Goal: Task Accomplishment & Management: Manage account settings

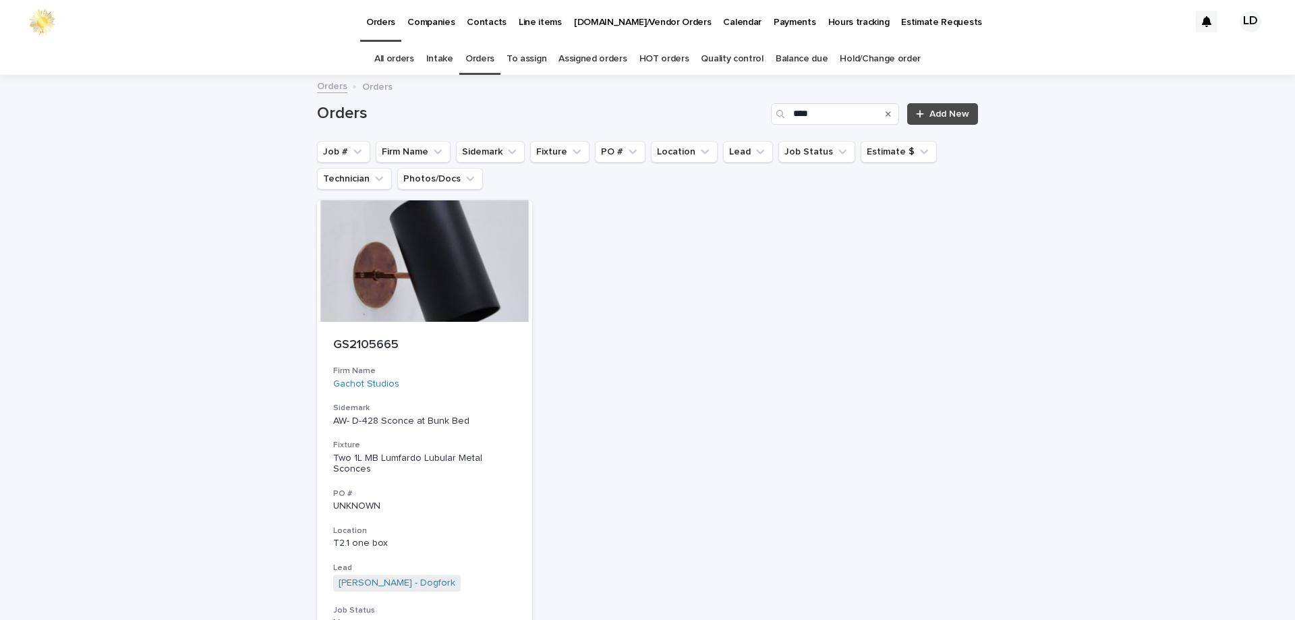
click at [888, 112] on div "Search" at bounding box center [888, 114] width 22 height 22
click at [886, 117] on icon "Search" at bounding box center [888, 114] width 5 height 8
click at [431, 152] on icon "Firm Name" at bounding box center [437, 151] width 13 height 13
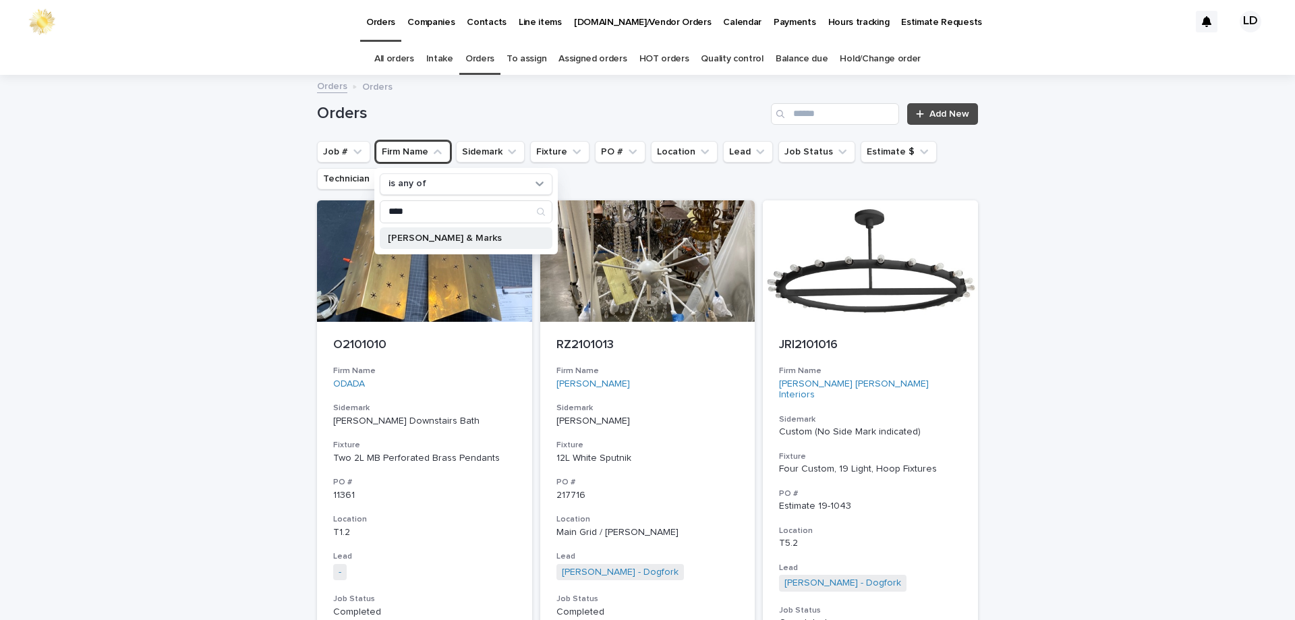
type input "****"
click at [449, 239] on p "[PERSON_NAME] & Marks" at bounding box center [459, 237] width 143 height 9
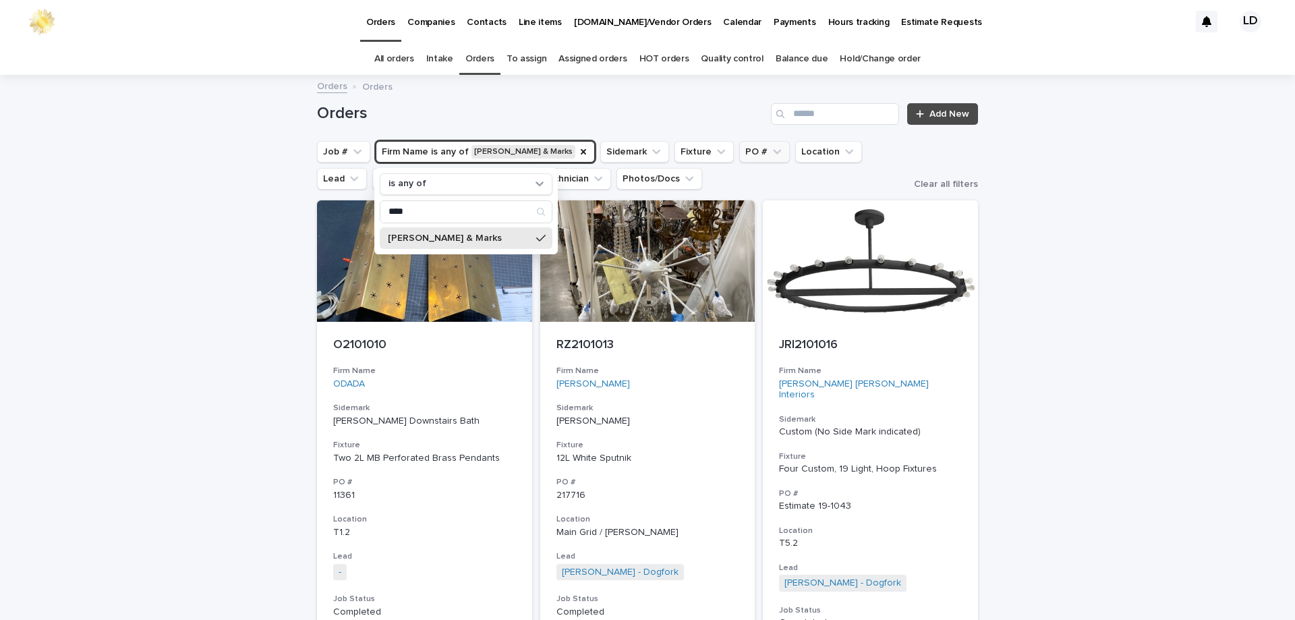
click at [770, 150] on icon "PO #" at bounding box center [776, 151] width 13 height 13
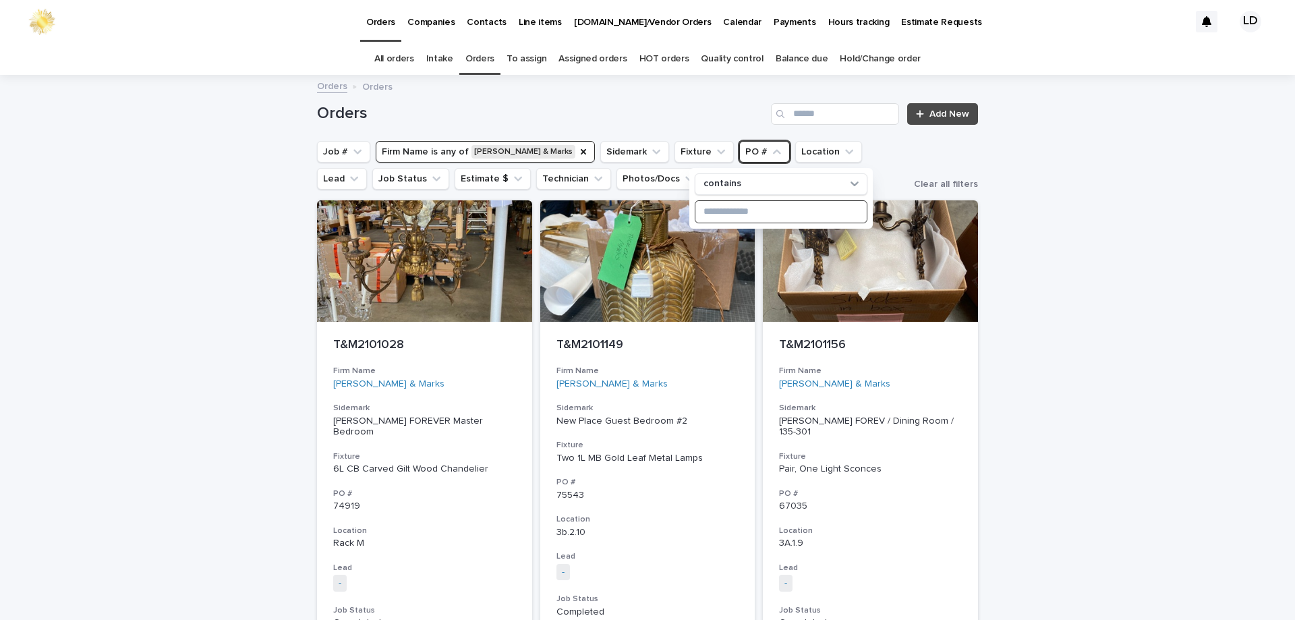
click at [720, 210] on input at bounding box center [780, 212] width 171 height 22
type input "******"
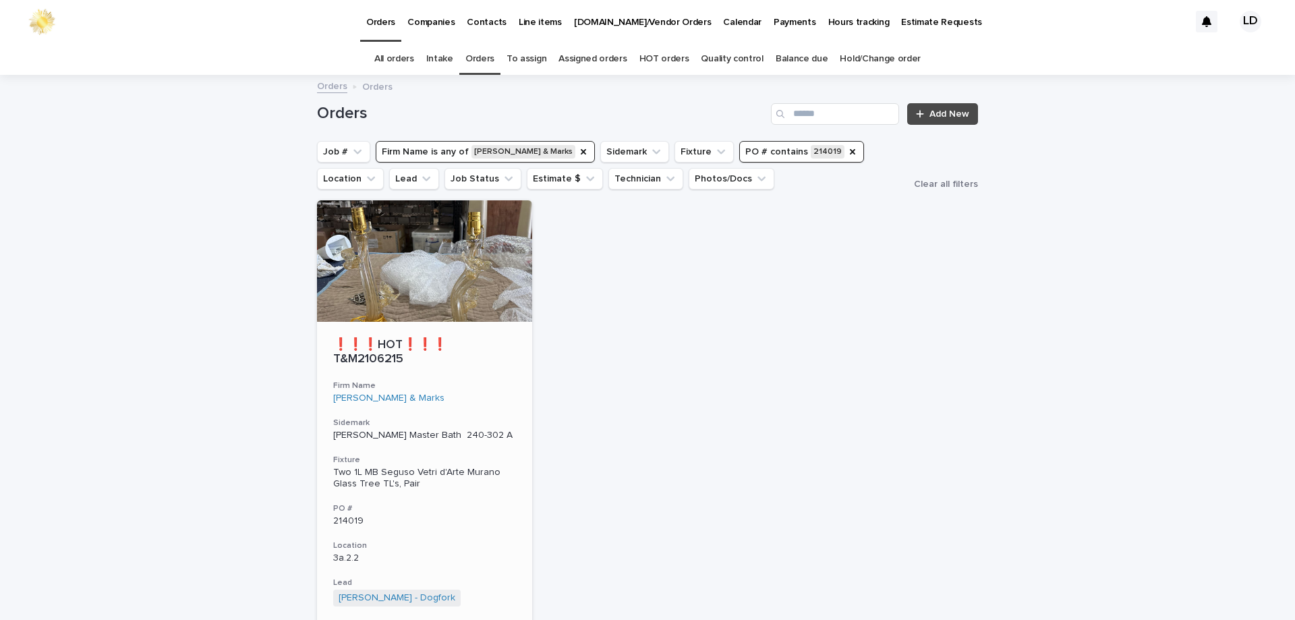
click at [499, 393] on div "[PERSON_NAME] & Marks" at bounding box center [424, 398] width 183 height 11
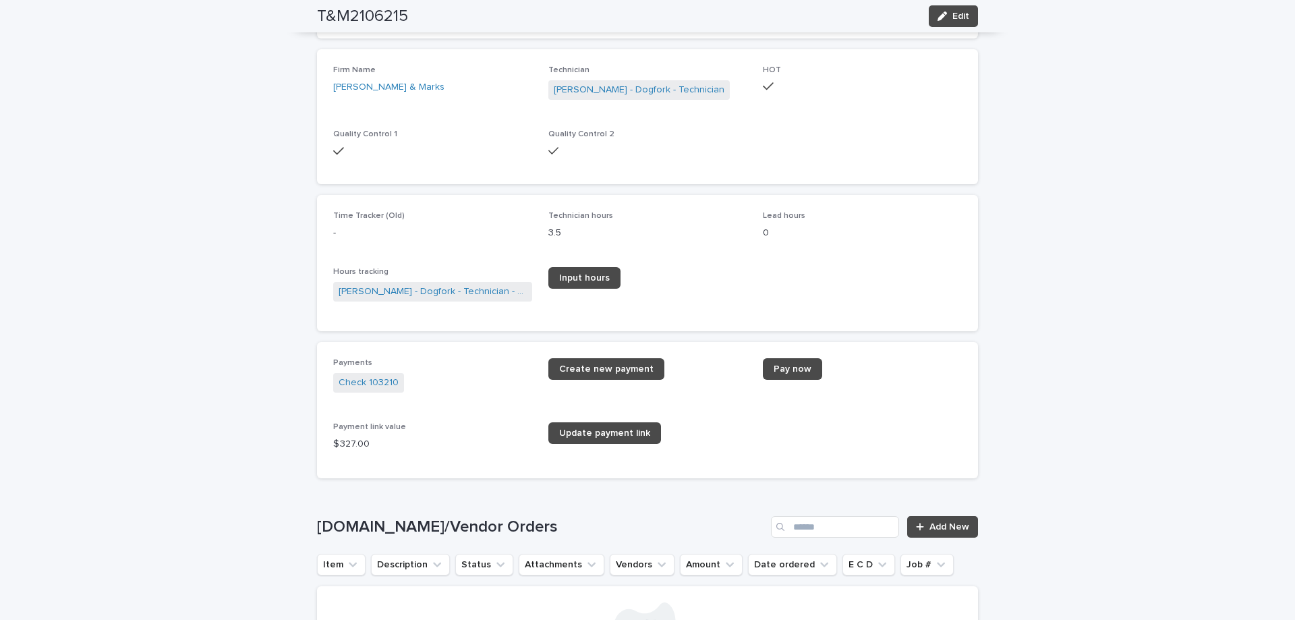
scroll to position [1686, 0]
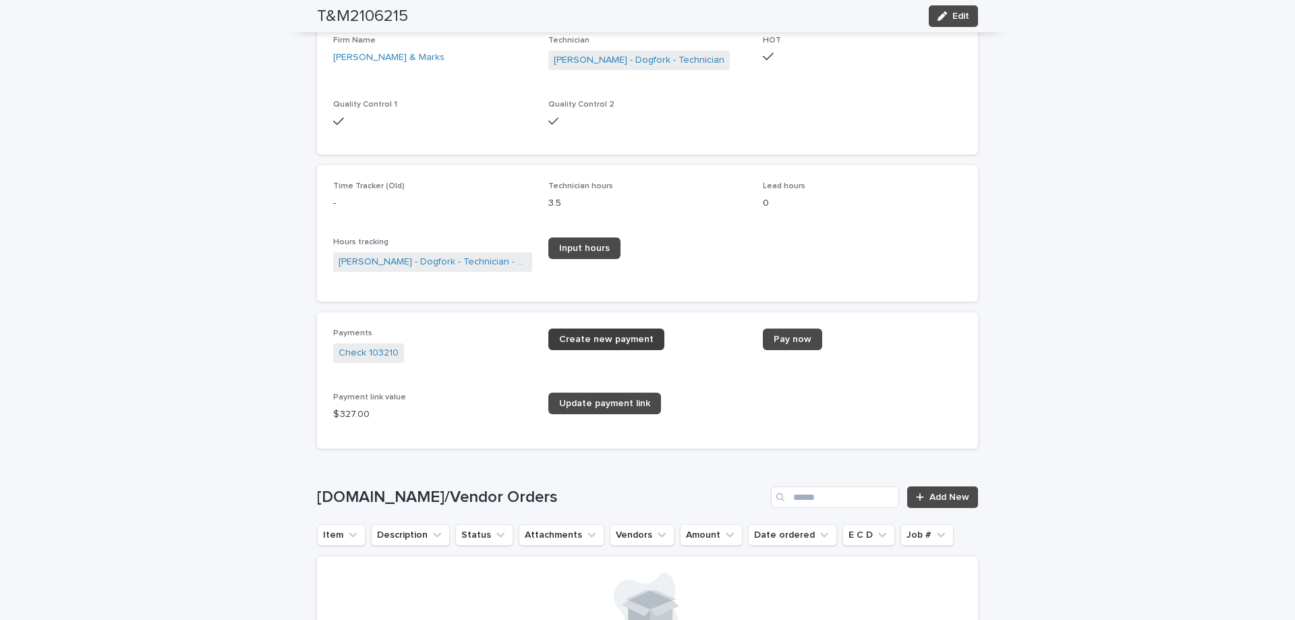
click at [598, 333] on link "Create new payment" at bounding box center [606, 339] width 116 height 22
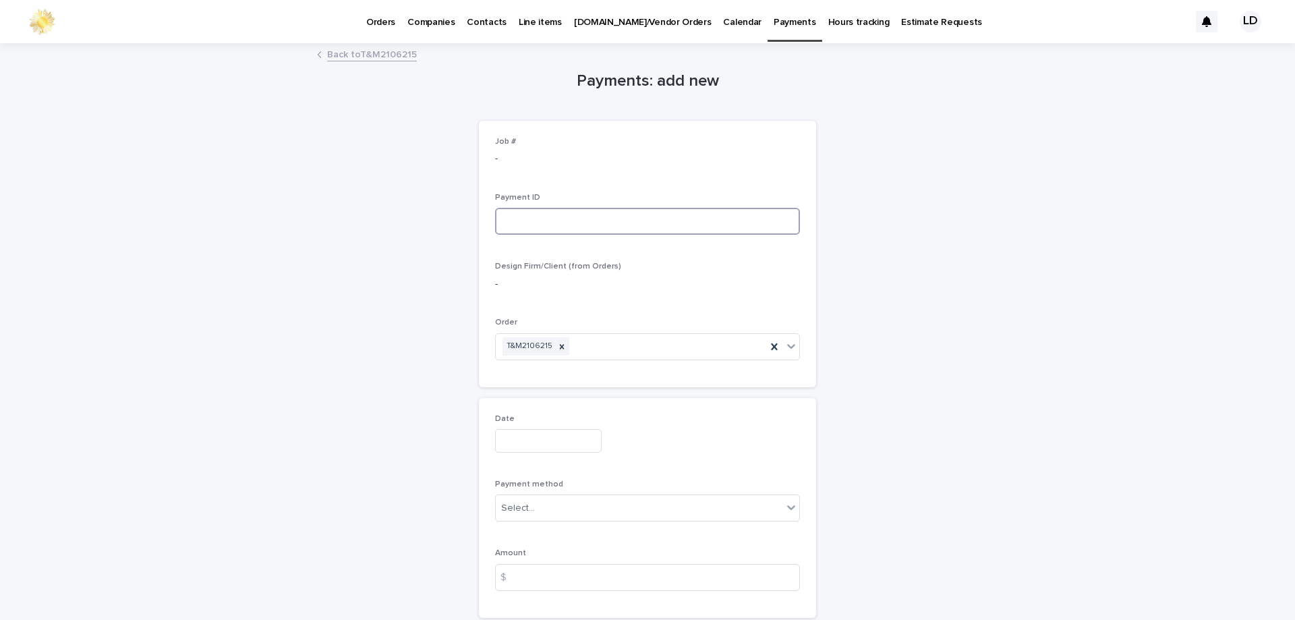
click at [517, 222] on input at bounding box center [647, 221] width 305 height 27
type input "**********"
drag, startPoint x: 532, startPoint y: 450, endPoint x: 525, endPoint y: 439, distance: 12.7
click at [531, 449] on input "text" at bounding box center [548, 441] width 107 height 24
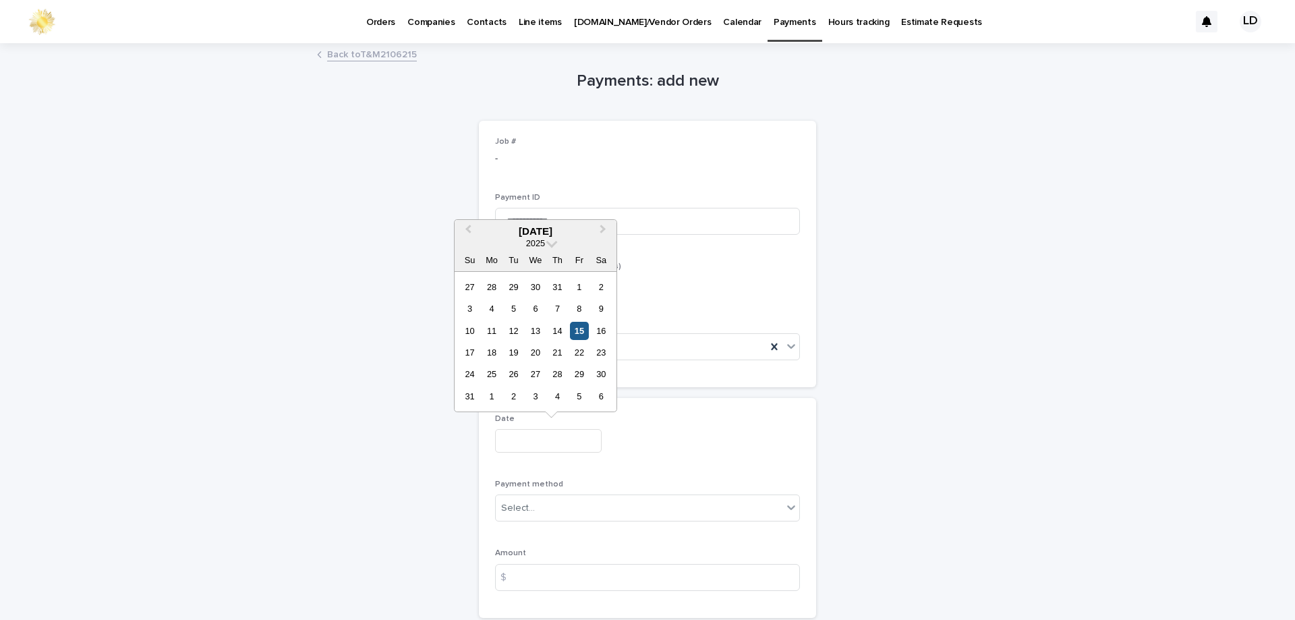
click at [576, 333] on div "15" at bounding box center [579, 331] width 18 height 18
type input "**********"
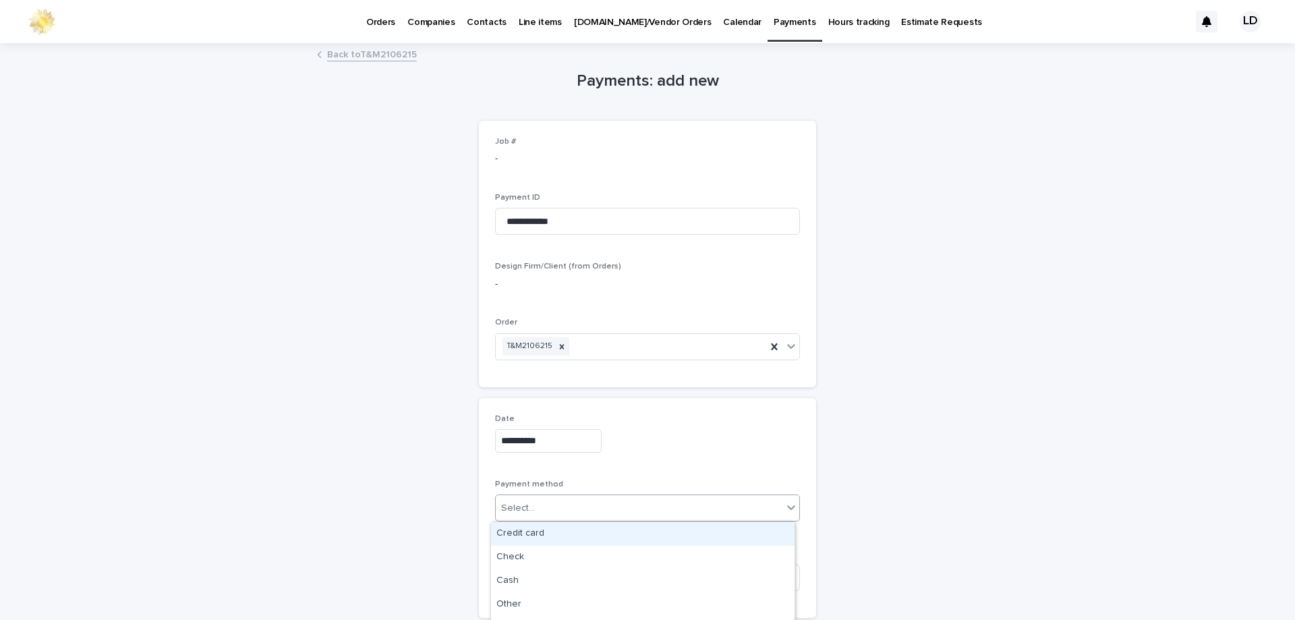
click at [552, 500] on div "Select..." at bounding box center [639, 508] width 287 height 22
click at [552, 557] on div "Check" at bounding box center [642, 558] width 303 height 24
click at [545, 582] on input at bounding box center [647, 577] width 305 height 27
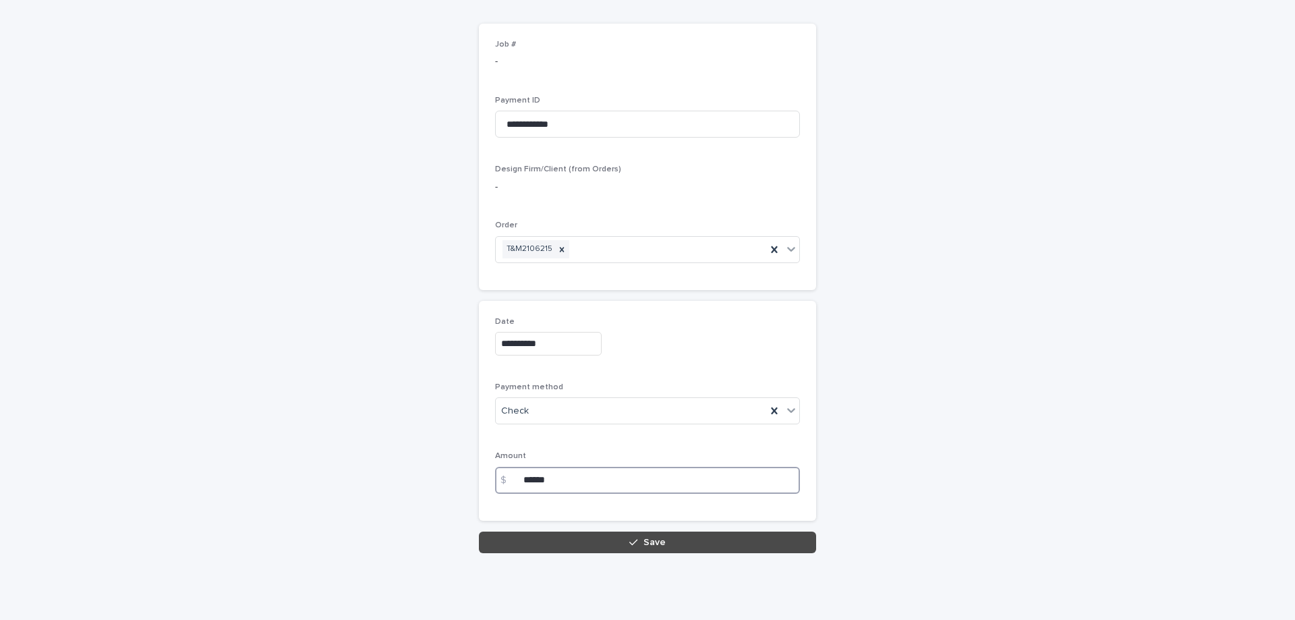
scroll to position [98, 0]
type input "******"
click at [622, 536] on button "Save" at bounding box center [647, 542] width 337 height 22
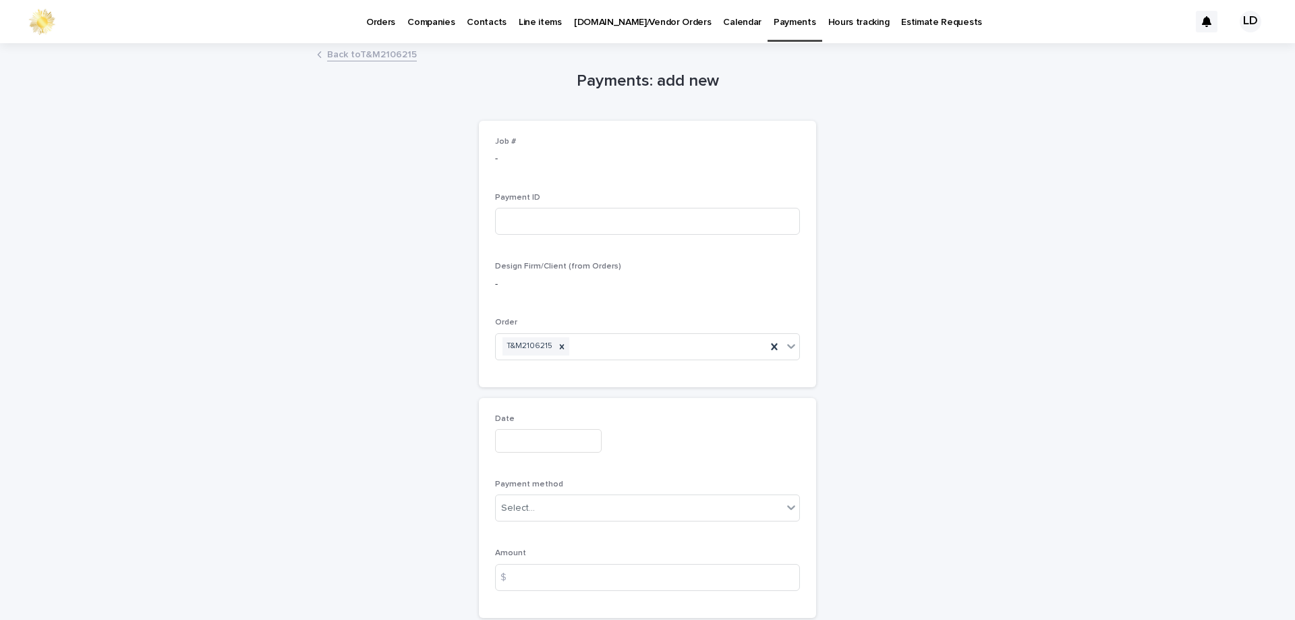
click at [345, 56] on link "Back to T&M2106215" at bounding box center [372, 54] width 90 height 16
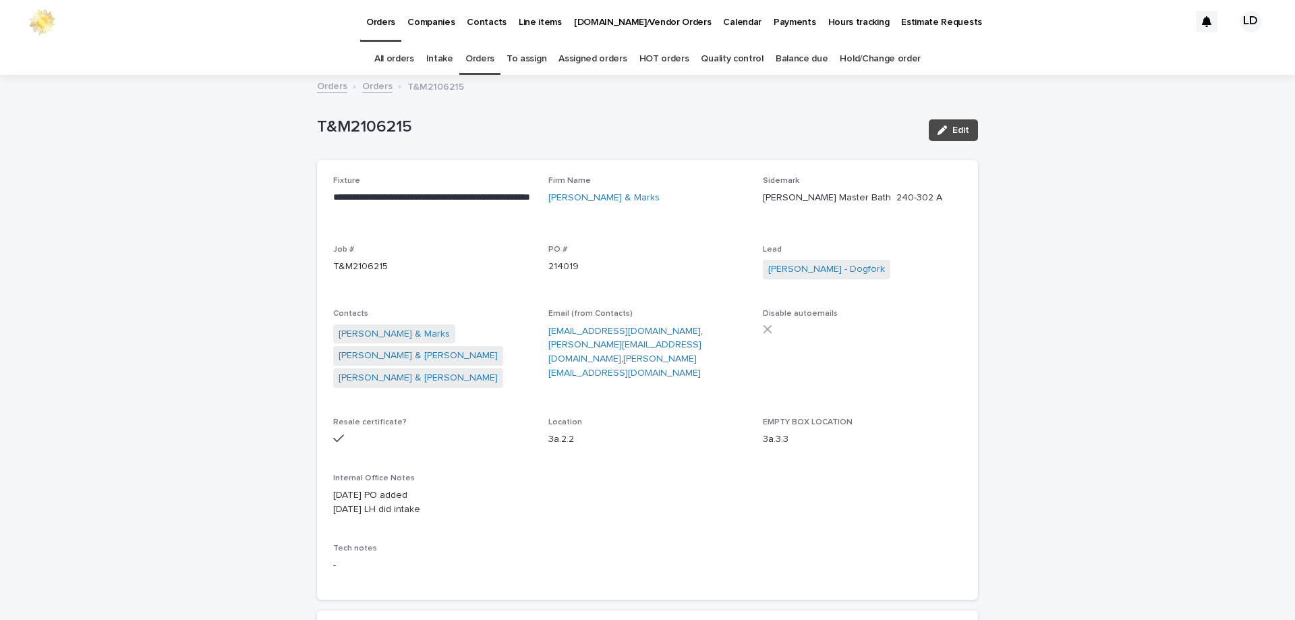
click at [487, 53] on link "Orders" at bounding box center [479, 59] width 29 height 32
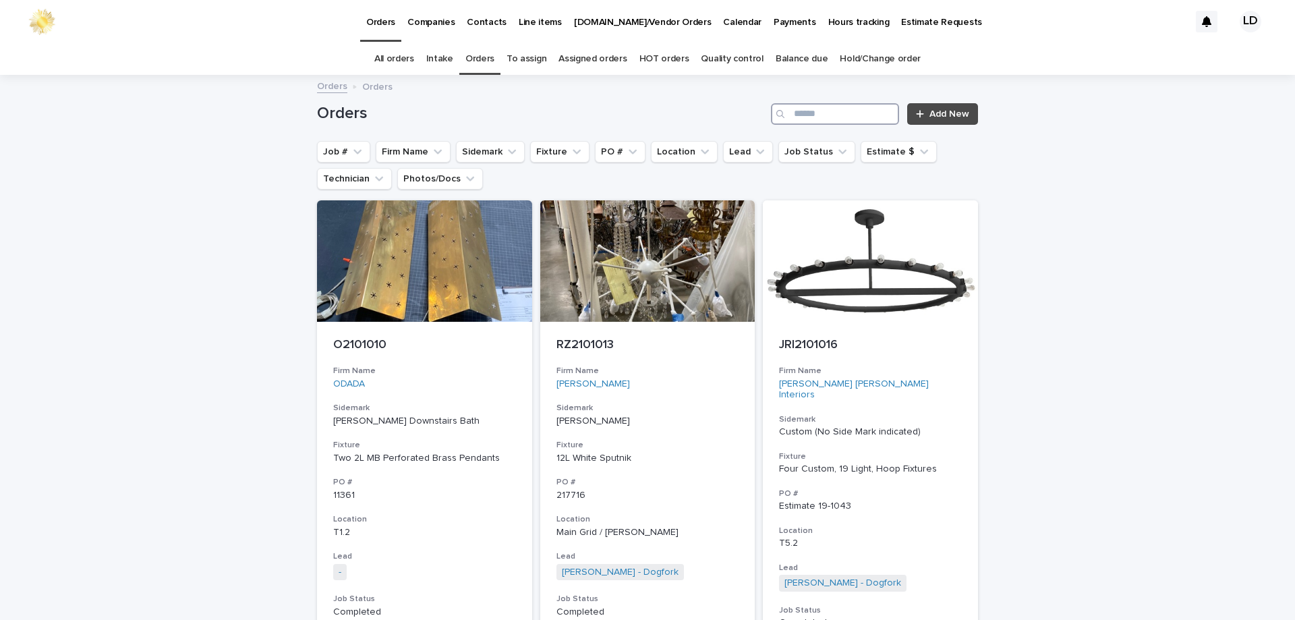
click at [803, 117] on input "Search" at bounding box center [835, 114] width 128 height 22
click at [805, 114] on input "Search" at bounding box center [835, 114] width 128 height 22
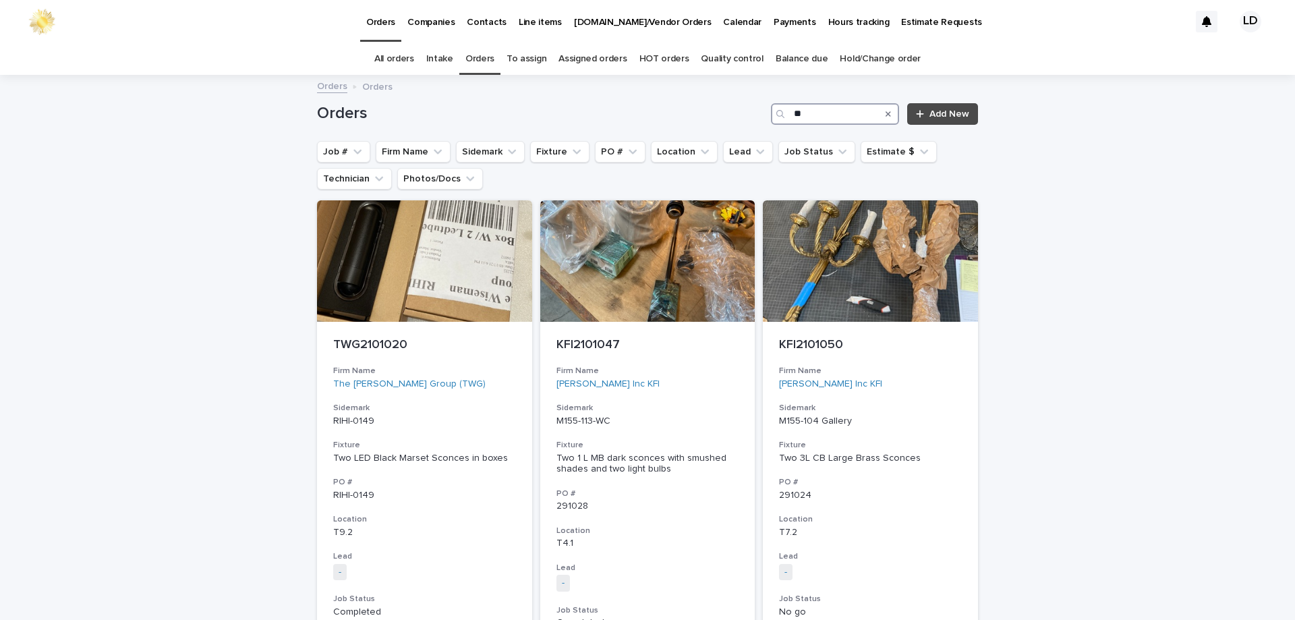
type input "*"
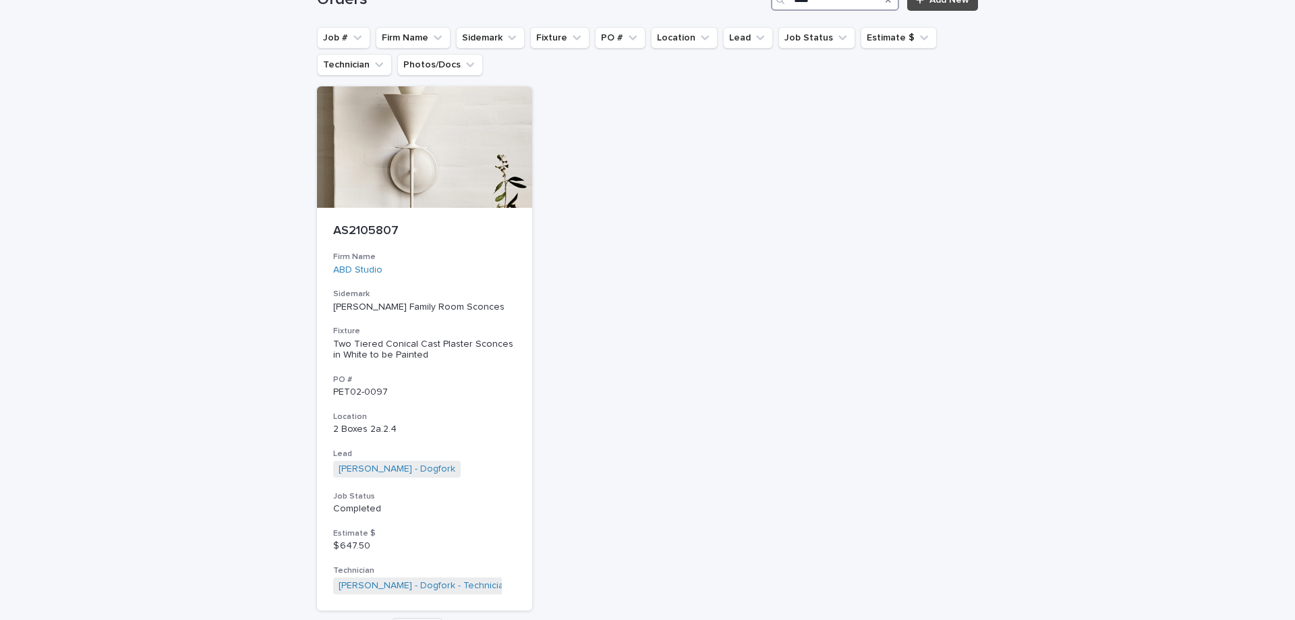
scroll to position [135, 0]
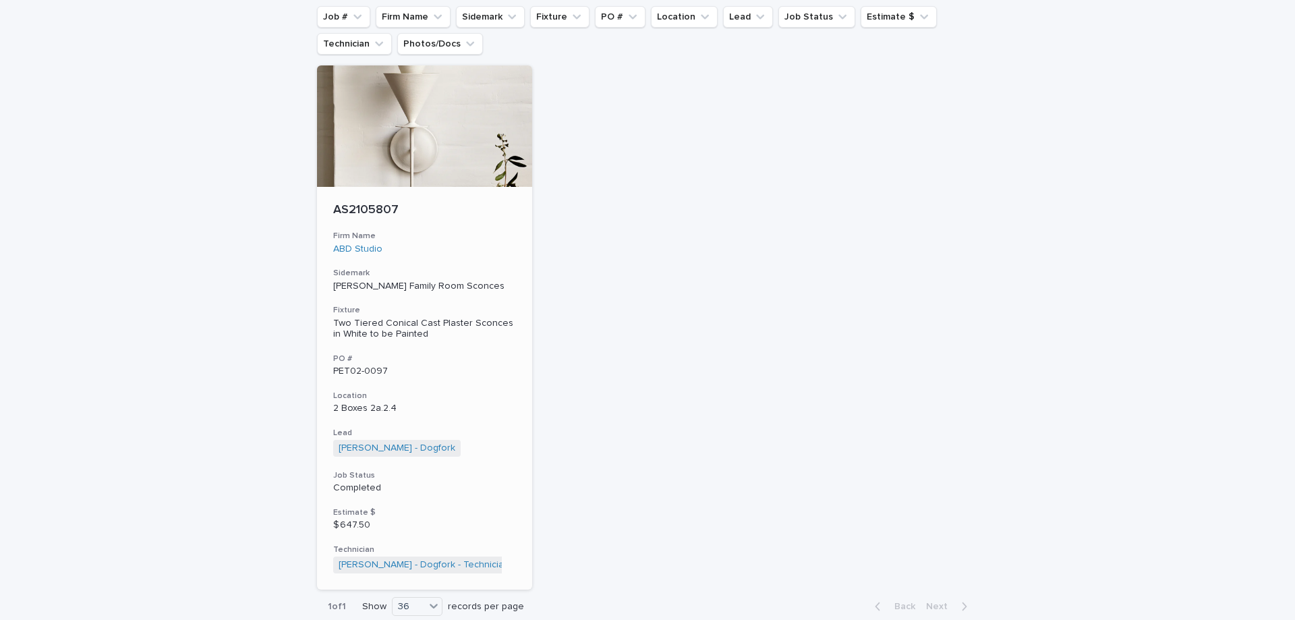
type input "****"
click at [511, 256] on div "AS2105807 Firm Name ABD Studio Sidemark Petralia SF Family Room Sconces Fixture…" at bounding box center [424, 388] width 215 height 403
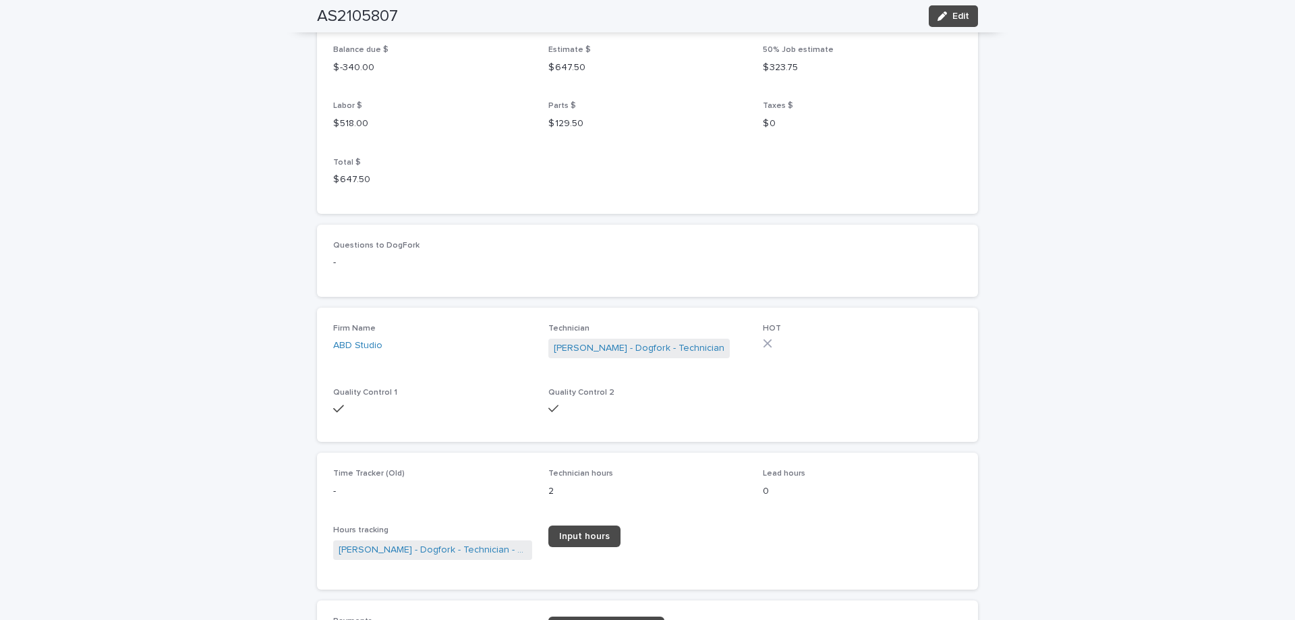
scroll to position [1686, 0]
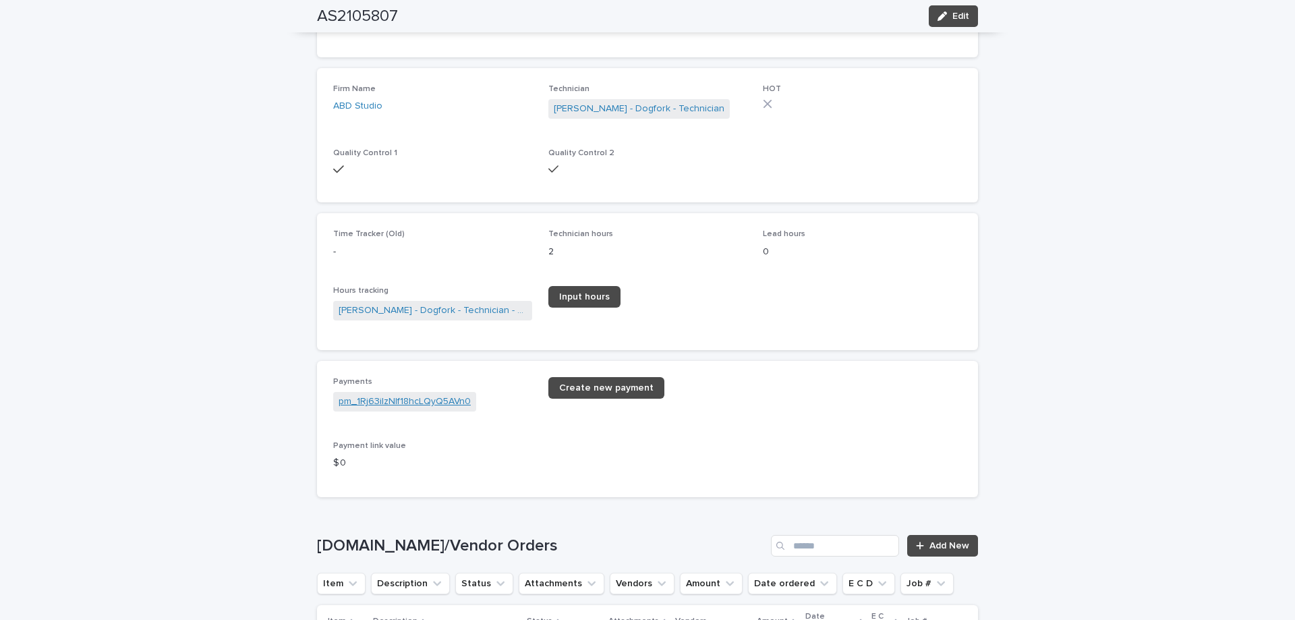
click at [380, 395] on link "pm_1Rj63iIzNIf18hcLQyQ5AVn0" at bounding box center [405, 402] width 132 height 14
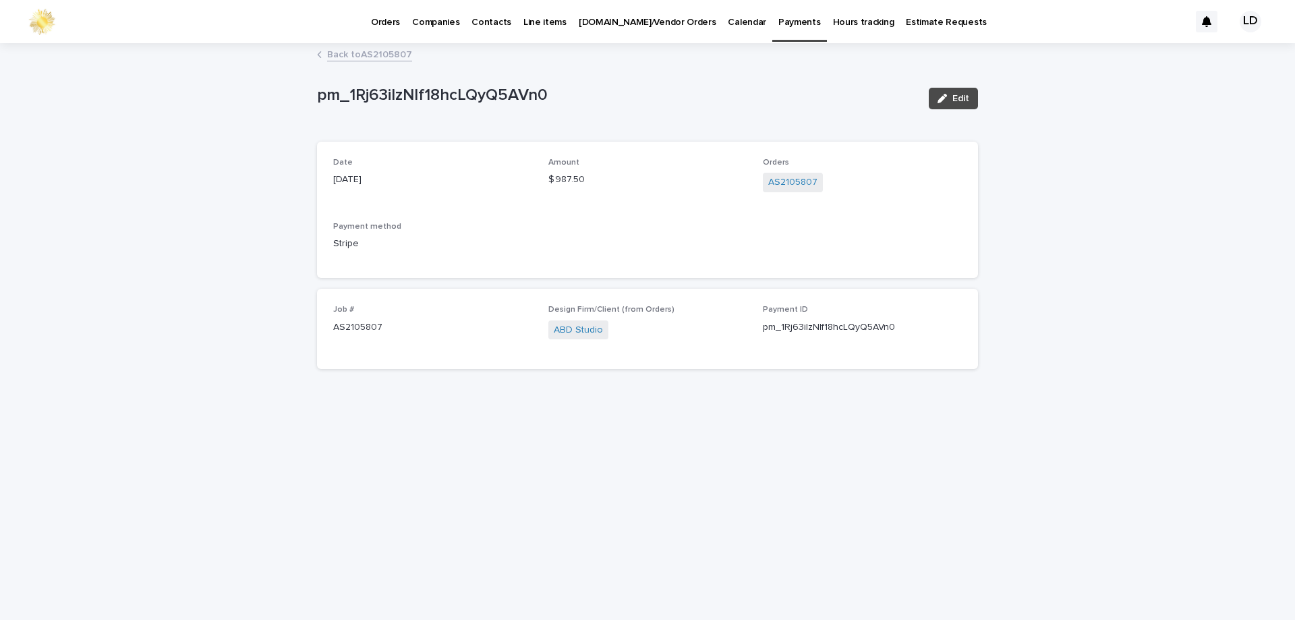
click at [348, 54] on link "Back to AS2105807" at bounding box center [369, 54] width 85 height 16
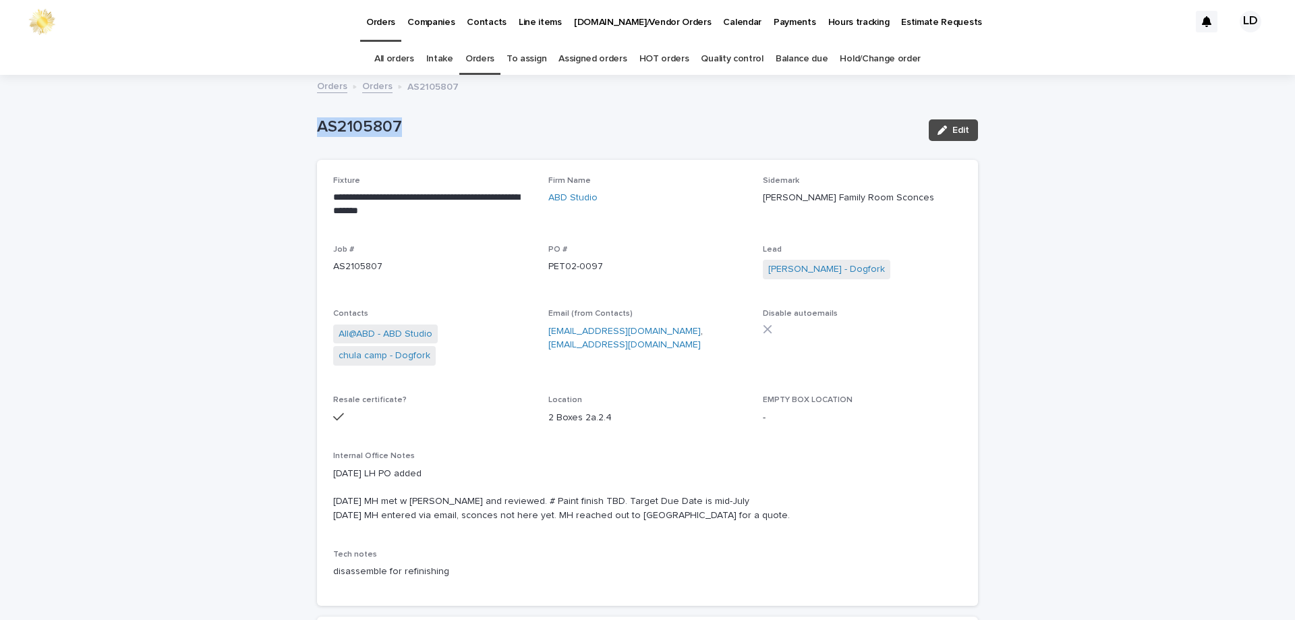
drag, startPoint x: 421, startPoint y: 115, endPoint x: 264, endPoint y: 117, distance: 157.2
copy p "AS2105807"
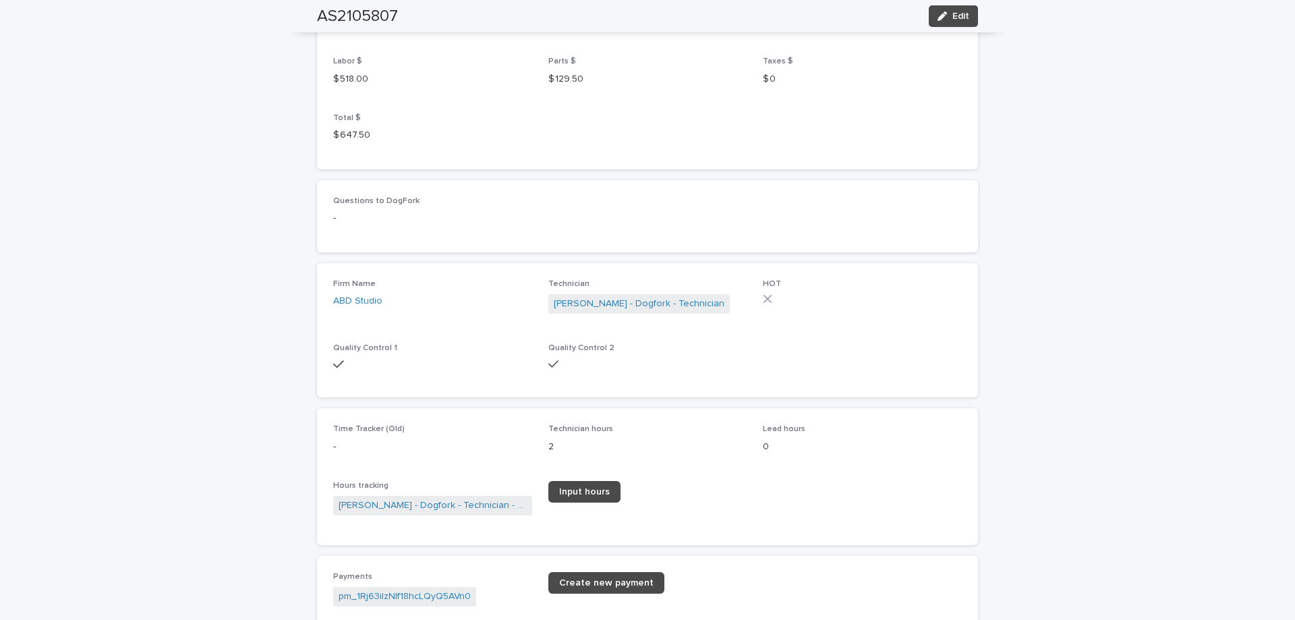
scroll to position [1686, 0]
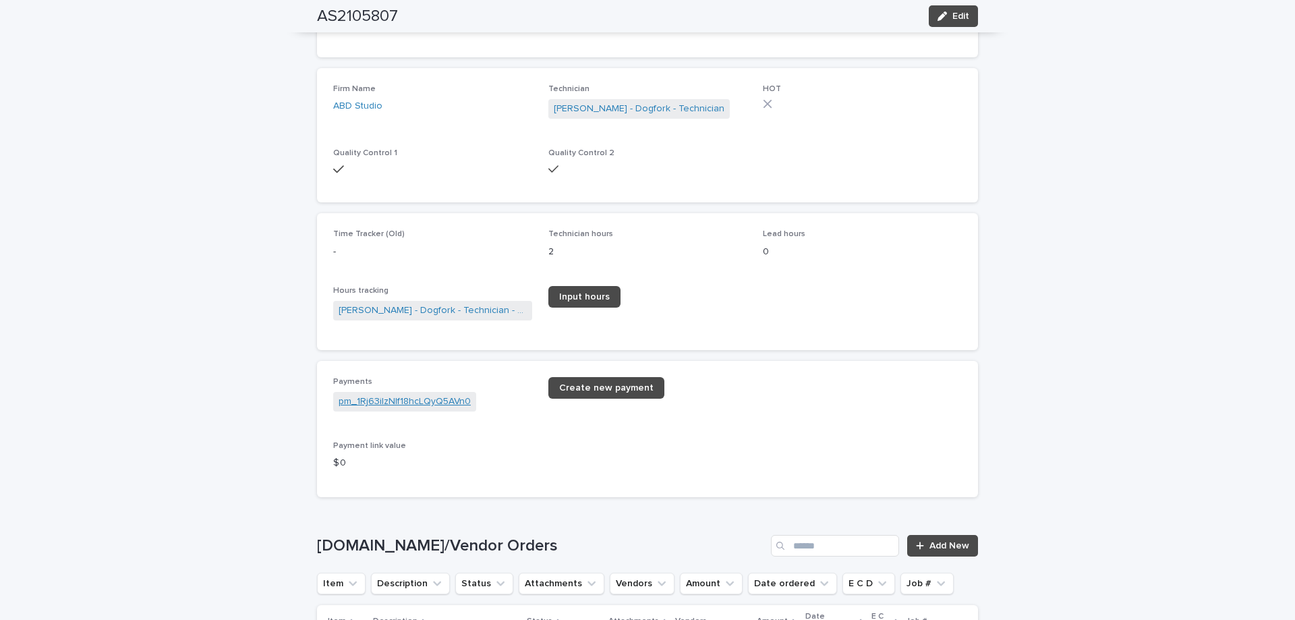
click at [417, 401] on link "pm_1Rj63iIzNIf18hcLQyQ5AVn0" at bounding box center [405, 402] width 132 height 14
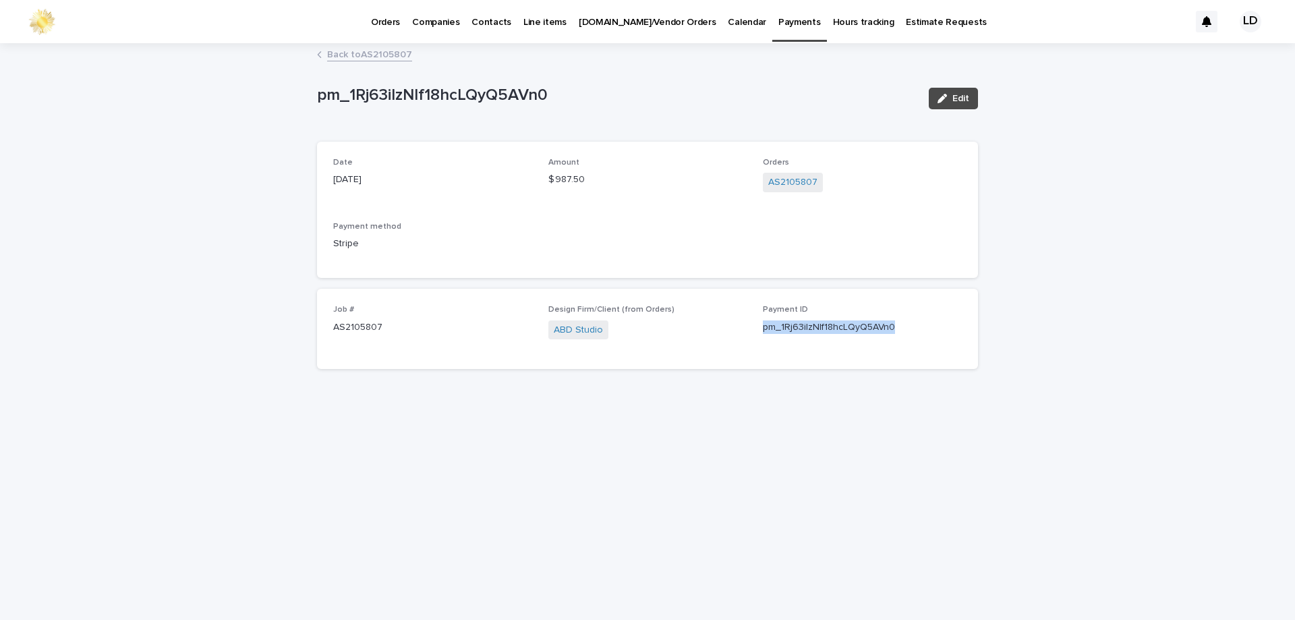
drag, startPoint x: 761, startPoint y: 330, endPoint x: 929, endPoint y: 324, distance: 168.0
click at [940, 325] on div "Job # AS2105807 Design Firm/Client (from Orders) ABD Studio Payment ID pm_1Rj63…" at bounding box center [647, 329] width 629 height 48
copy p "pm_1Rj63iIzNIf18hcLQyQ5AVn0"
drag, startPoint x: 324, startPoint y: 324, endPoint x: 389, endPoint y: 330, distance: 65.0
click at [389, 330] on div "Job # AS2105807 Design Firm/Client (from Orders) ABD Studio Payment ID pm_1Rj63…" at bounding box center [647, 329] width 661 height 80
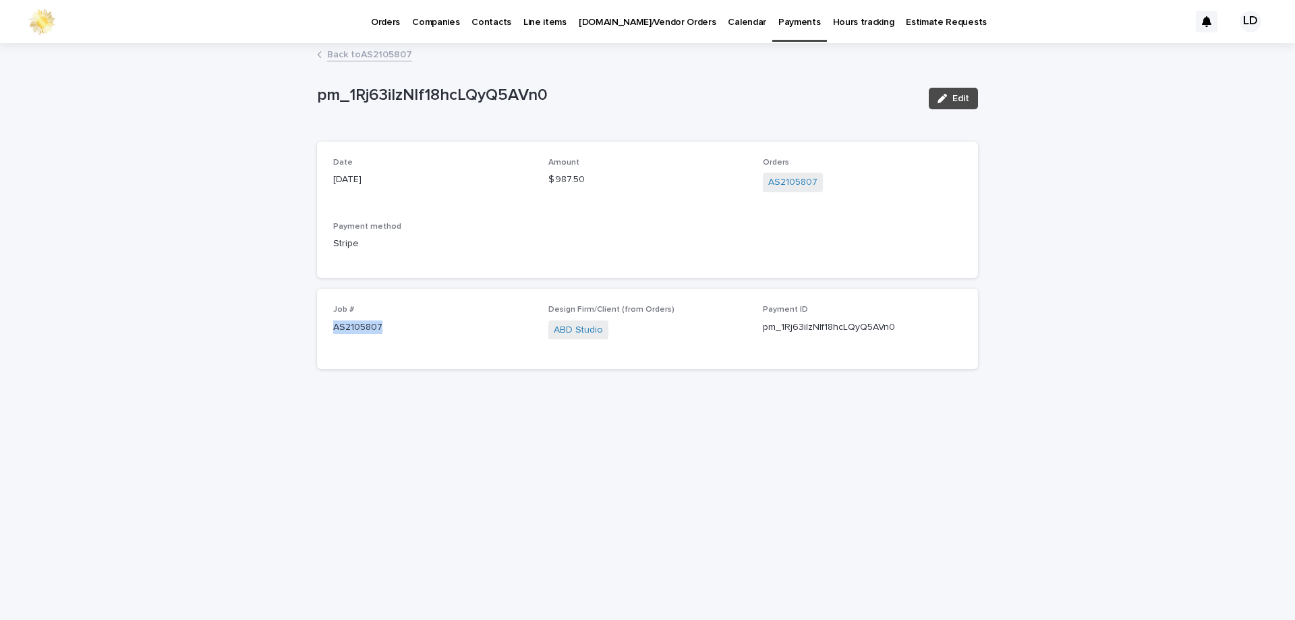
copy p "AS2105807"
click at [382, 47] on link "Back to AS2105807" at bounding box center [369, 54] width 85 height 16
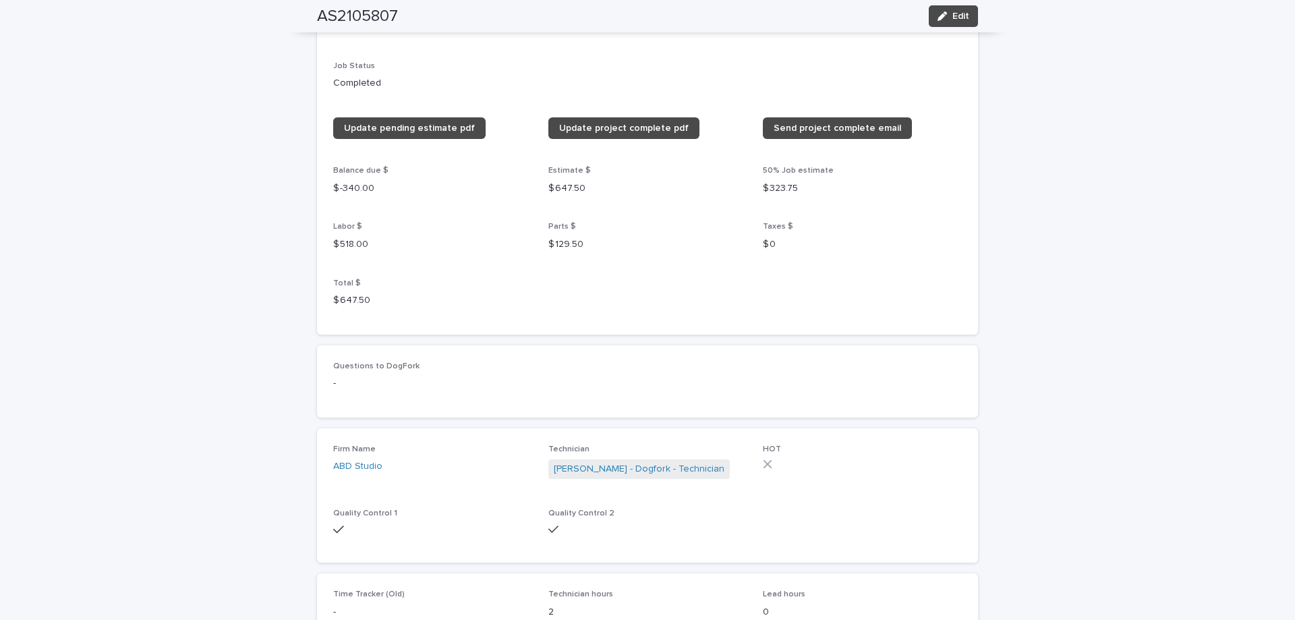
scroll to position [1325, 0]
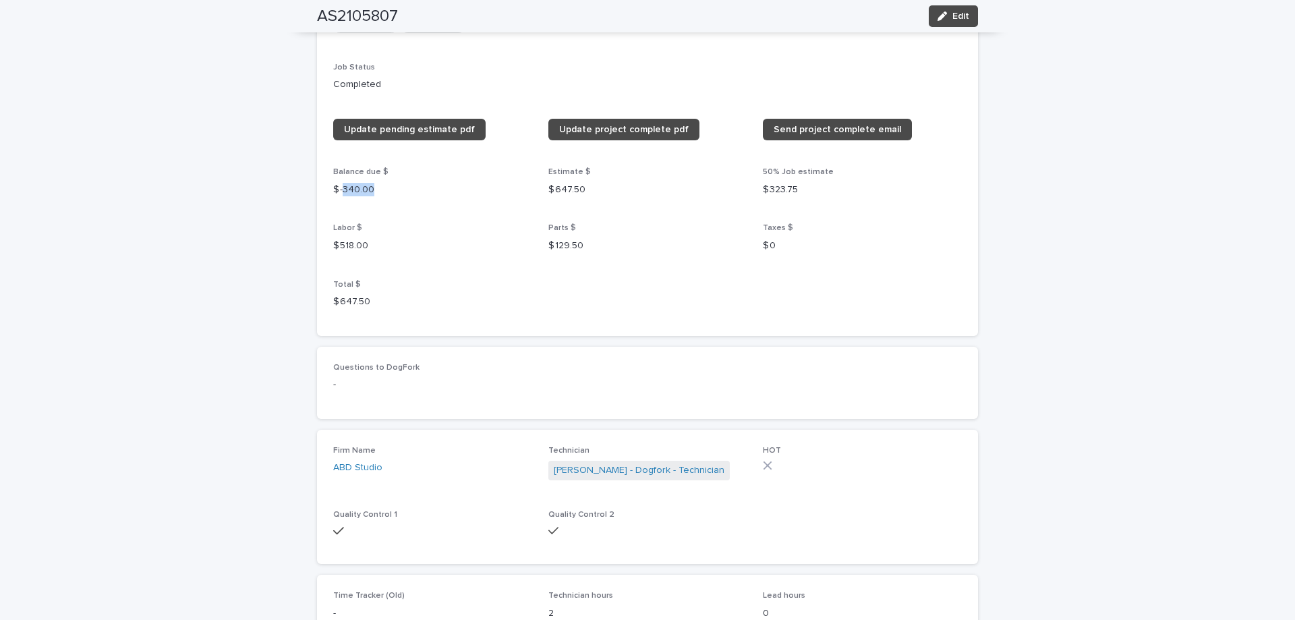
drag, startPoint x: 337, startPoint y: 190, endPoint x: 374, endPoint y: 193, distance: 36.5
click at [374, 193] on p "$ -340.00" at bounding box center [432, 190] width 199 height 14
copy p "340.00"
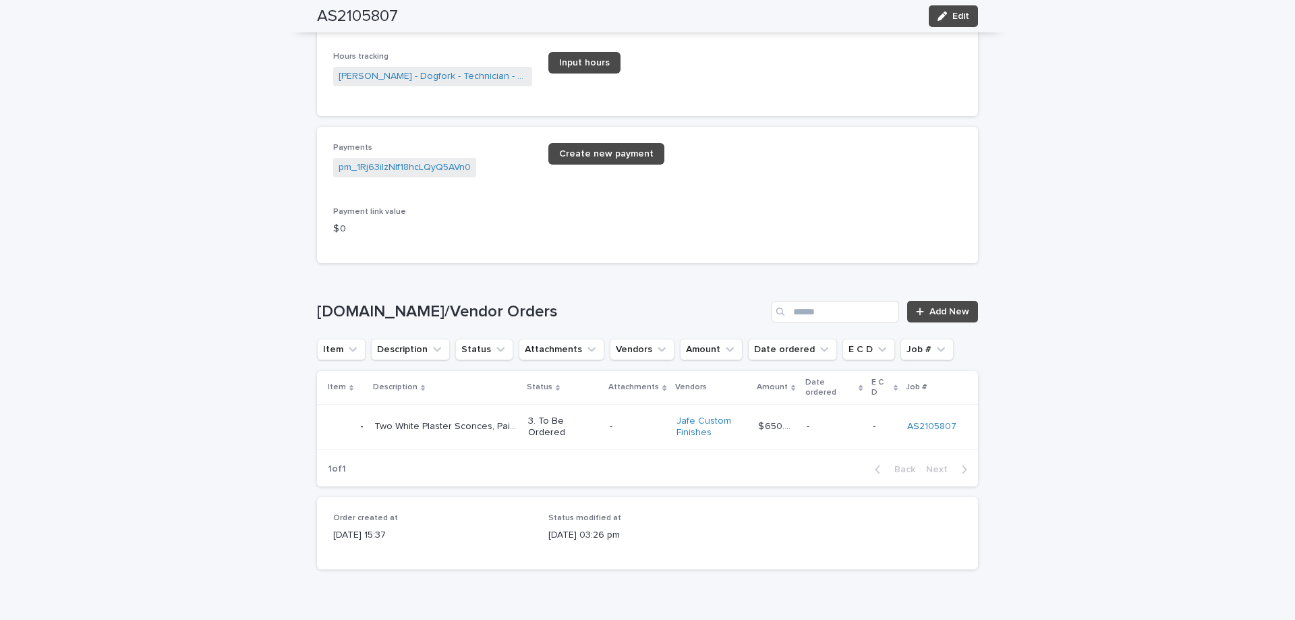
scroll to position [1932, 0]
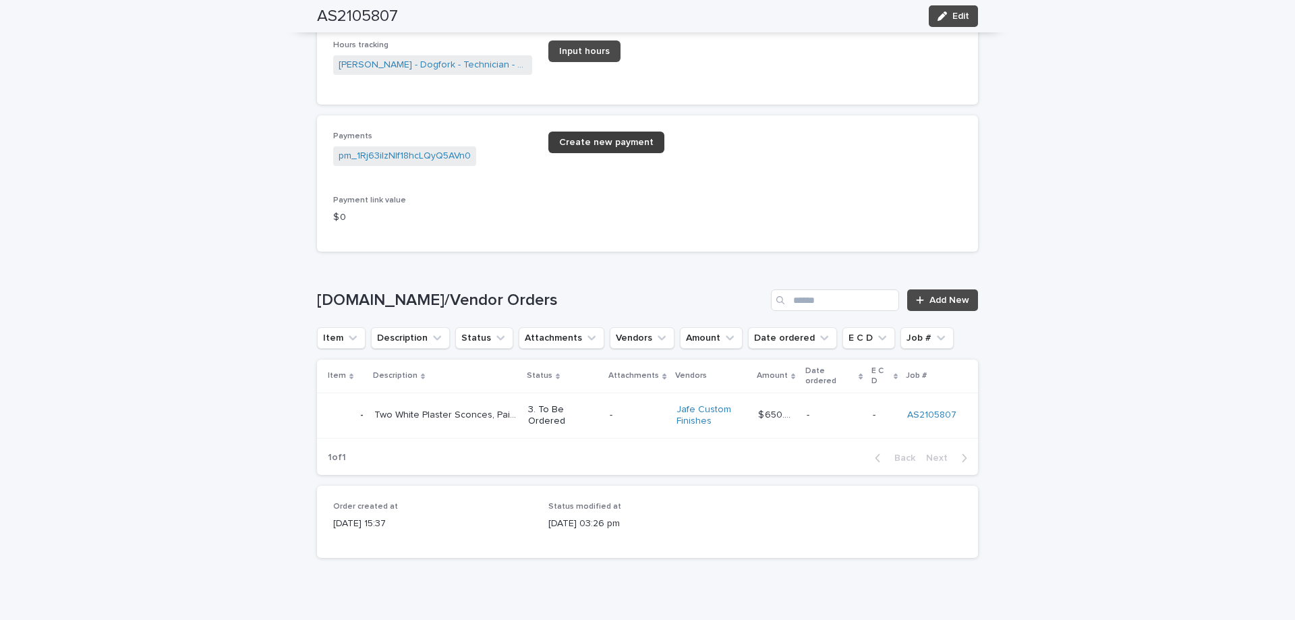
click at [589, 140] on span "Create new payment" at bounding box center [606, 142] width 94 height 9
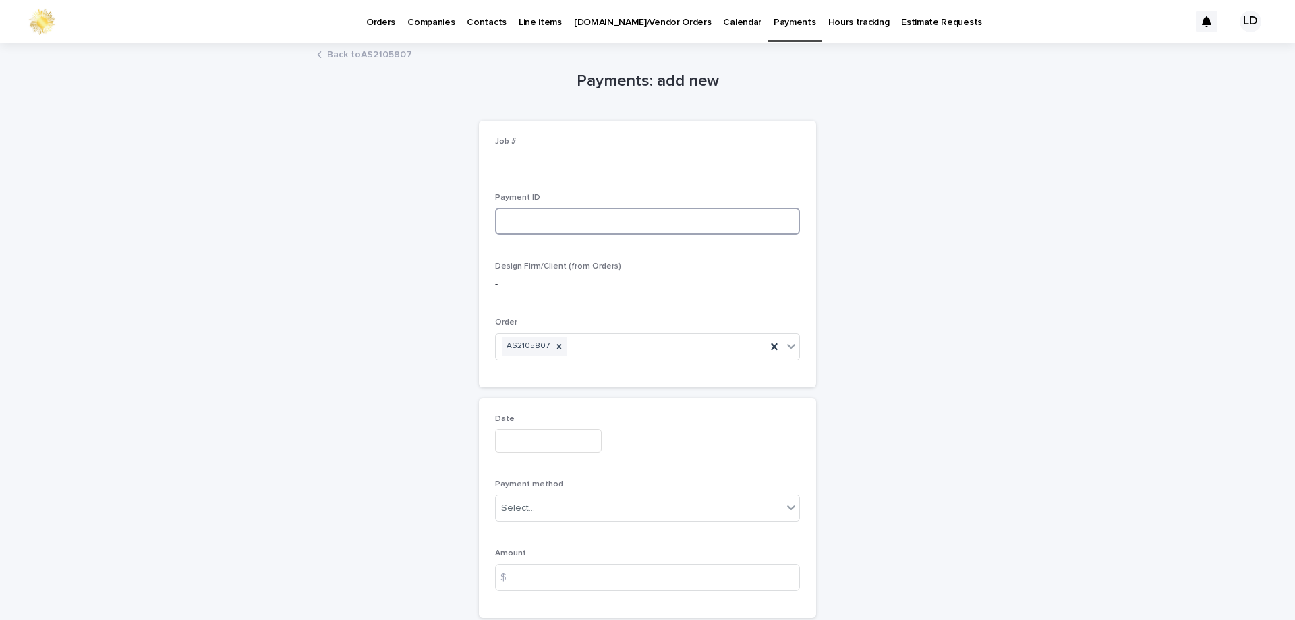
click at [573, 219] on input at bounding box center [647, 221] width 305 height 27
type input "******"
click at [537, 448] on input "text" at bounding box center [548, 441] width 107 height 24
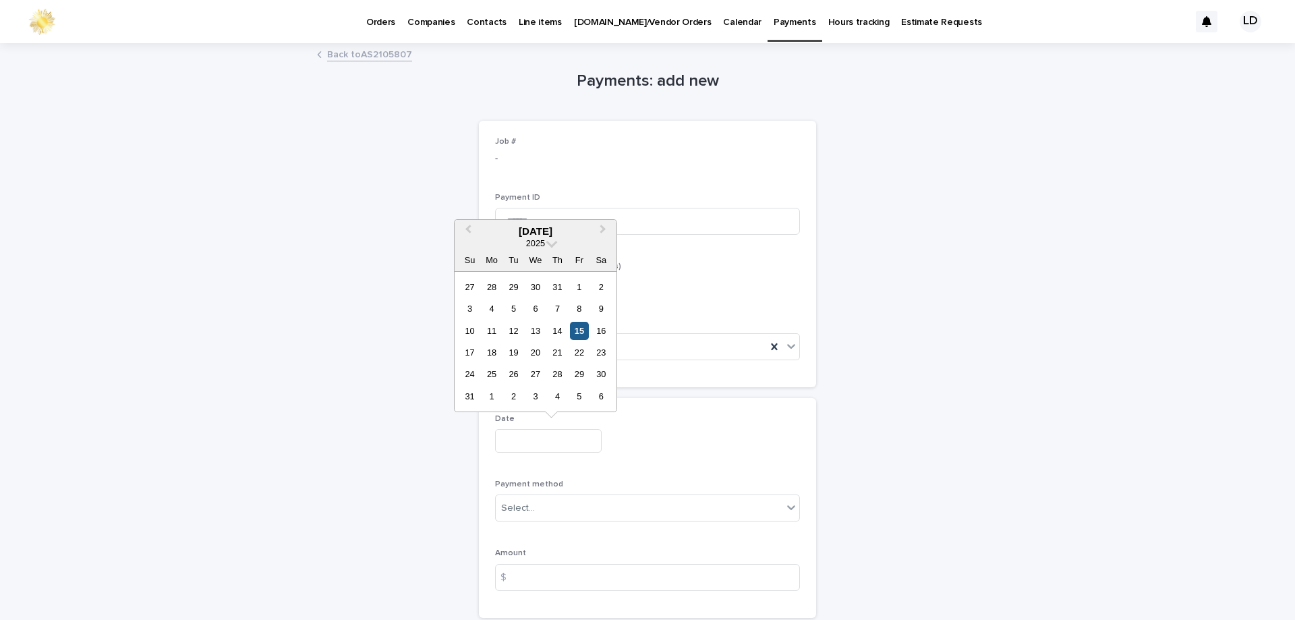
click at [570, 324] on div "15" at bounding box center [579, 331] width 18 height 18
type input "**********"
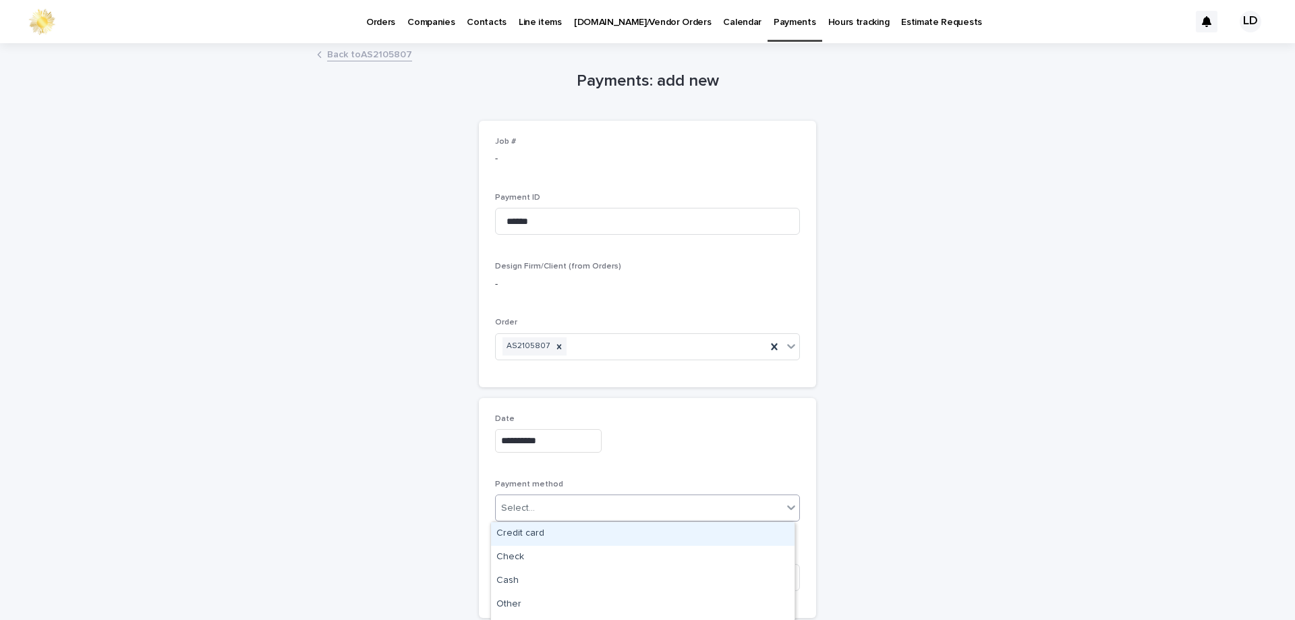
click at [539, 513] on div "Select..." at bounding box center [639, 508] width 287 height 22
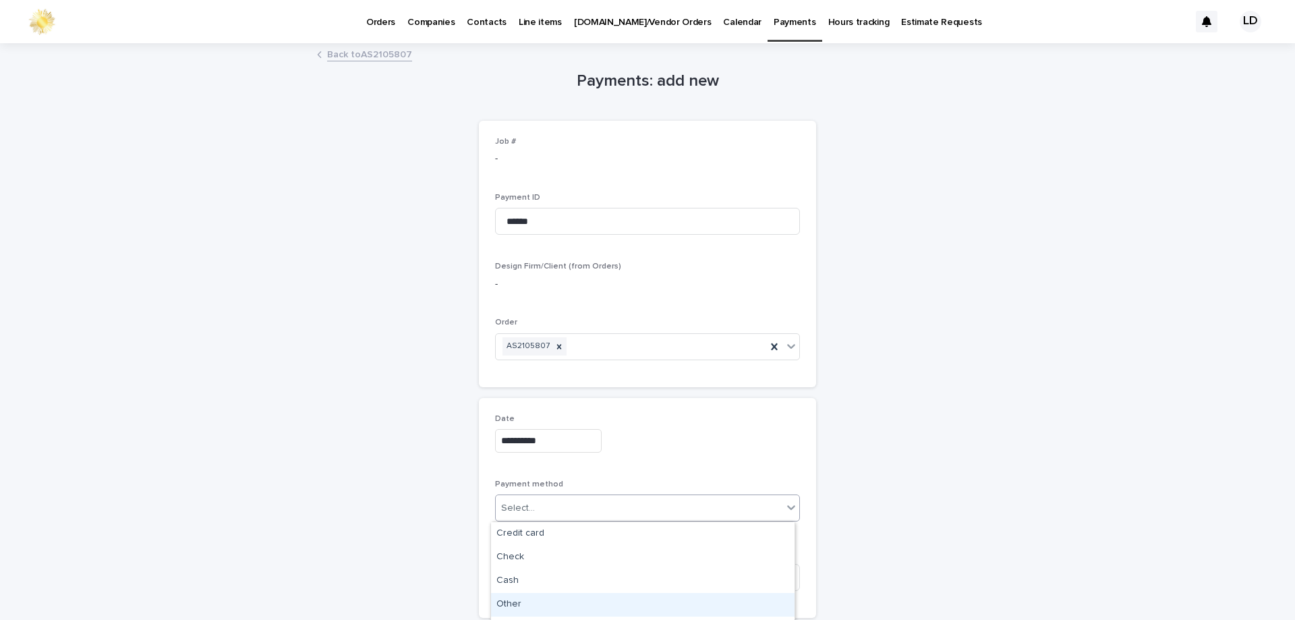
scroll to position [43, 0]
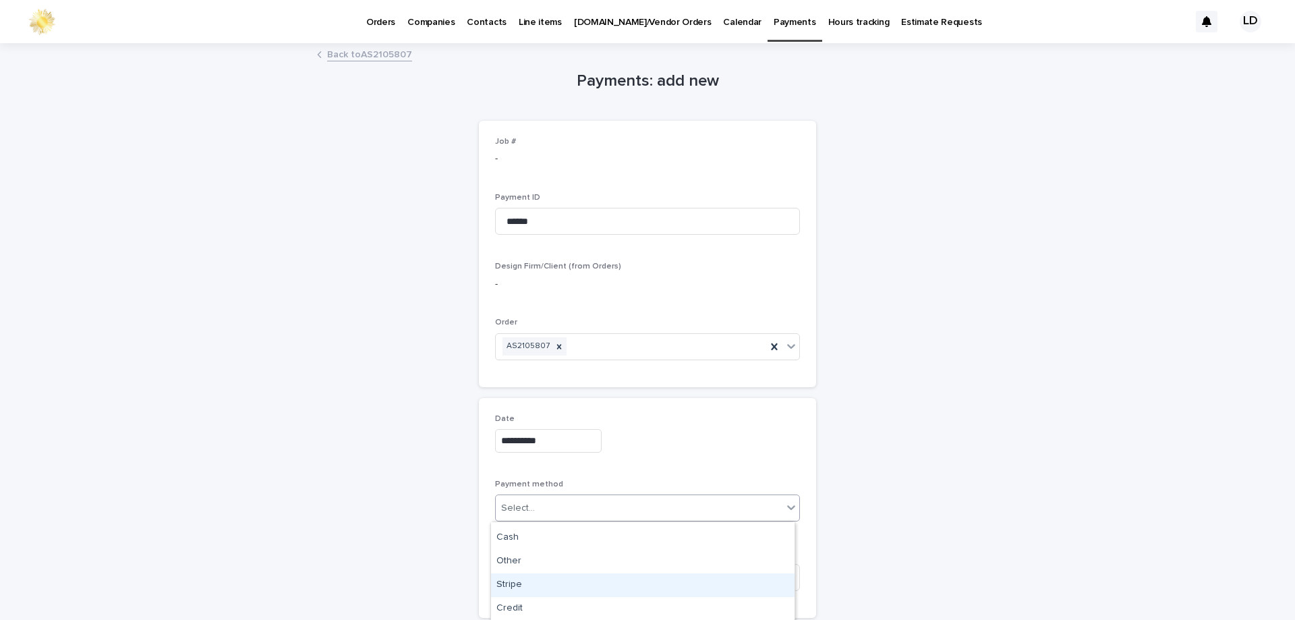
click at [534, 584] on div "Stripe" at bounding box center [642, 585] width 303 height 24
click at [533, 584] on input at bounding box center [647, 577] width 305 height 27
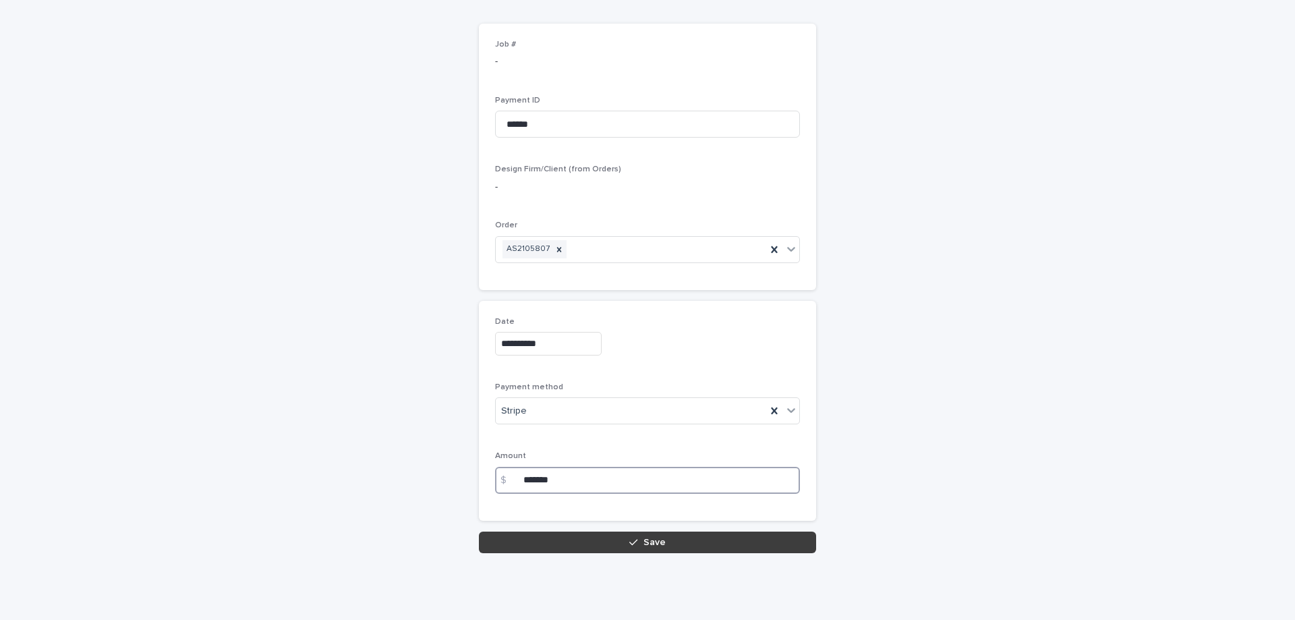
scroll to position [98, 0]
type input "*******"
click at [656, 540] on span "Save" at bounding box center [654, 541] width 22 height 9
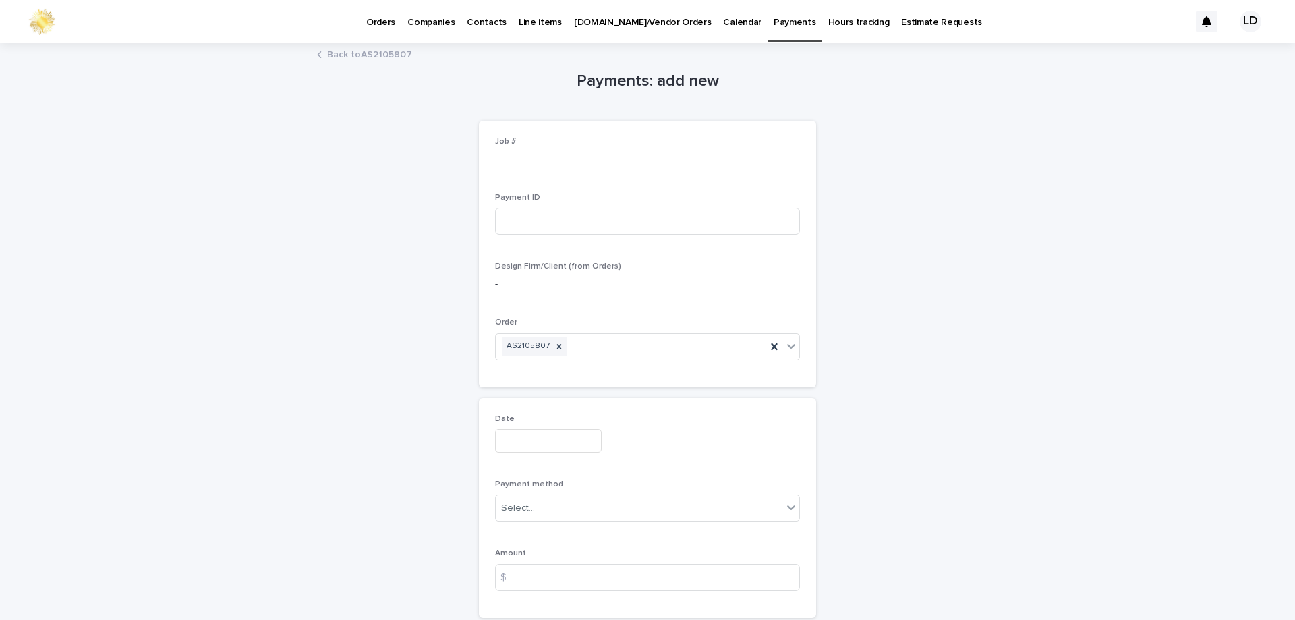
click at [368, 55] on link "Back to AS2105807" at bounding box center [369, 54] width 85 height 16
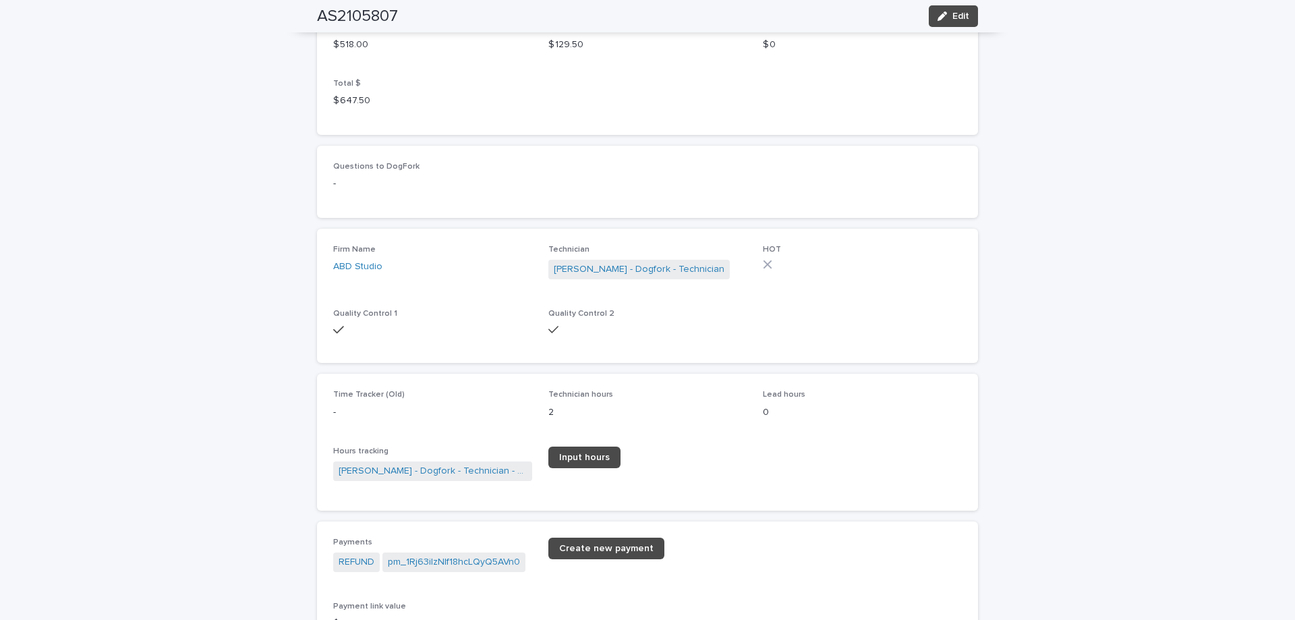
scroll to position [1527, 0]
click at [428, 565] on link "pm_1Rj63iIzNIf18hcLQyQ5AVn0" at bounding box center [454, 561] width 132 height 14
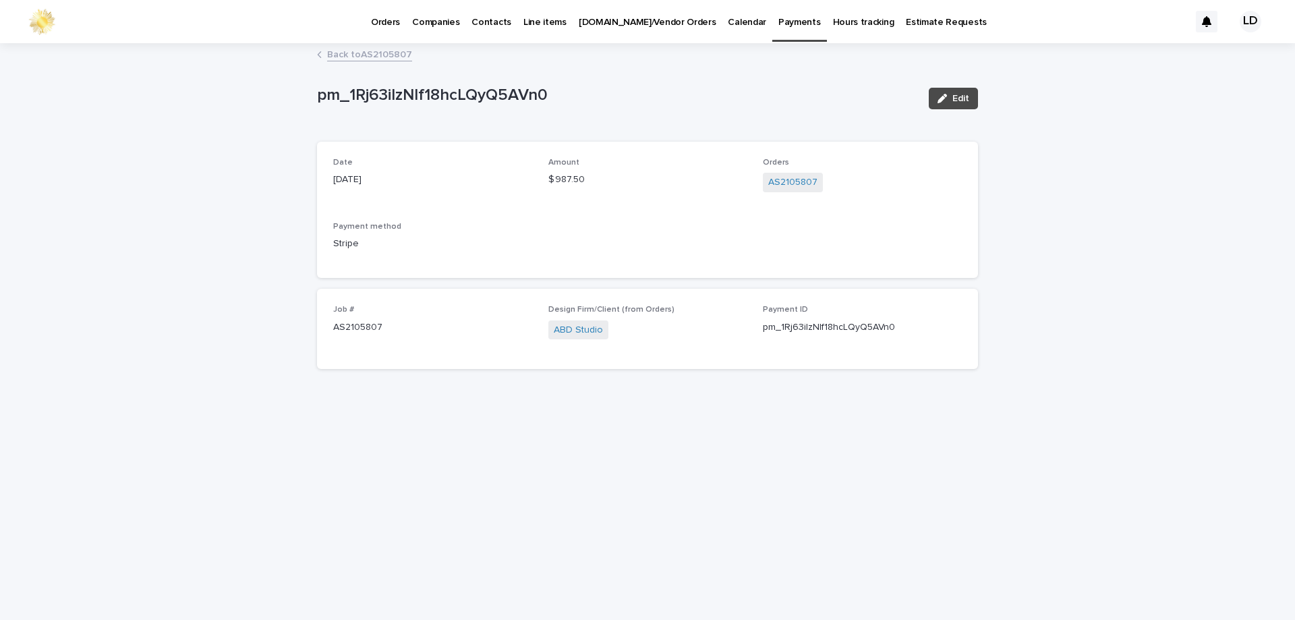
click at [351, 48] on link "Back to AS2105807" at bounding box center [369, 54] width 85 height 16
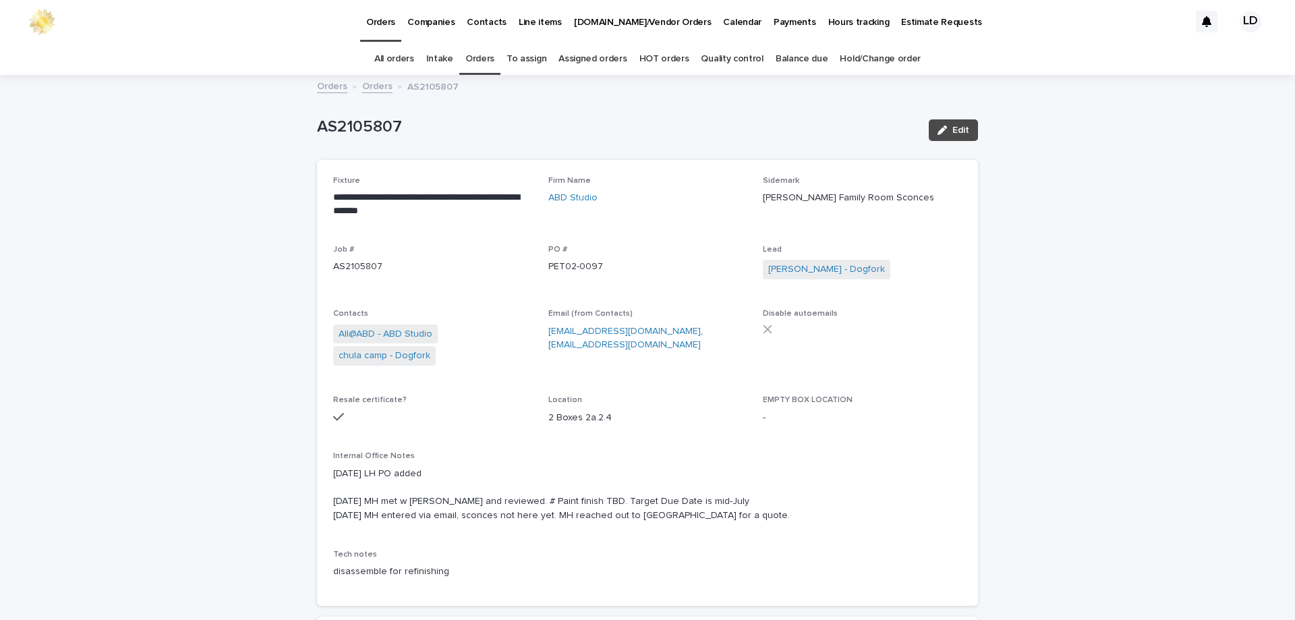
click at [470, 53] on link "Orders" at bounding box center [479, 59] width 29 height 32
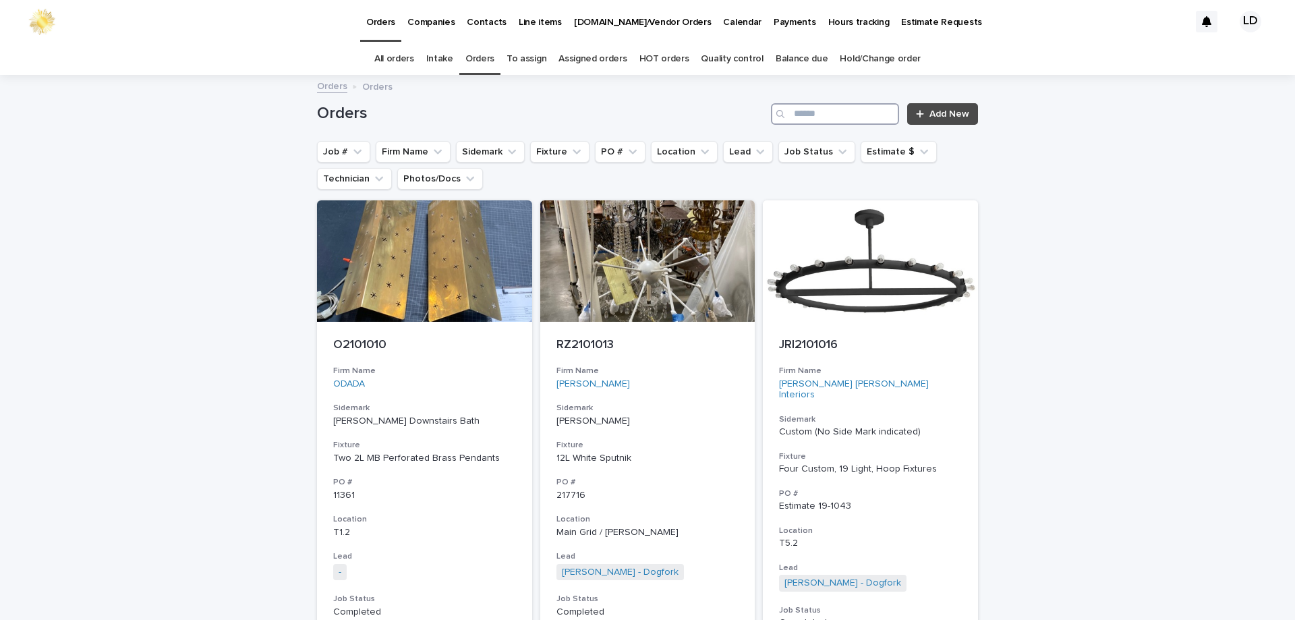
click at [838, 119] on input "Search" at bounding box center [835, 114] width 128 height 22
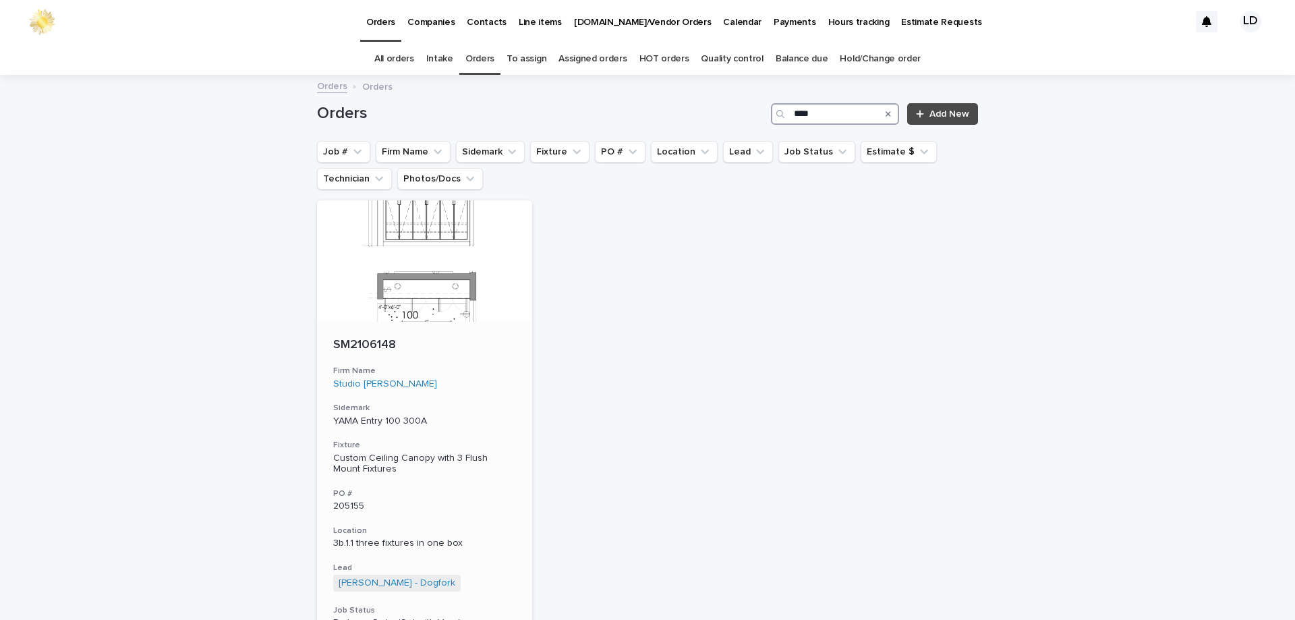
type input "****"
click at [456, 403] on h3 "Sidemark" at bounding box center [424, 408] width 183 height 11
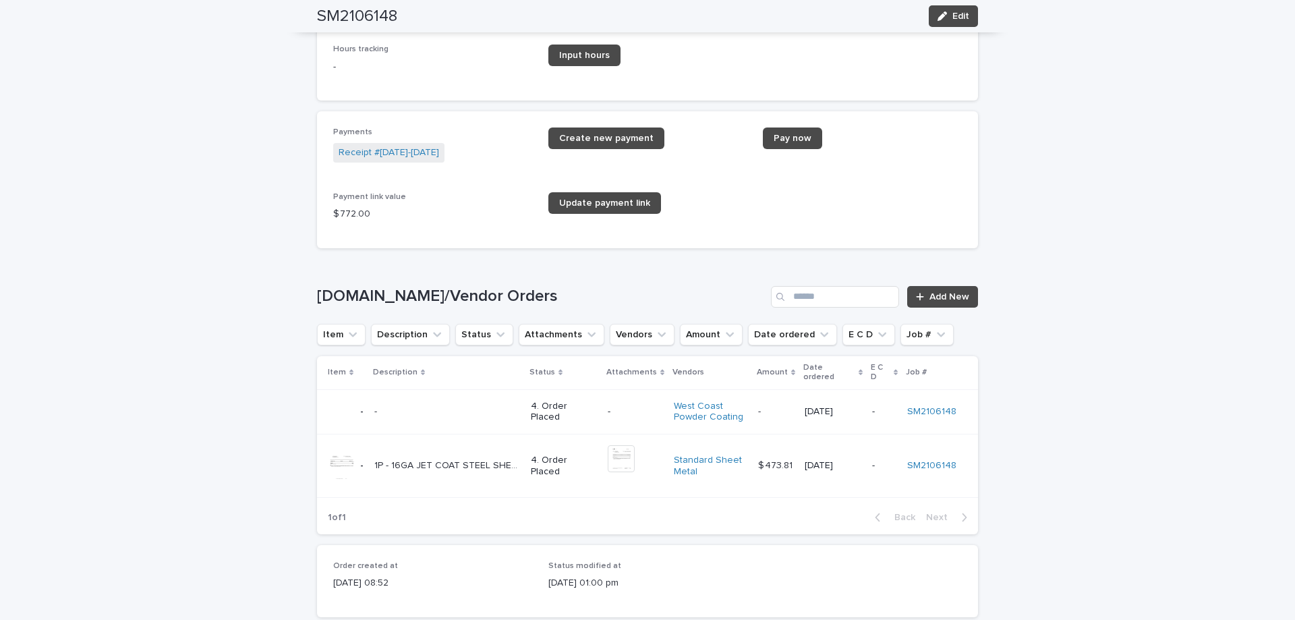
scroll to position [1956, 0]
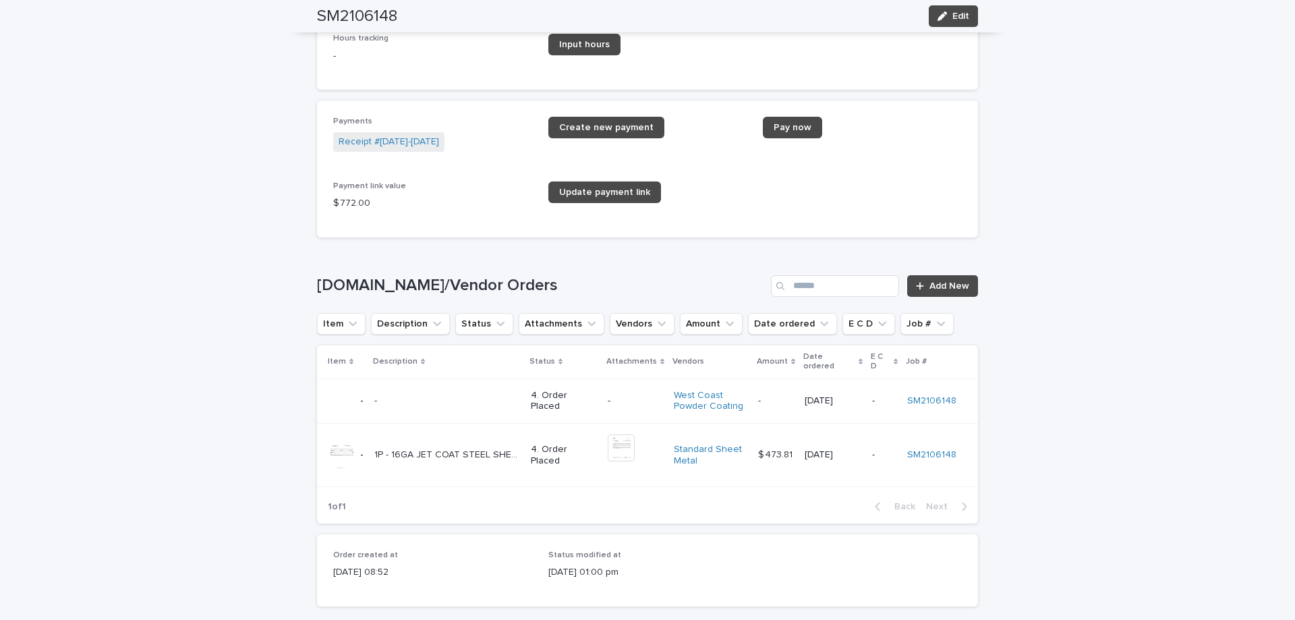
click at [491, 402] on p at bounding box center [447, 400] width 146 height 11
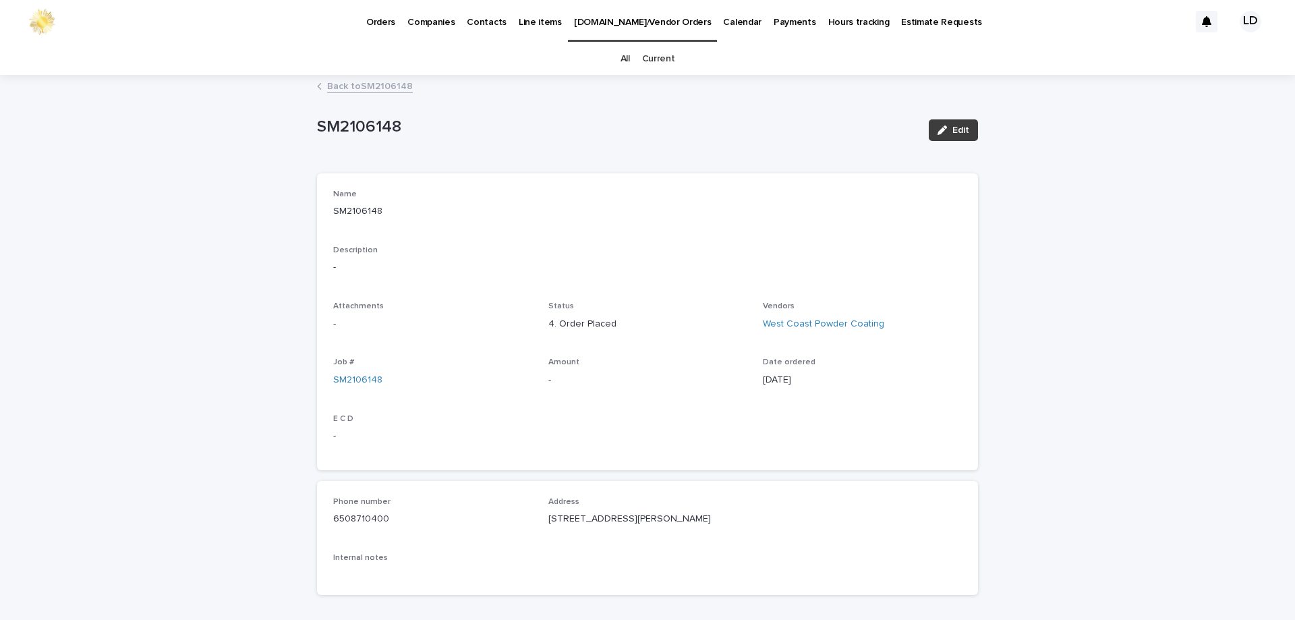
click at [954, 134] on span "Edit" at bounding box center [960, 129] width 17 height 9
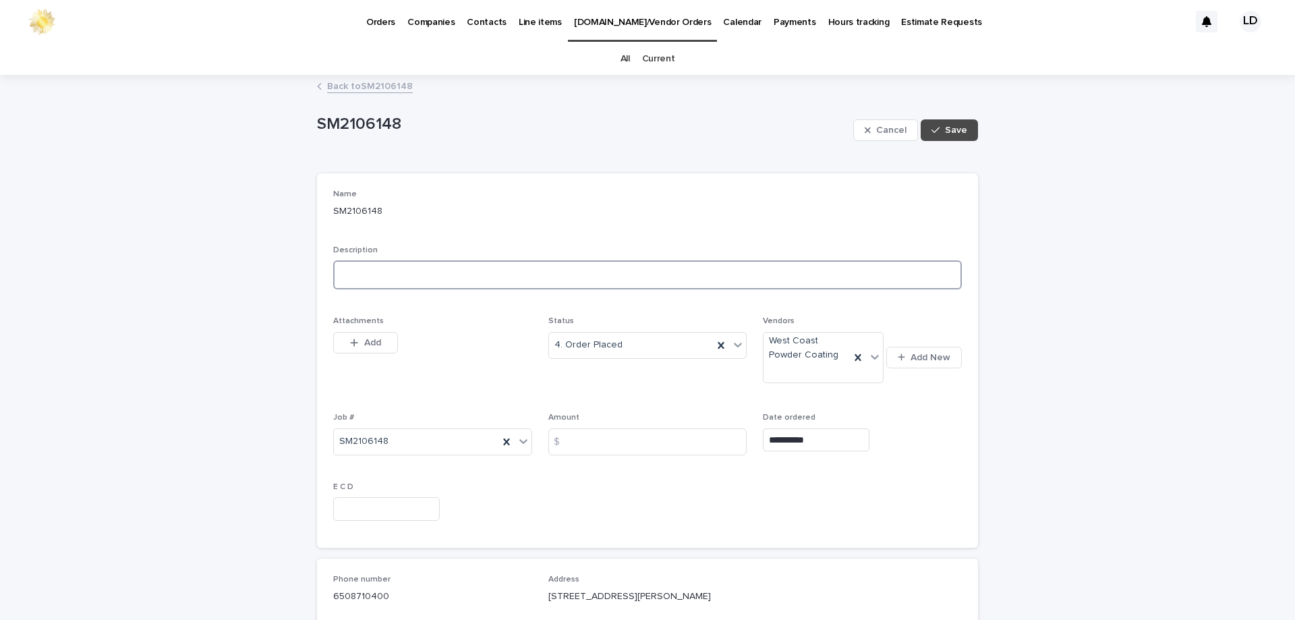
click at [411, 277] on textarea at bounding box center [647, 274] width 629 height 29
paste textarea "**********"
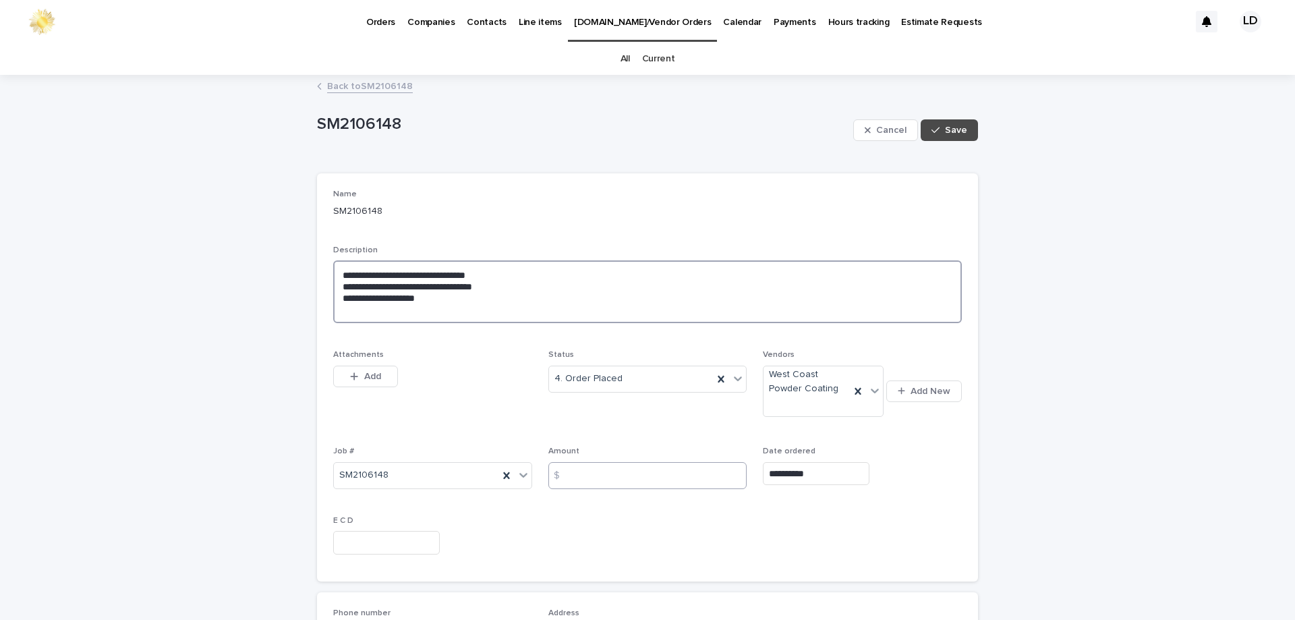
type textarea "**********"
click at [598, 475] on input at bounding box center [647, 475] width 199 height 27
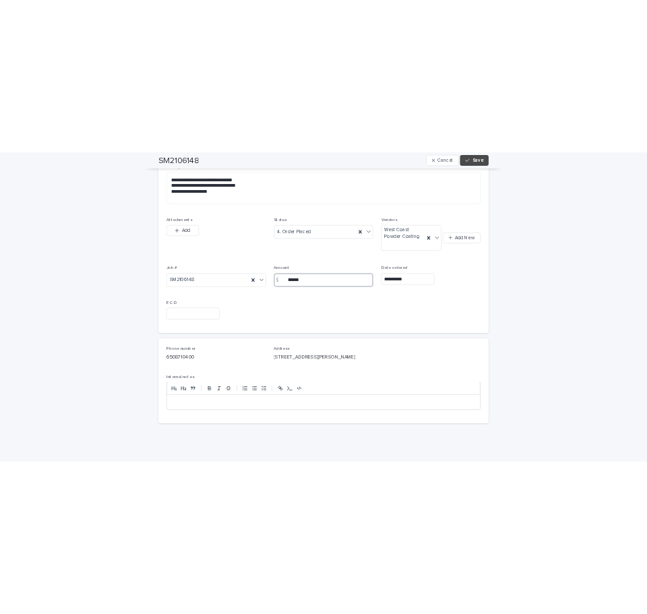
scroll to position [235, 0]
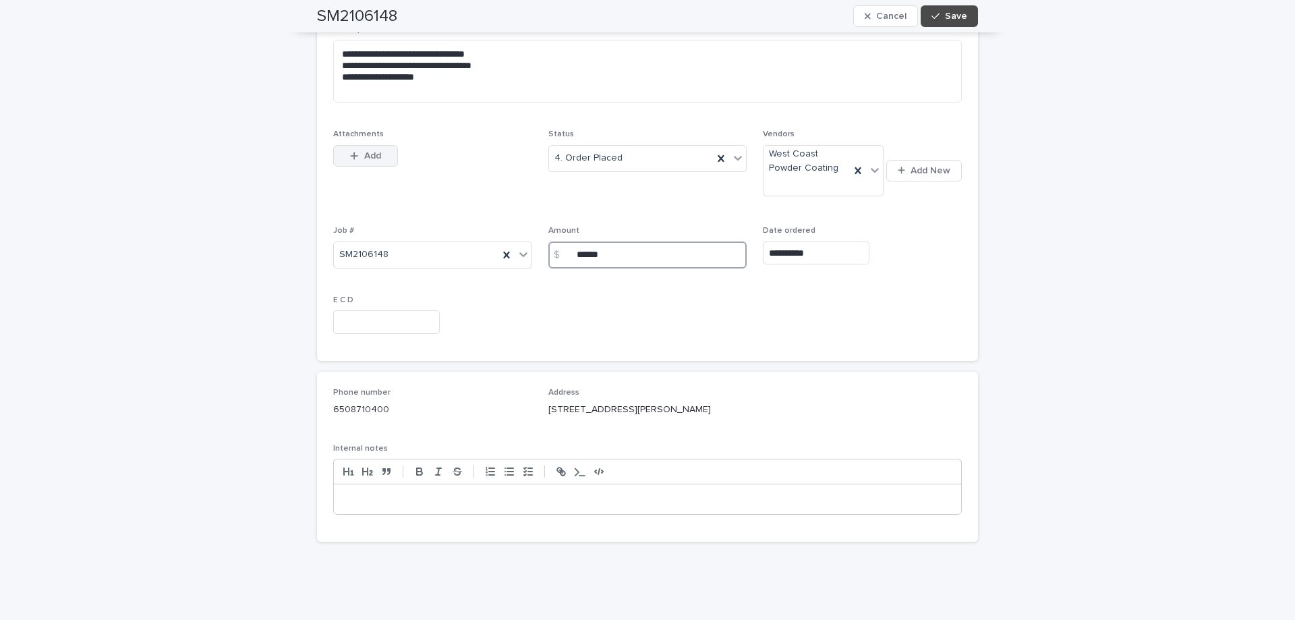
type input "******"
click at [372, 151] on span "Add" at bounding box center [372, 155] width 17 height 9
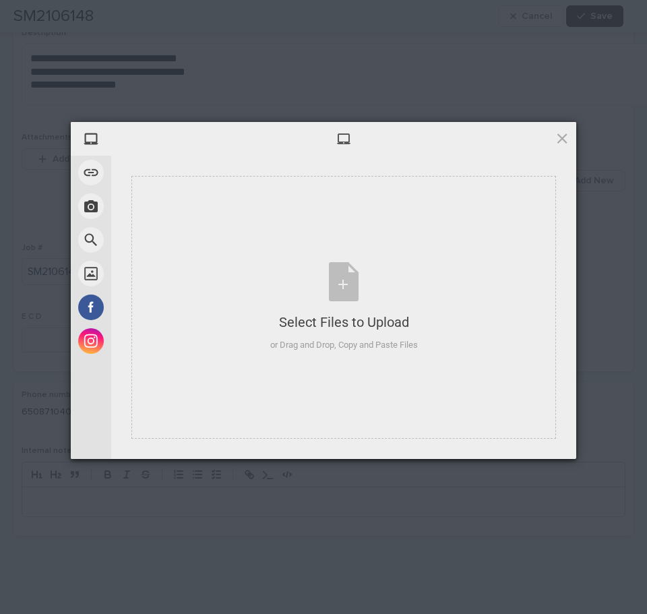
scroll to position [204, 0]
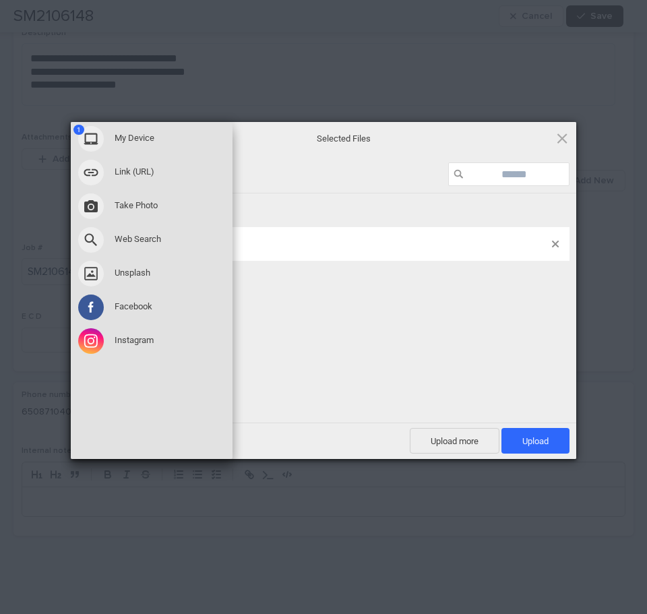
drag, startPoint x: 536, startPoint y: 446, endPoint x: 81, endPoint y: 393, distance: 458.3
click at [536, 446] on span "Upload 1" at bounding box center [536, 441] width 68 height 26
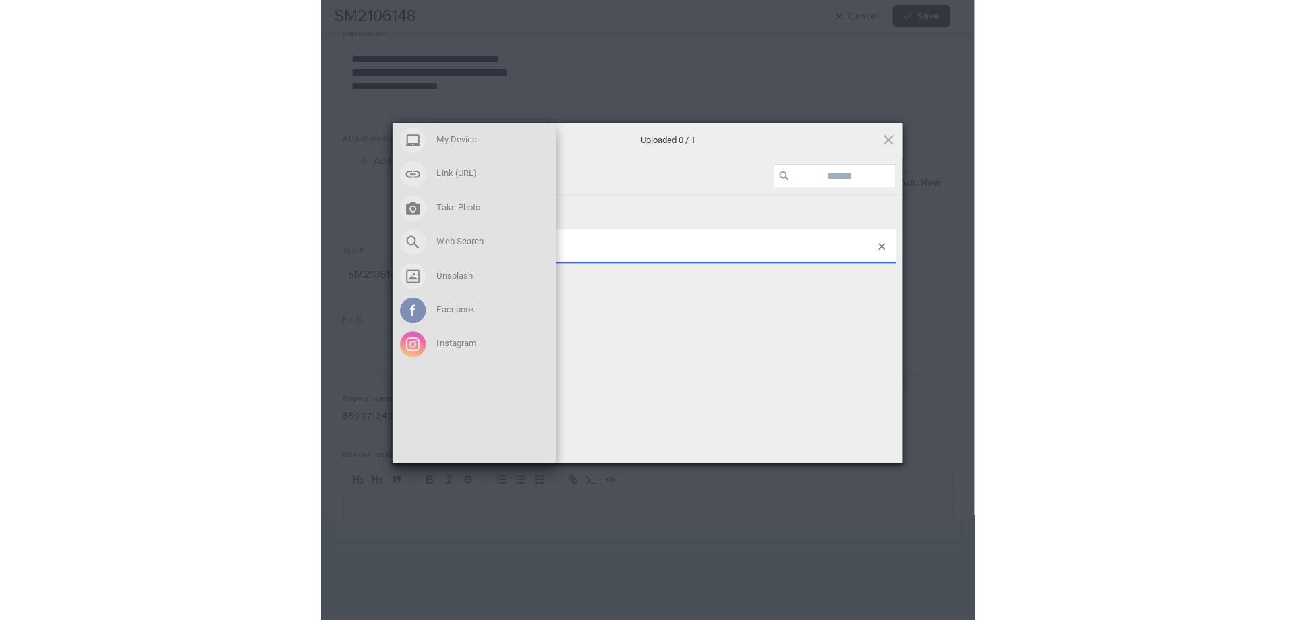
scroll to position [208, 0]
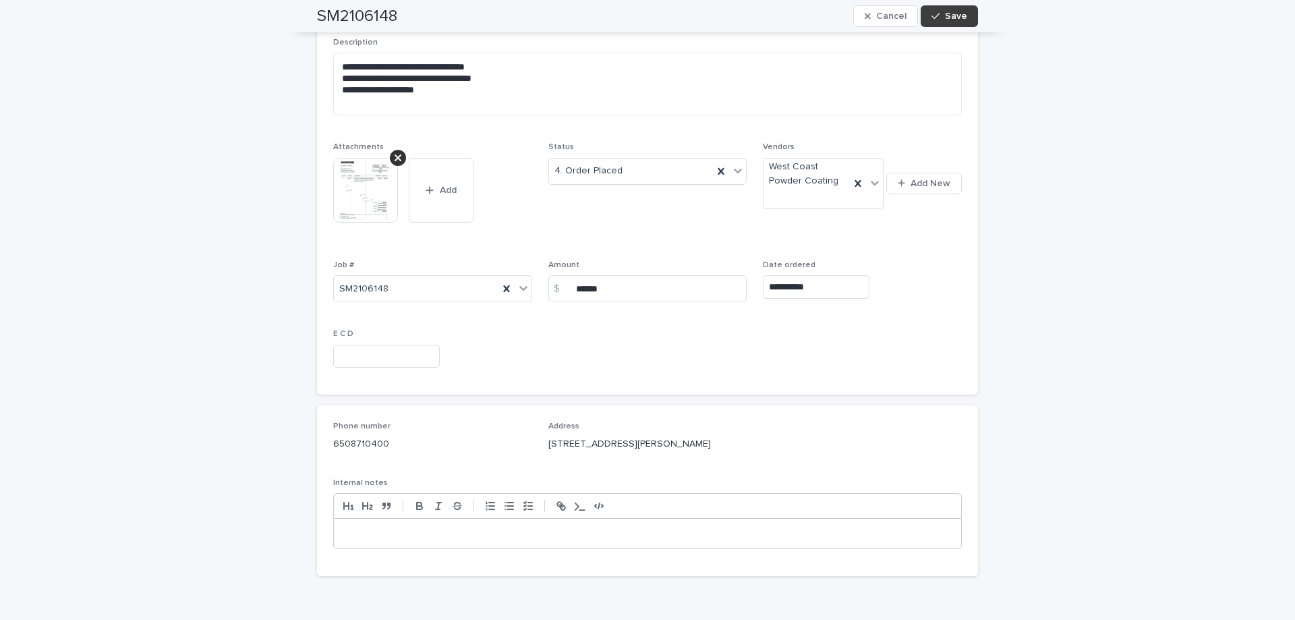
click at [954, 21] on button "Save" at bounding box center [949, 16] width 57 height 22
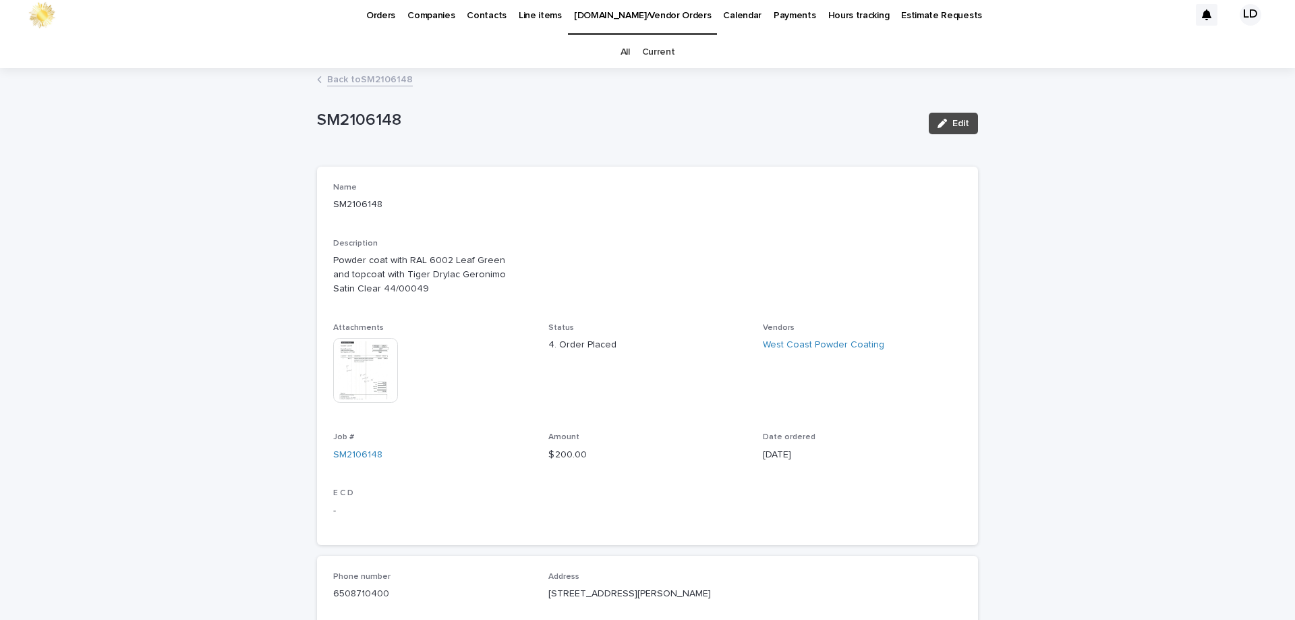
scroll to position [0, 0]
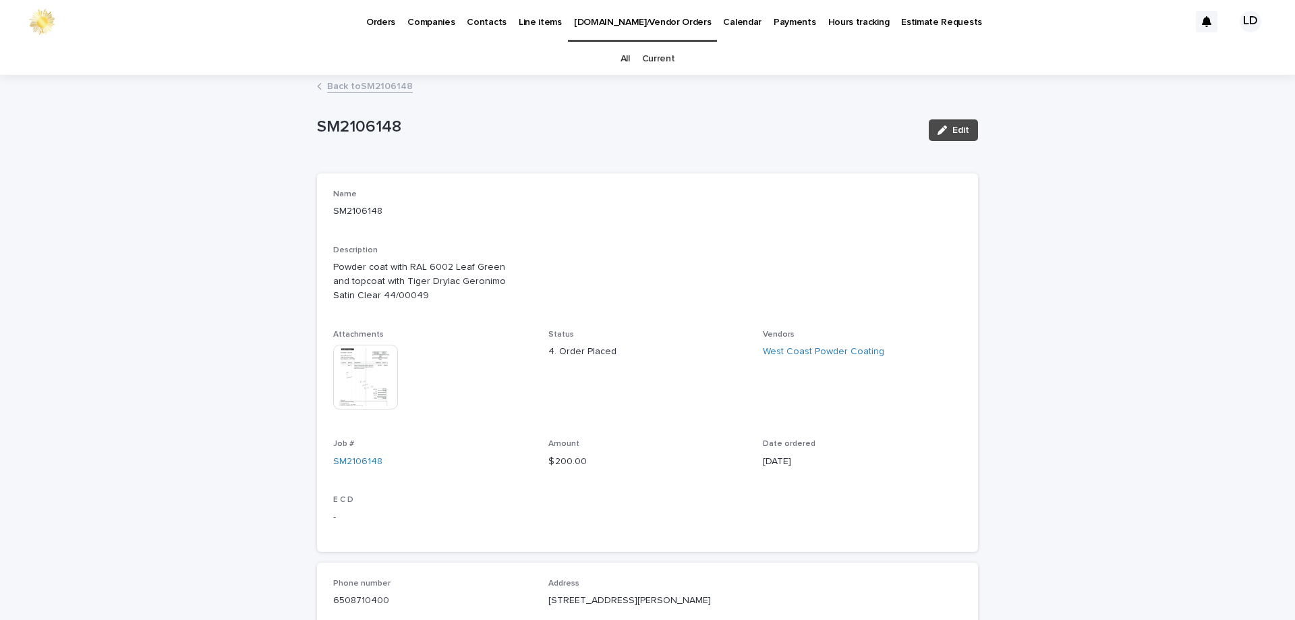
click at [418, 21] on p "Companies" at bounding box center [430, 14] width 47 height 28
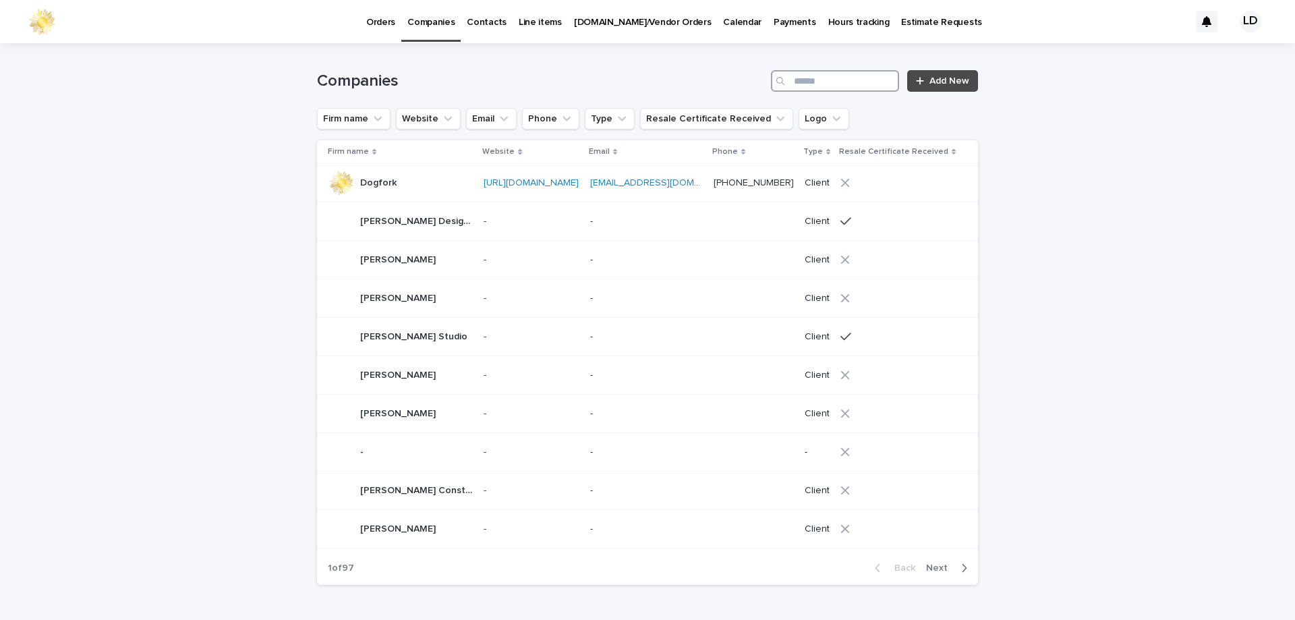
click at [804, 80] on input "Search" at bounding box center [835, 81] width 128 height 22
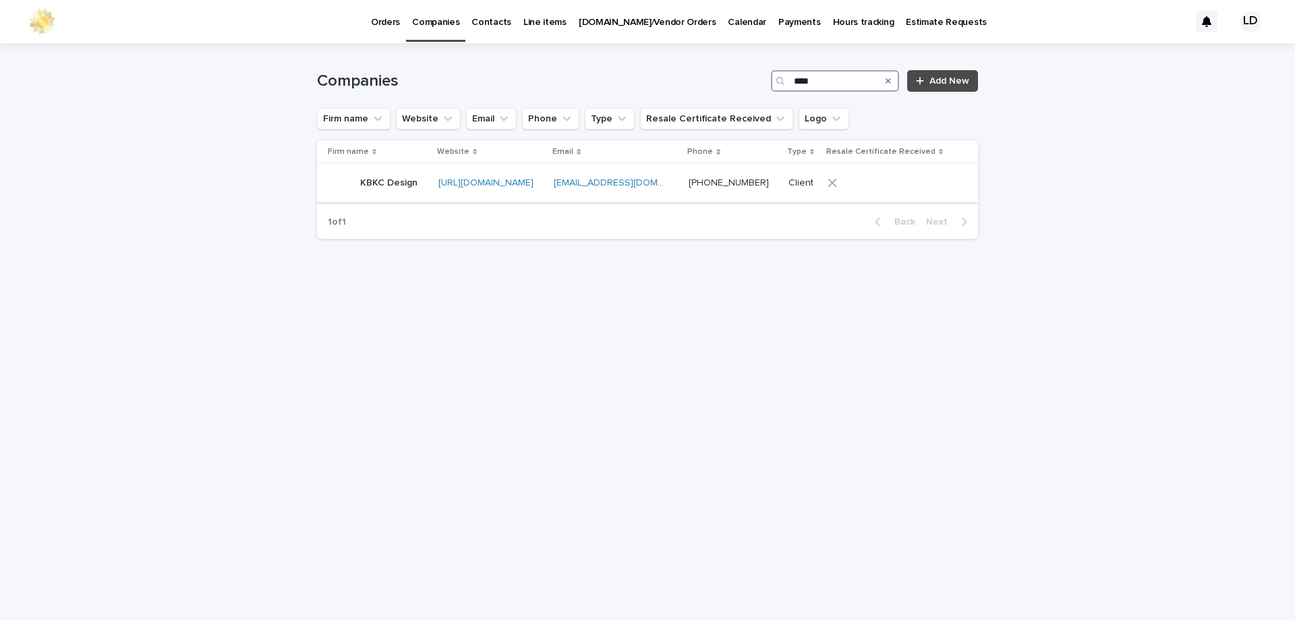
type input "****"
click at [549, 167] on td "https://www.kbkcdesign.com/" at bounding box center [491, 183] width 116 height 38
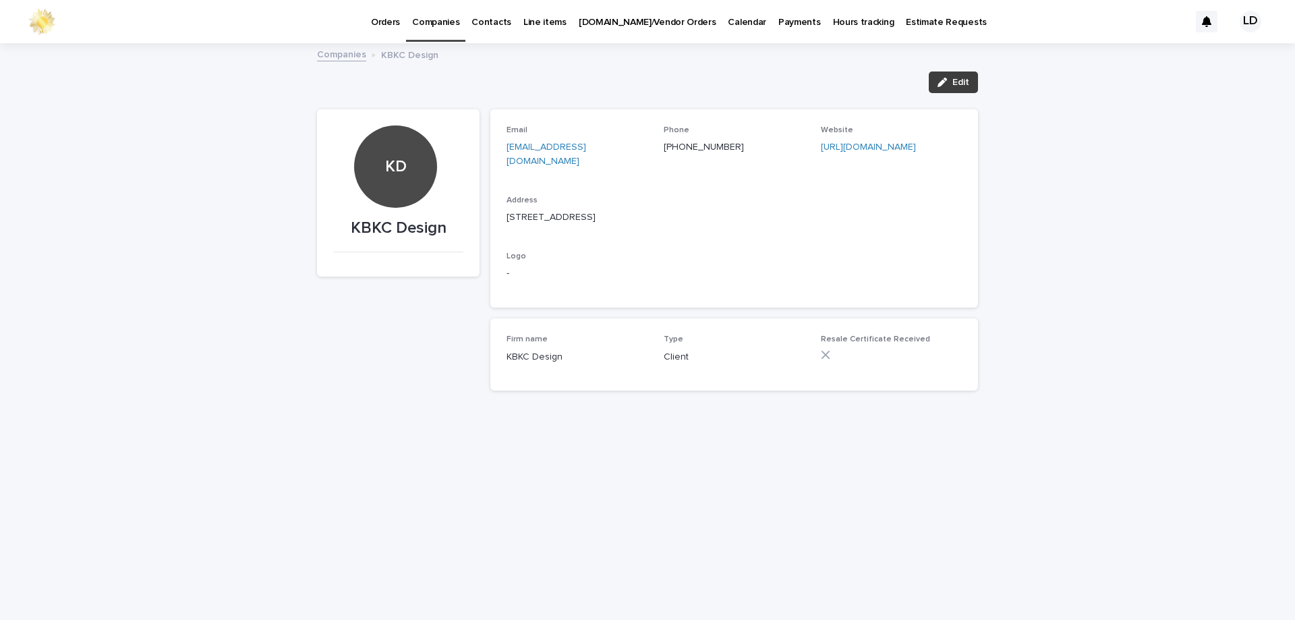
click at [957, 85] on span "Edit" at bounding box center [960, 82] width 17 height 9
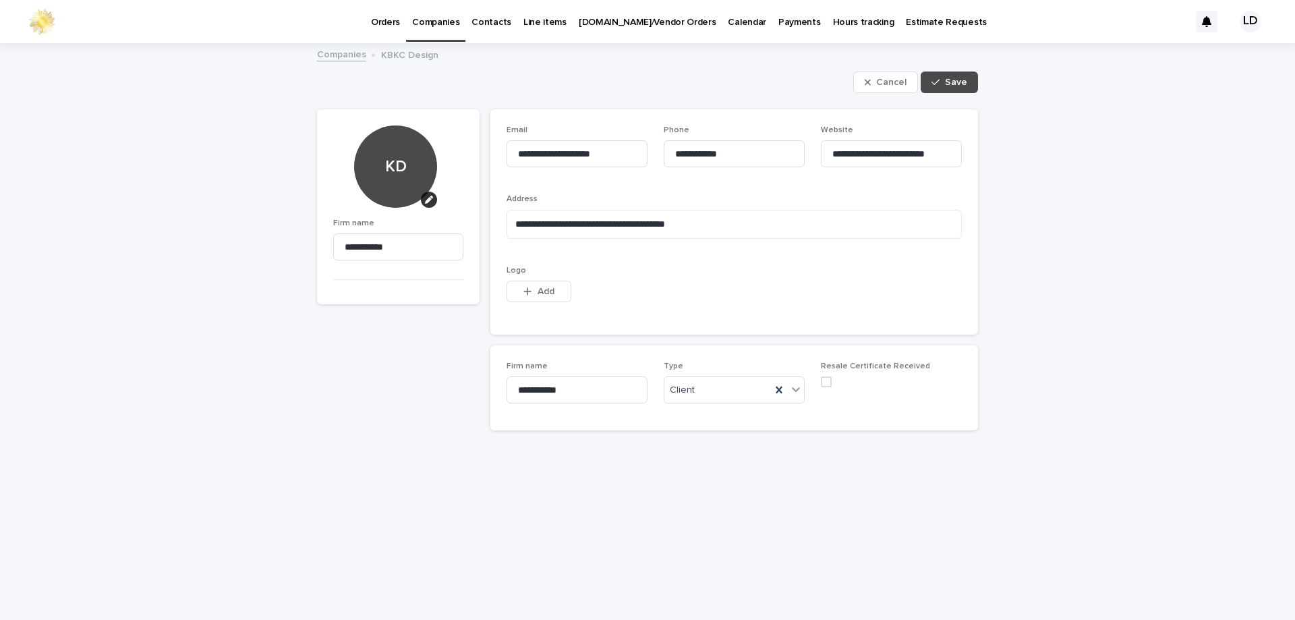
click at [828, 386] on span at bounding box center [826, 381] width 11 height 11
click at [947, 80] on span "Save" at bounding box center [956, 82] width 22 height 9
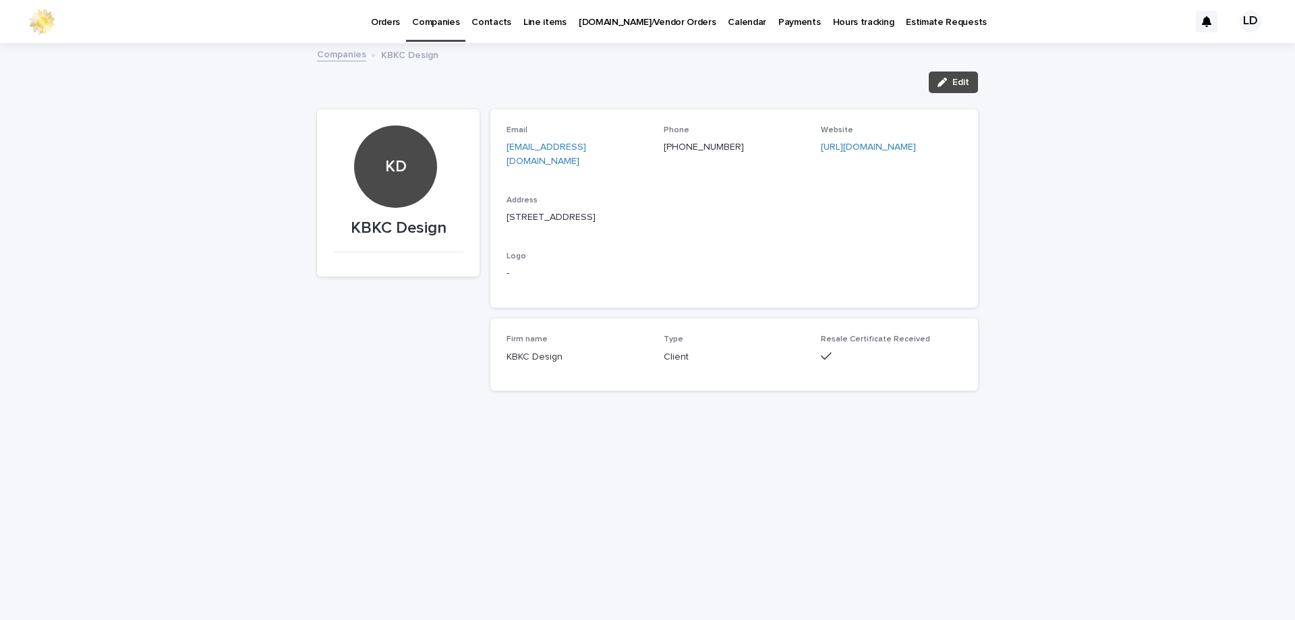
click at [386, 19] on p "Orders" at bounding box center [385, 14] width 29 height 28
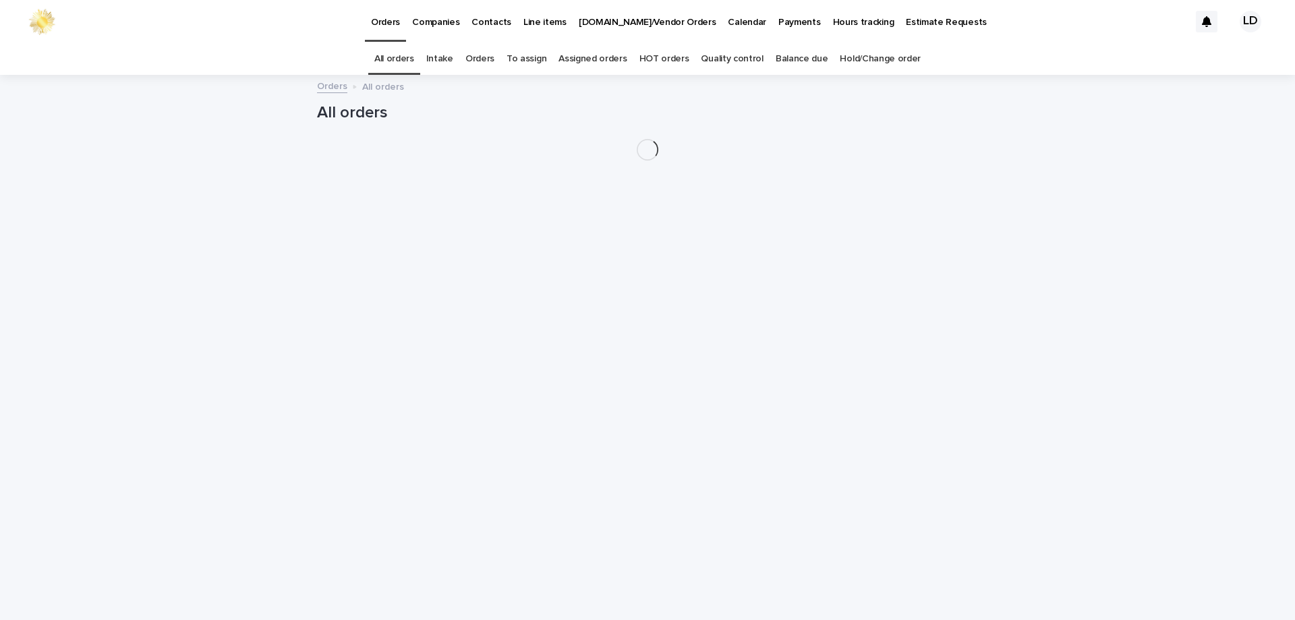
click at [494, 59] on link "Orders" at bounding box center [479, 59] width 29 height 32
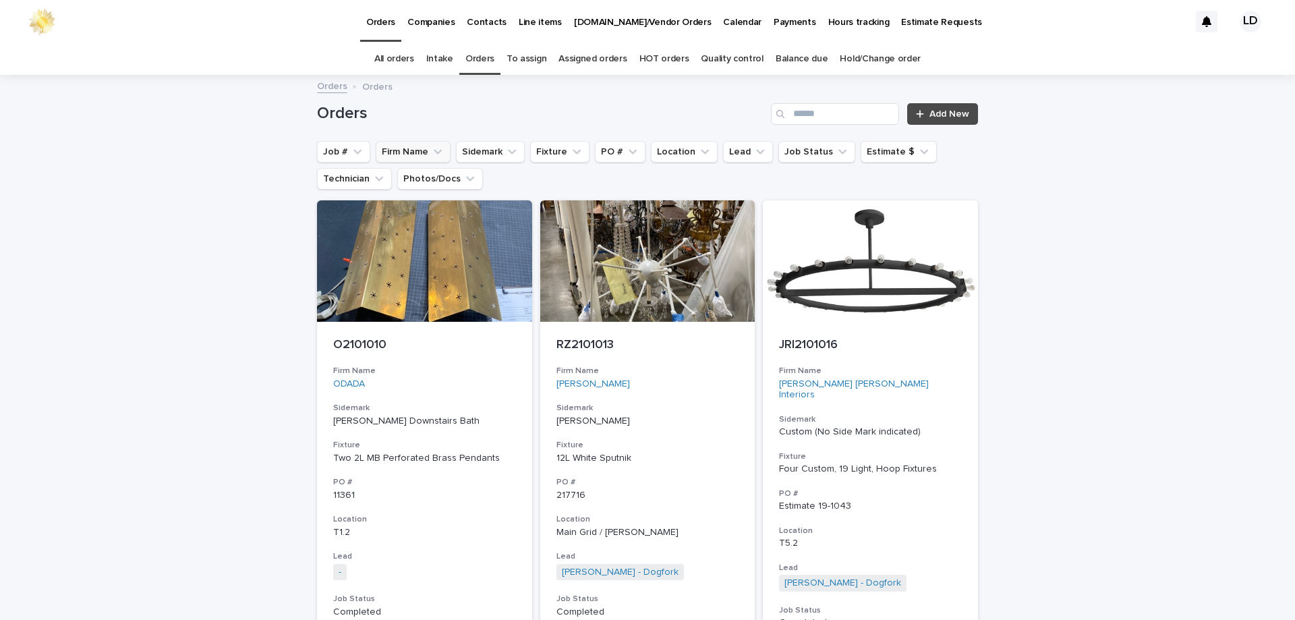
click at [431, 154] on icon "Firm Name" at bounding box center [437, 151] width 13 height 13
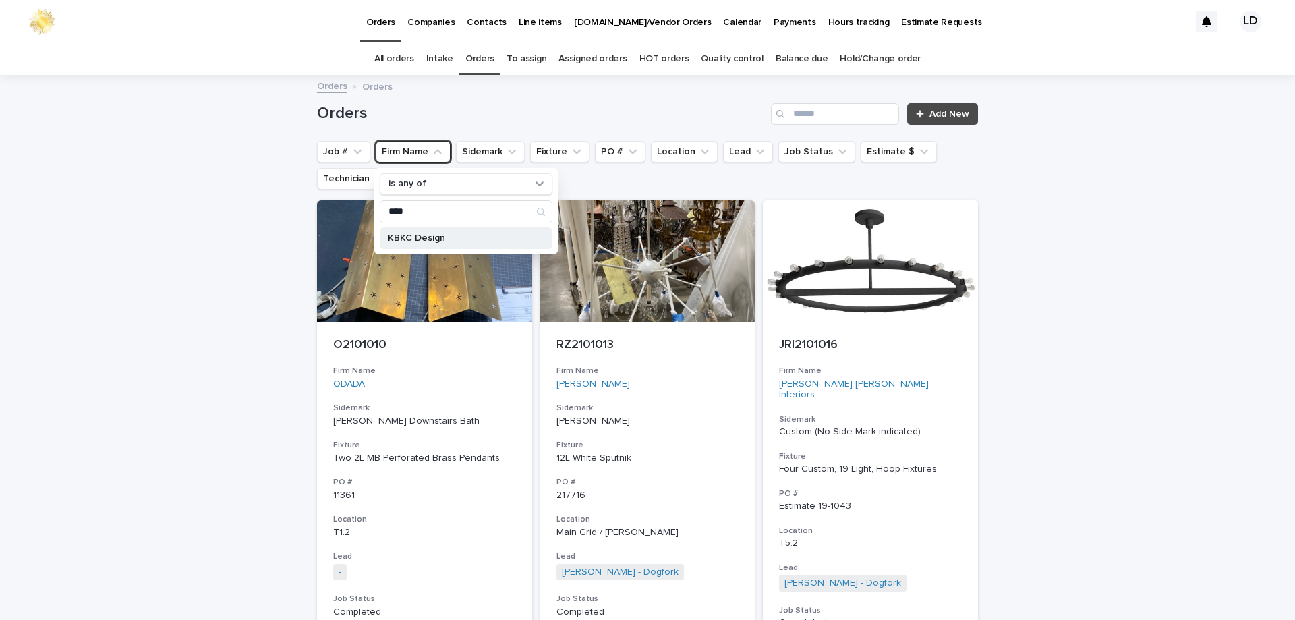
type input "****"
drag, startPoint x: 437, startPoint y: 232, endPoint x: 1082, endPoint y: 274, distance: 646.1
click at [437, 231] on div "KBKC Design" at bounding box center [466, 238] width 173 height 22
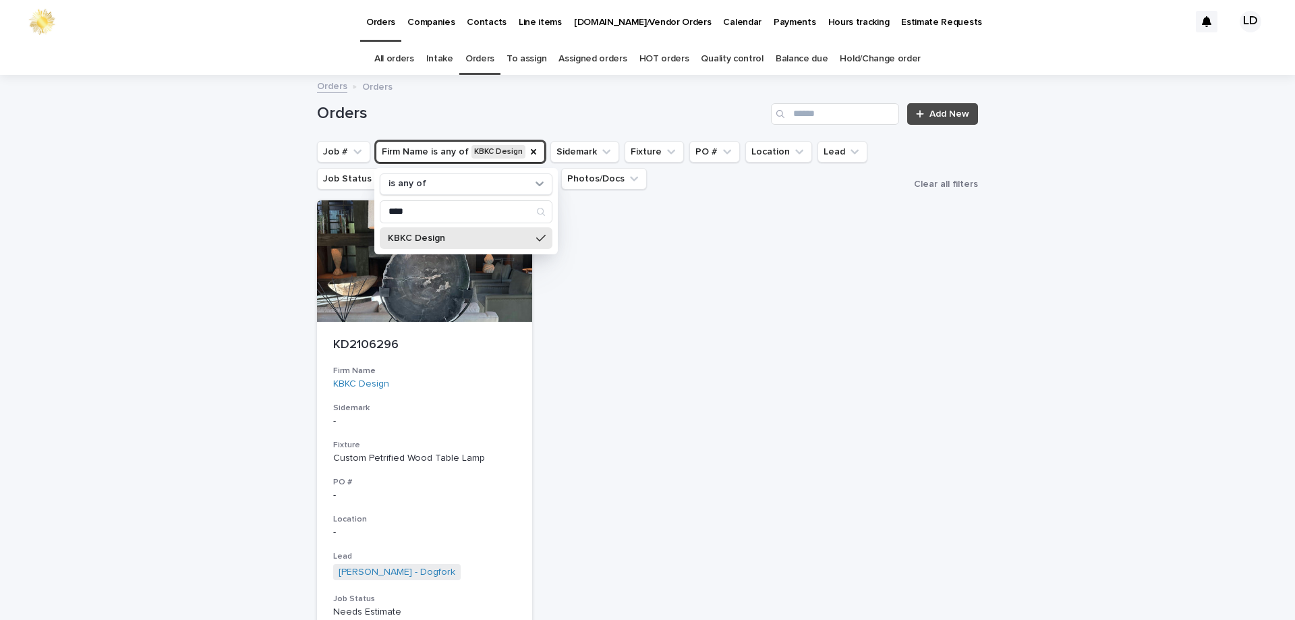
click at [1066, 289] on div "Loading... Saving… Loading... Saving… Orders Add New Job # Firm Name is any of …" at bounding box center [647, 442] width 1295 height 733
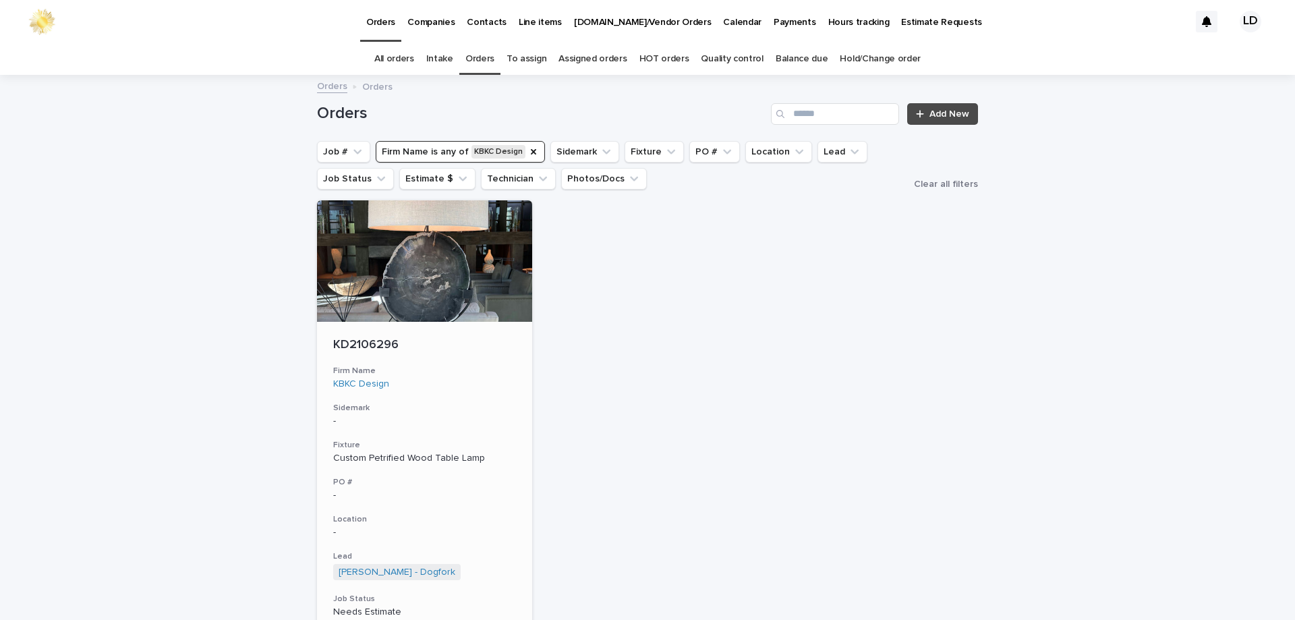
click at [488, 379] on div "KBKC Design" at bounding box center [424, 383] width 183 height 11
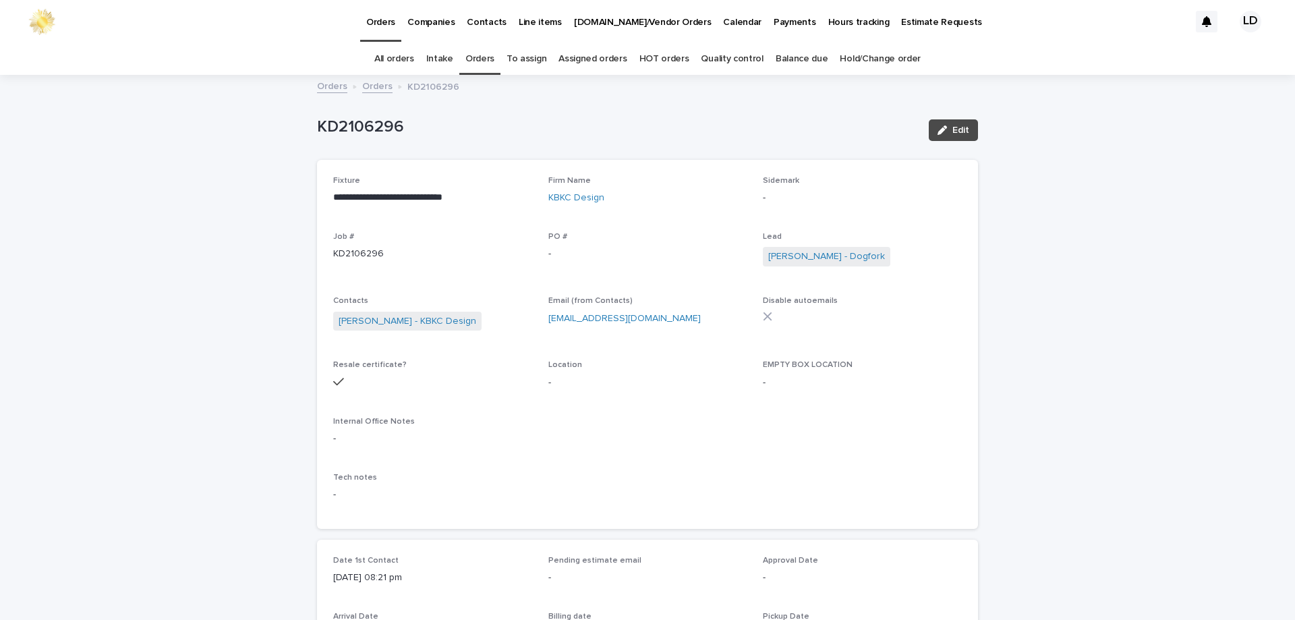
click at [484, 59] on link "Orders" at bounding box center [479, 59] width 29 height 32
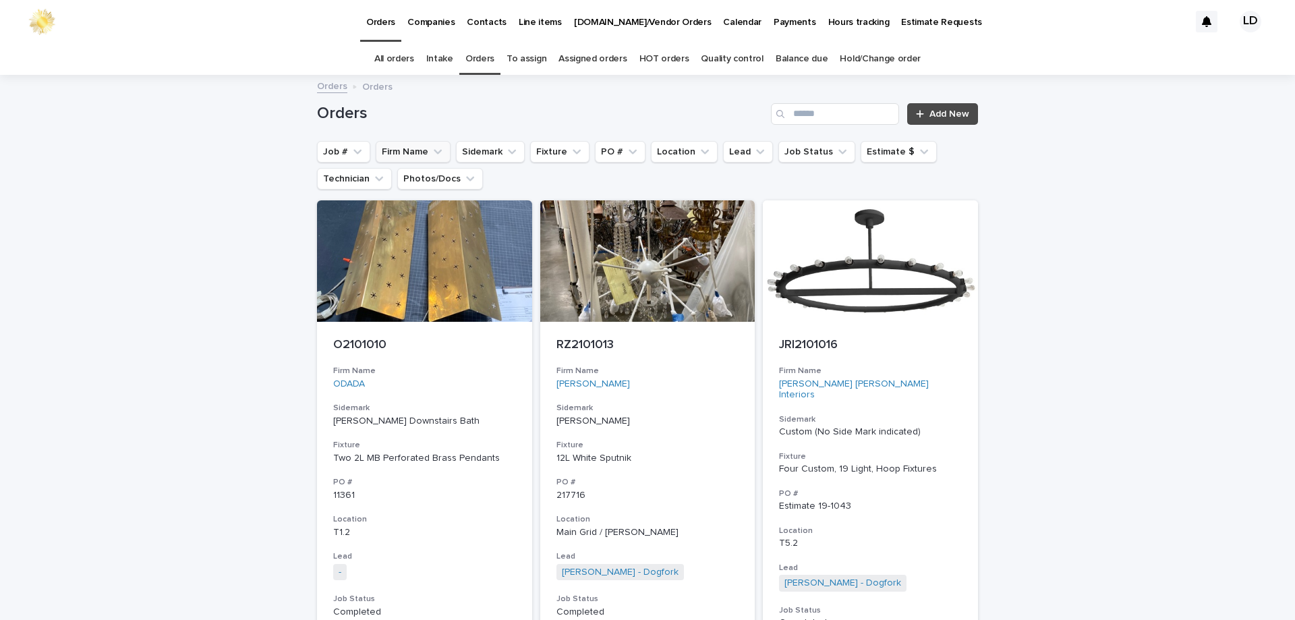
click at [401, 158] on button "Firm Name" at bounding box center [413, 152] width 75 height 22
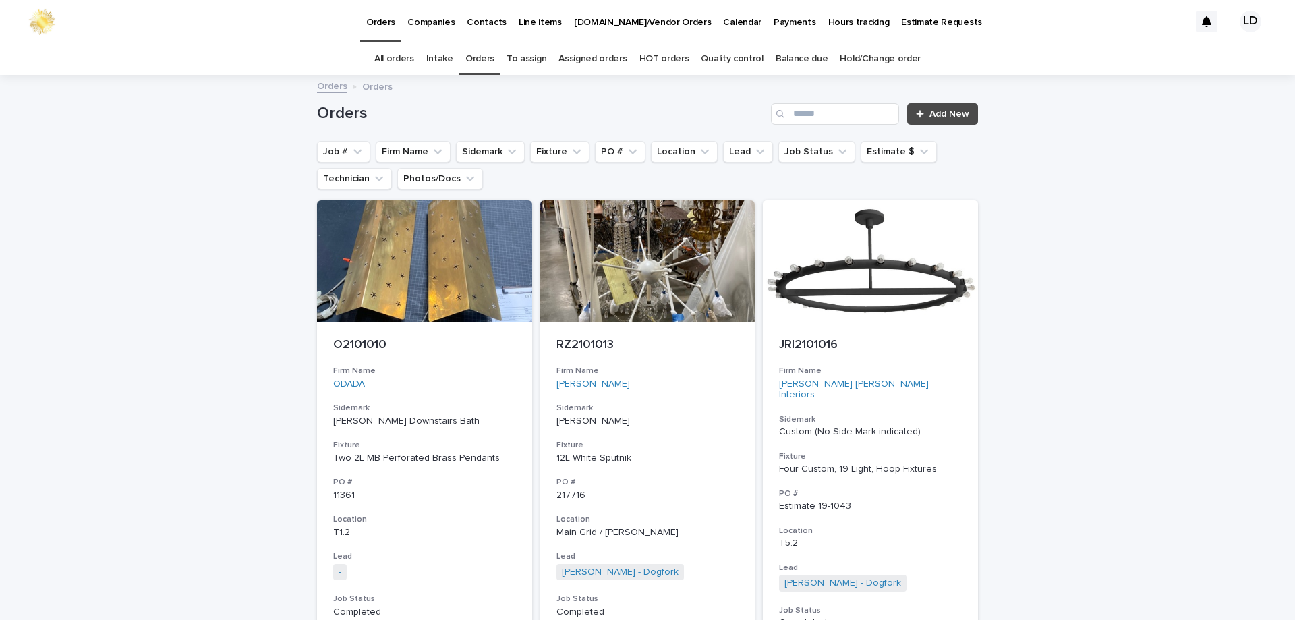
click at [790, 59] on link "Balance due" at bounding box center [802, 59] width 53 height 32
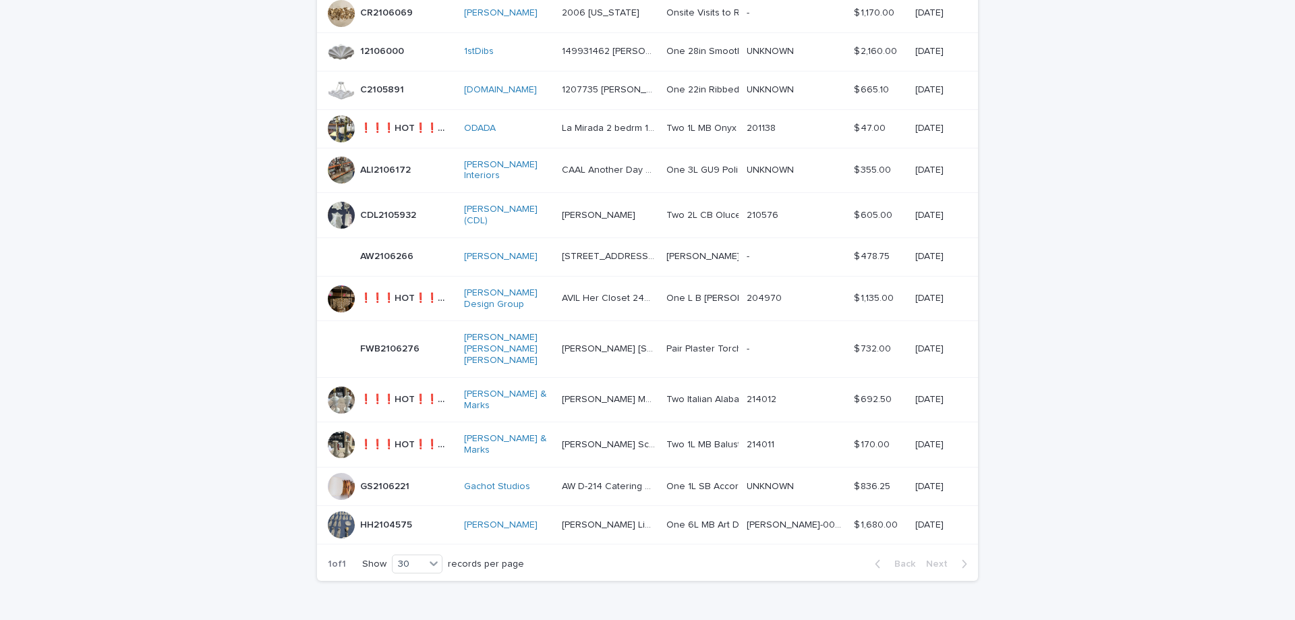
scroll to position [182, 0]
click at [441, 252] on div "AW2106266 AW2106266" at bounding box center [390, 254] width 125 height 27
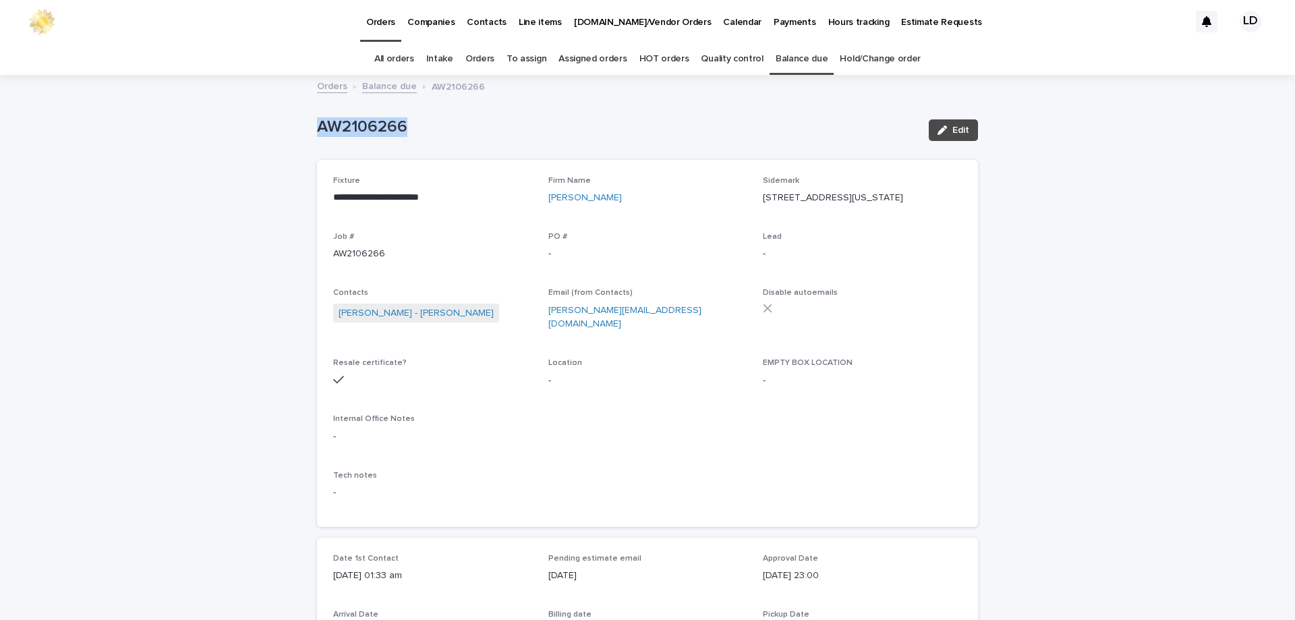
drag, startPoint x: 459, startPoint y: 140, endPoint x: 288, endPoint y: 127, distance: 171.8
copy p "AW2106266"
click at [484, 61] on link "Orders" at bounding box center [479, 59] width 29 height 32
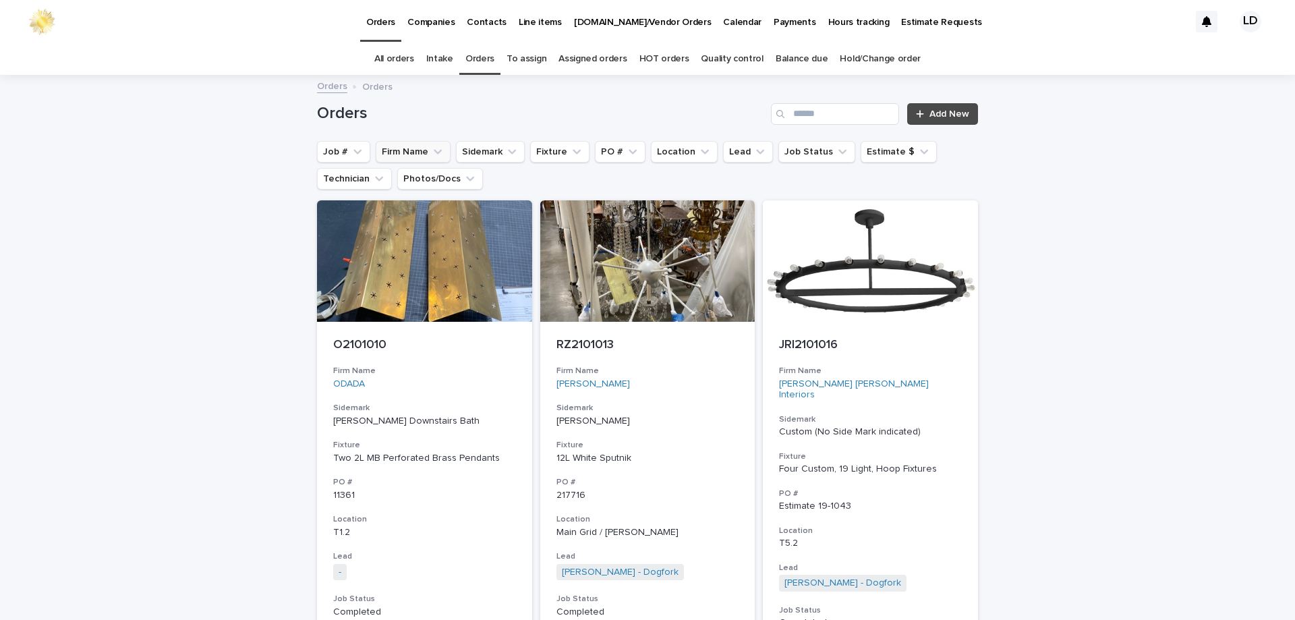
click at [431, 150] on icon "Firm Name" at bounding box center [437, 151] width 13 height 13
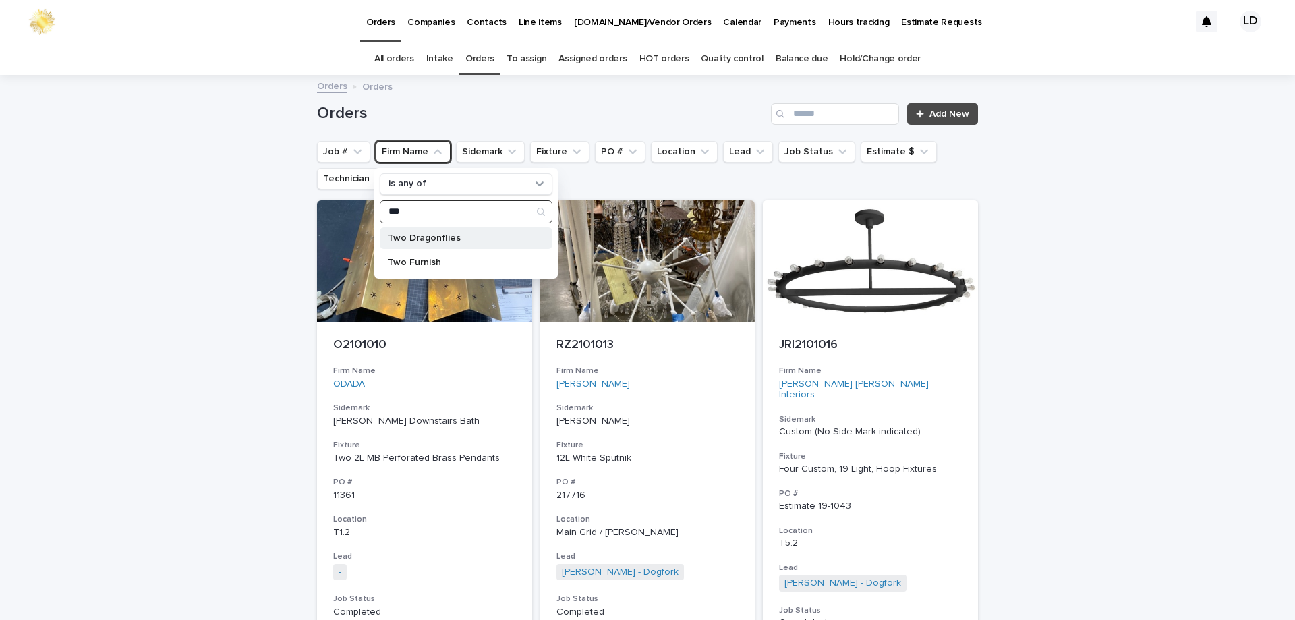
type input "***"
drag, startPoint x: 426, startPoint y: 238, endPoint x: 595, endPoint y: 258, distance: 169.7
click at [427, 238] on p "Two Dragonflies" at bounding box center [459, 237] width 143 height 9
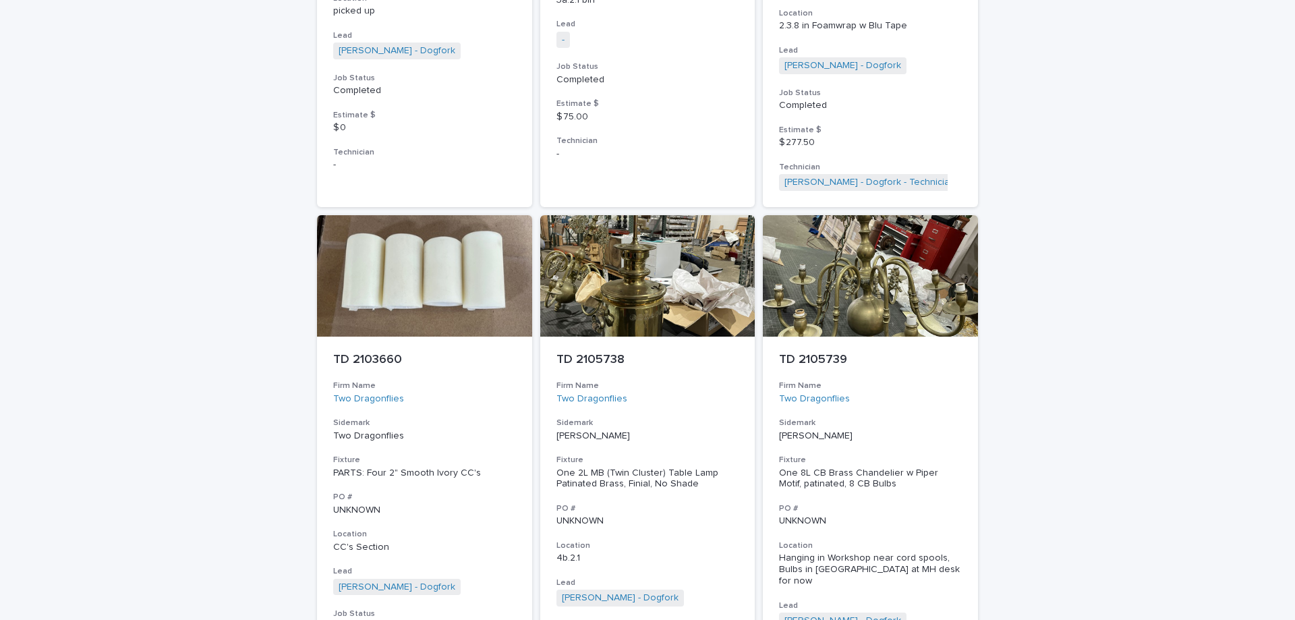
scroll to position [1282, 0]
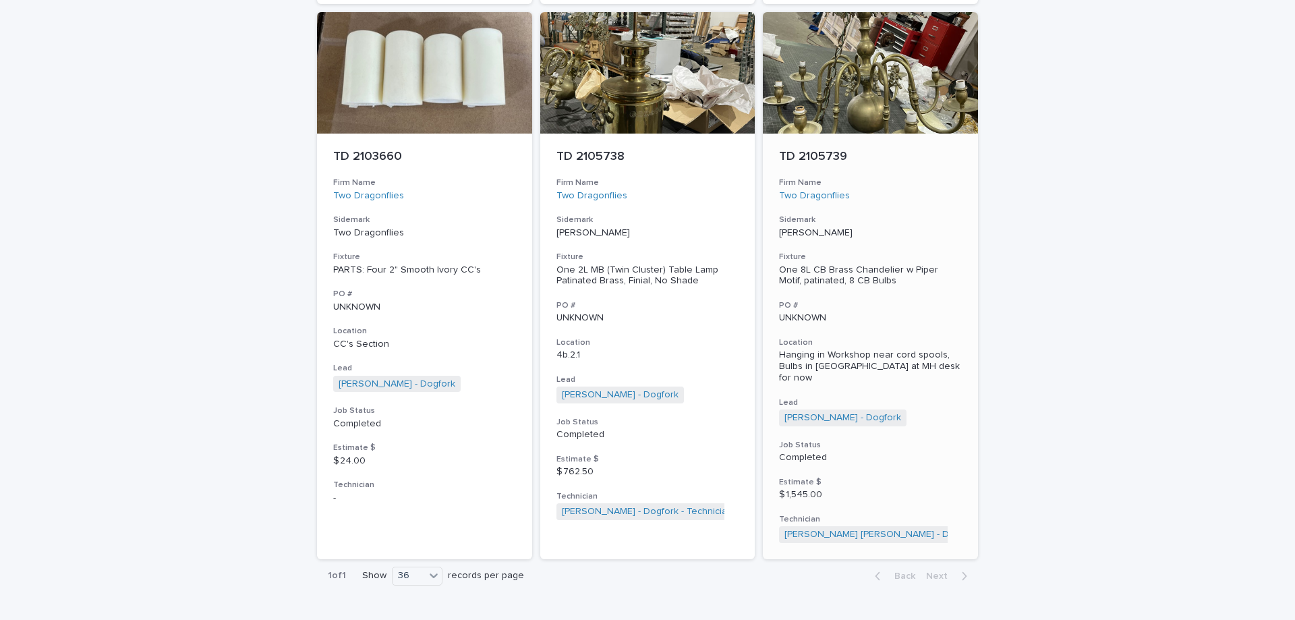
click at [942, 183] on div "TD 2105739 Firm Name Two Dragonflies Sidemark Falvey Fixture One 8L CB Brass Ch…" at bounding box center [870, 347] width 215 height 426
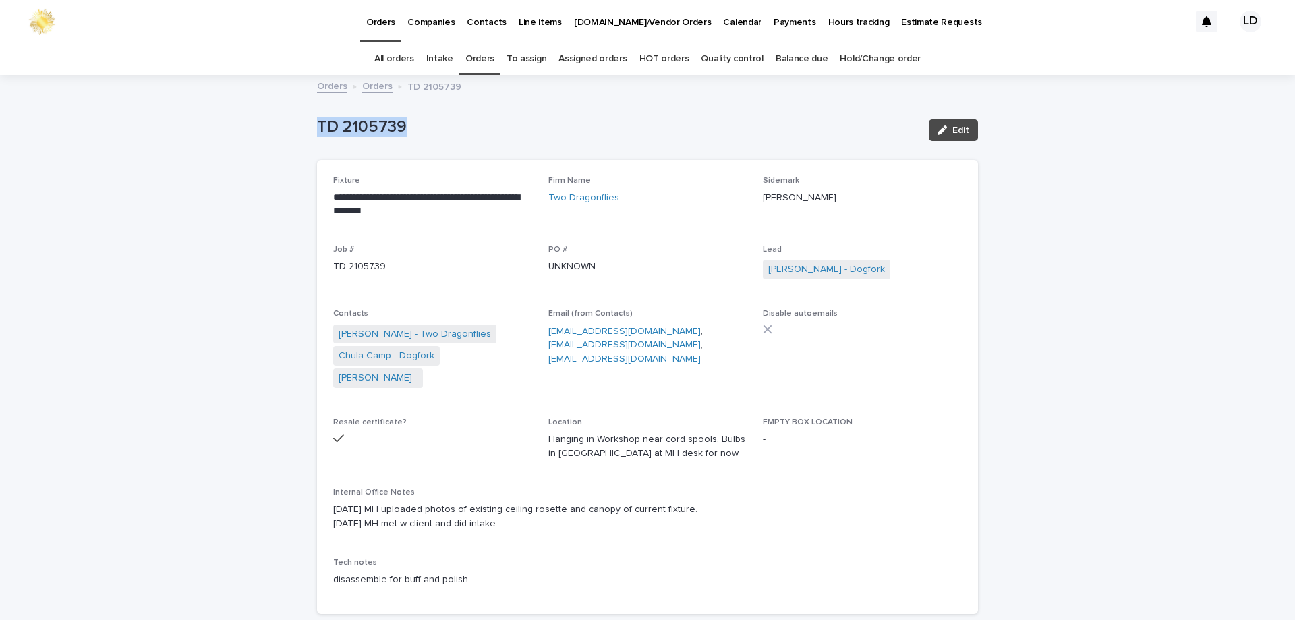
drag, startPoint x: 429, startPoint y: 138, endPoint x: 334, endPoint y: 126, distance: 95.9
copy p "TD 2105739"
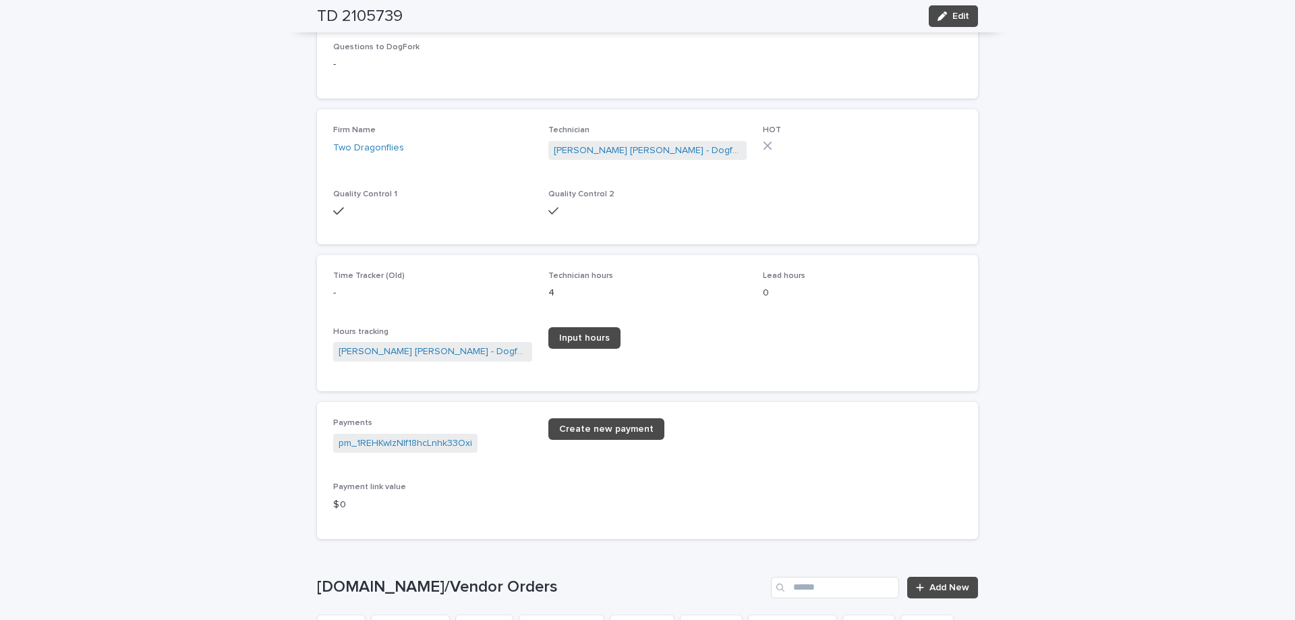
scroll to position [2023, 0]
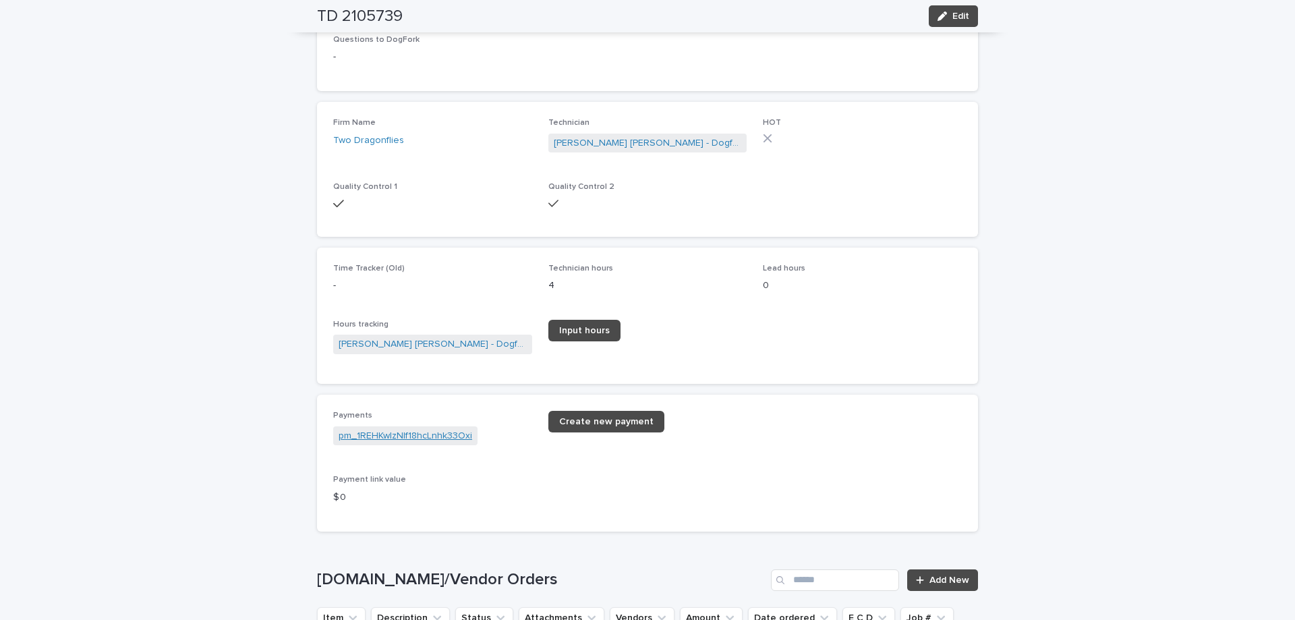
click at [419, 429] on link "pm_1REHKwIzNIf18hcLnhk33Oxi" at bounding box center [406, 436] width 134 height 14
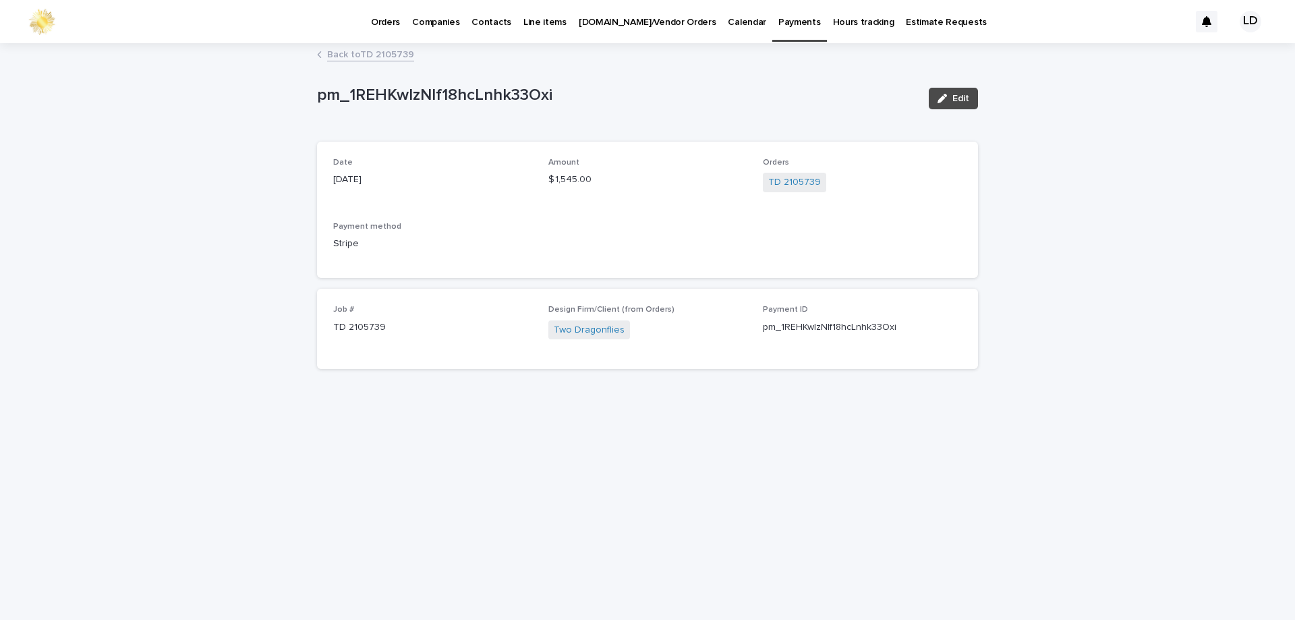
click at [393, 59] on link "Back to TD 2105739" at bounding box center [370, 54] width 87 height 16
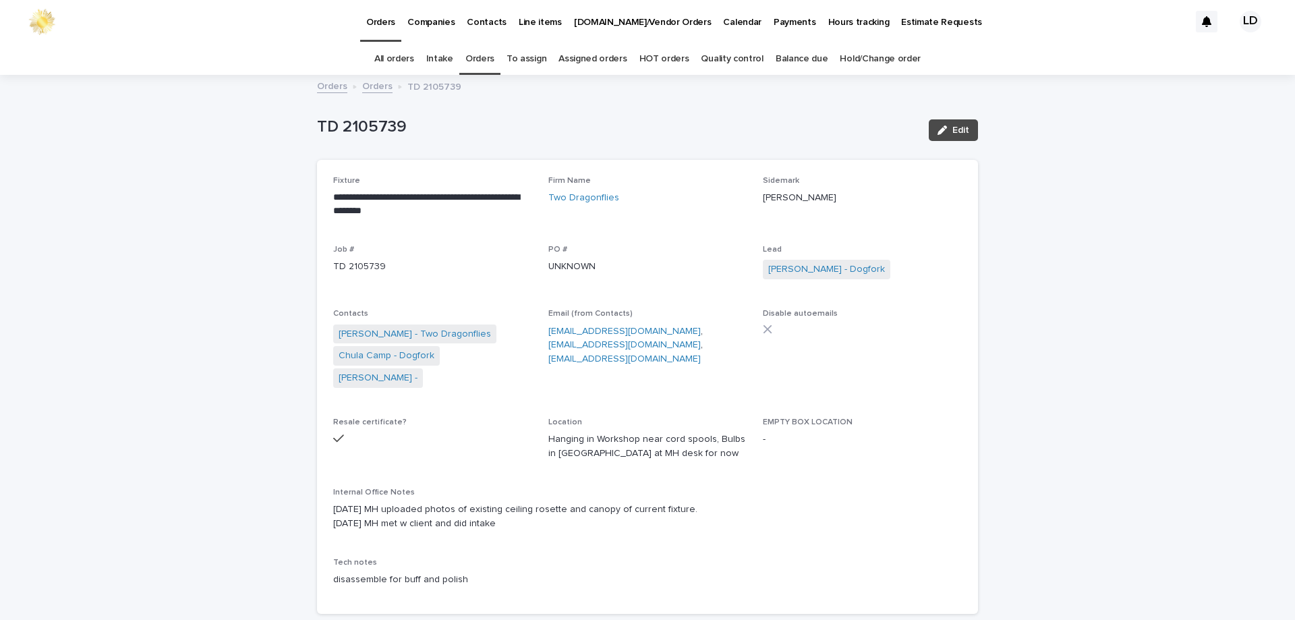
scroll to position [43, 0]
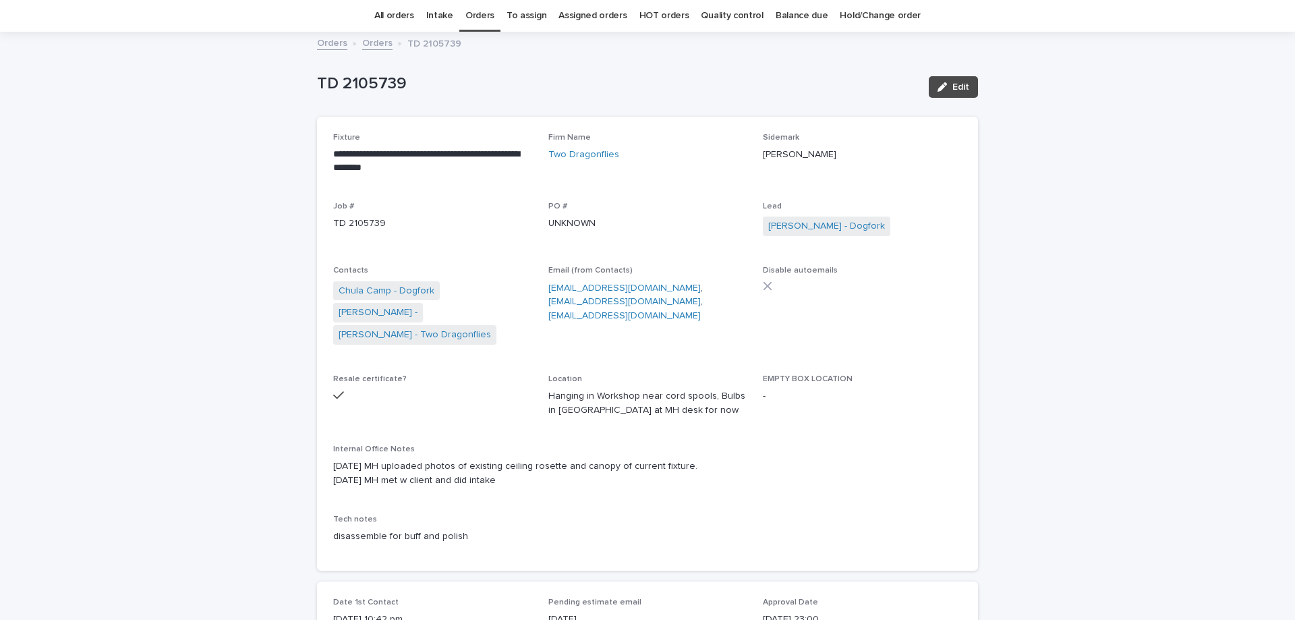
click at [366, 44] on link "Orders" at bounding box center [377, 42] width 30 height 16
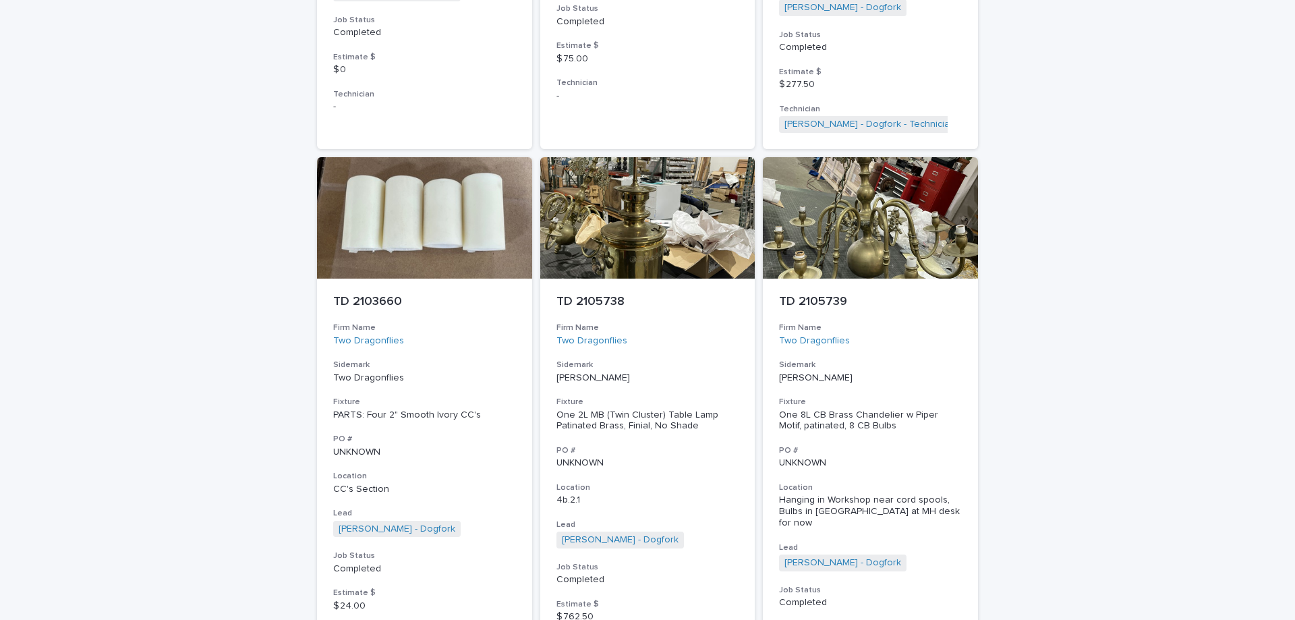
scroll to position [1282, 0]
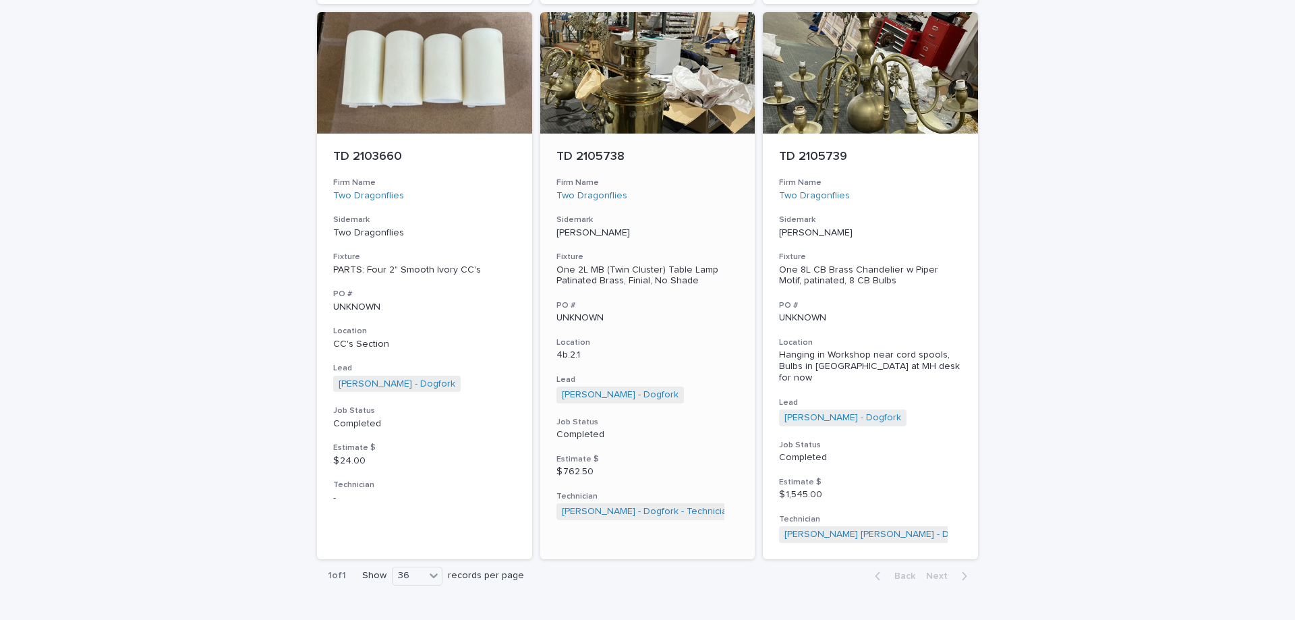
click at [658, 177] on h3 "Firm Name" at bounding box center [647, 182] width 183 height 11
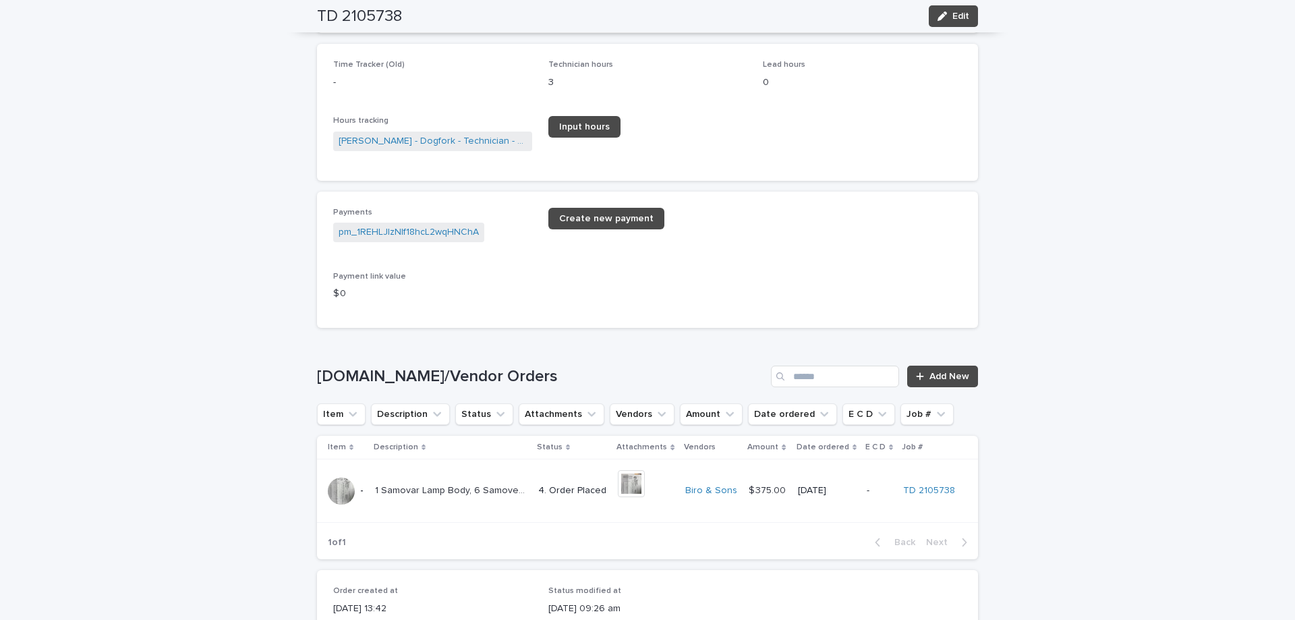
scroll to position [1888, 0]
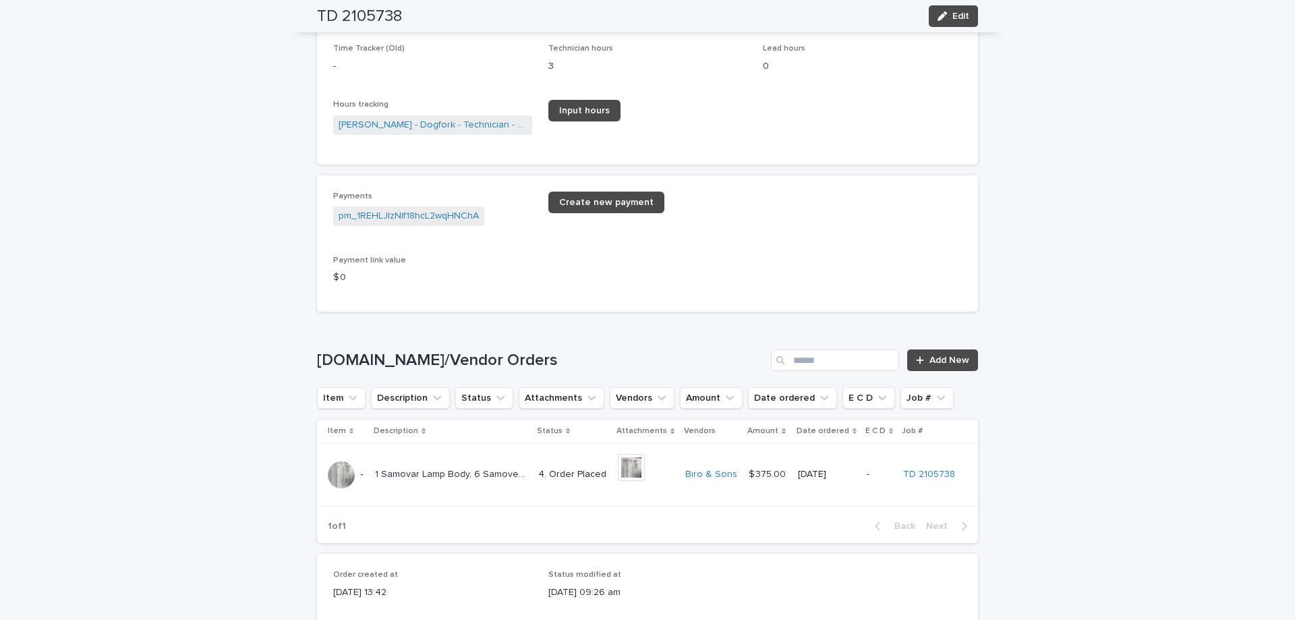
click at [499, 471] on td "1 Samovar Lamp Body, 6 Samover pieces 1 Samovar Lamp Body, 6 Samover pieces" at bounding box center [451, 474] width 163 height 63
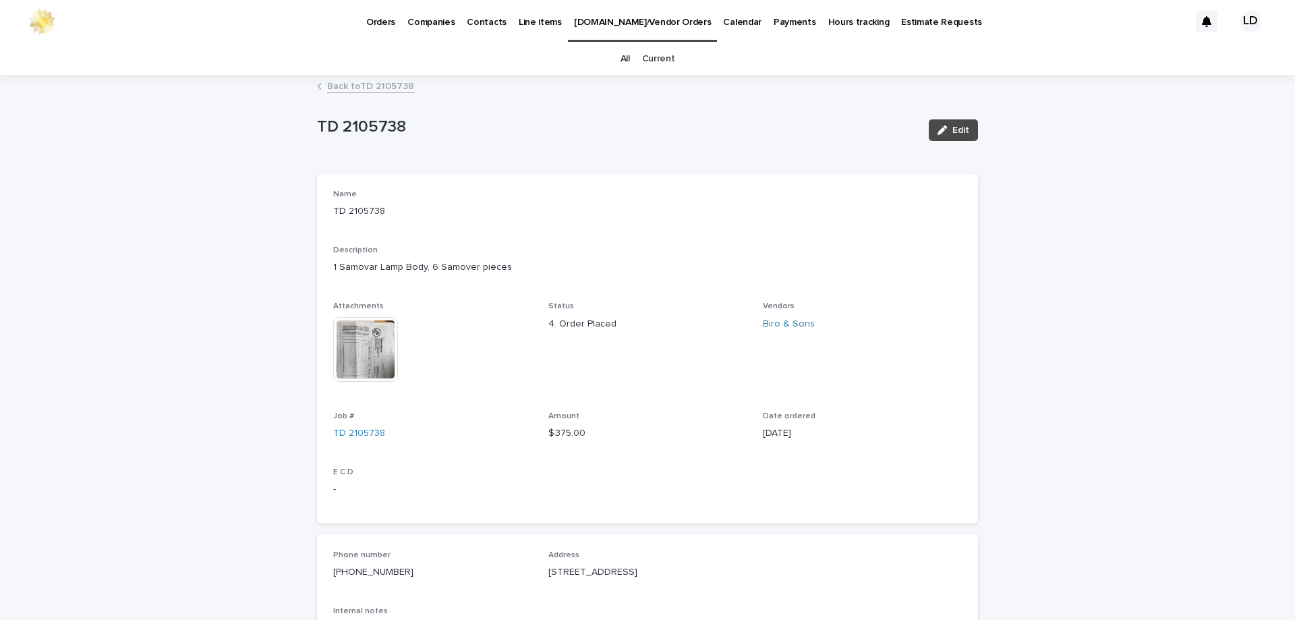
click at [370, 87] on link "Back to TD 2105738" at bounding box center [370, 86] width 87 height 16
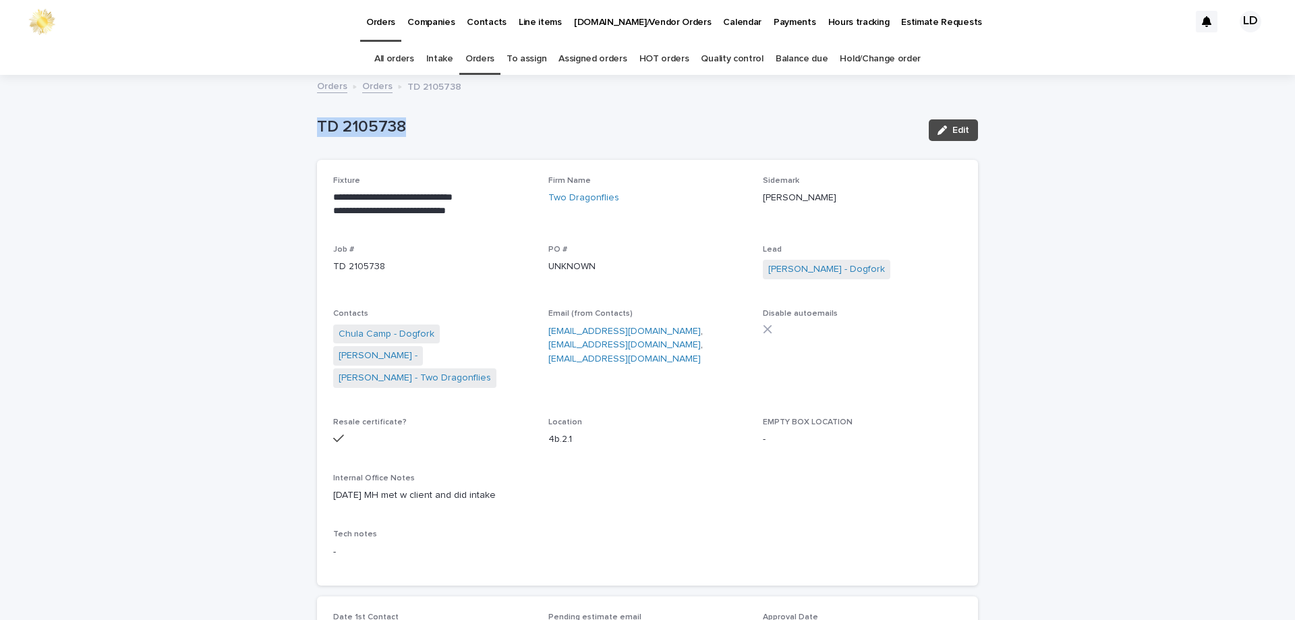
drag, startPoint x: 397, startPoint y: 127, endPoint x: 292, endPoint y: 123, distance: 105.3
copy p "TD 2105738"
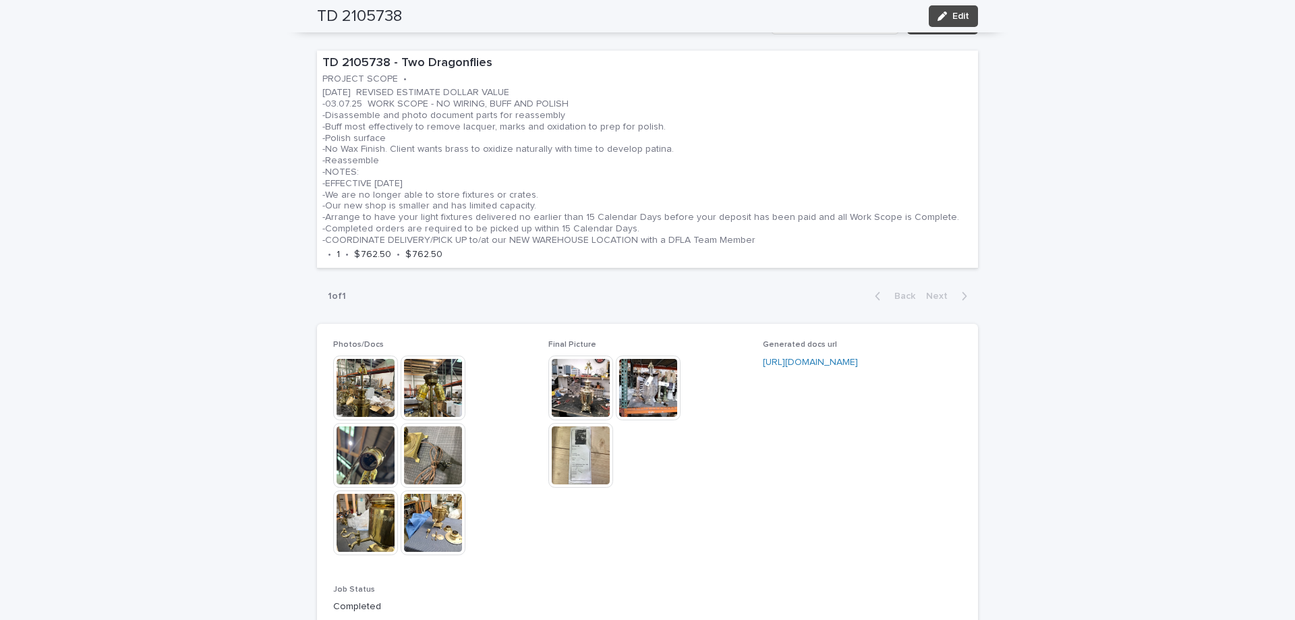
scroll to position [742, 0]
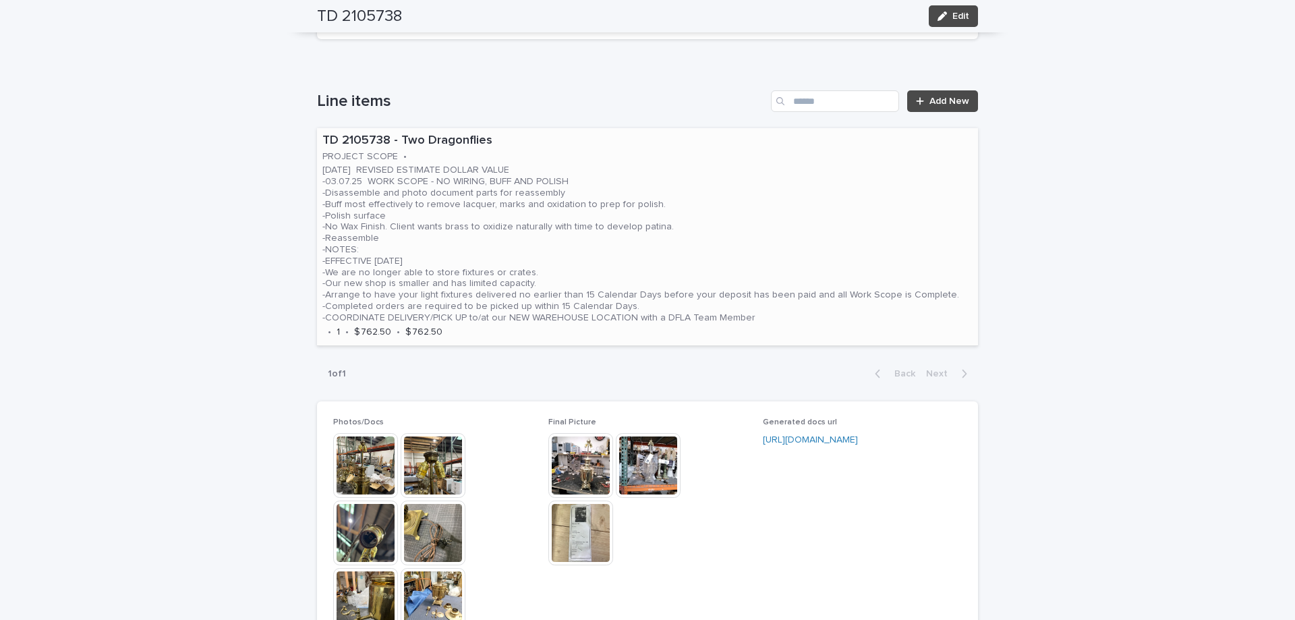
click at [666, 194] on p "03.18.25 REVISED ESTIMATE DOLLAR VALUE -03.07.25 WORK SCOPE - NO WIRING, BUFF A…" at bounding box center [640, 244] width 637 height 158
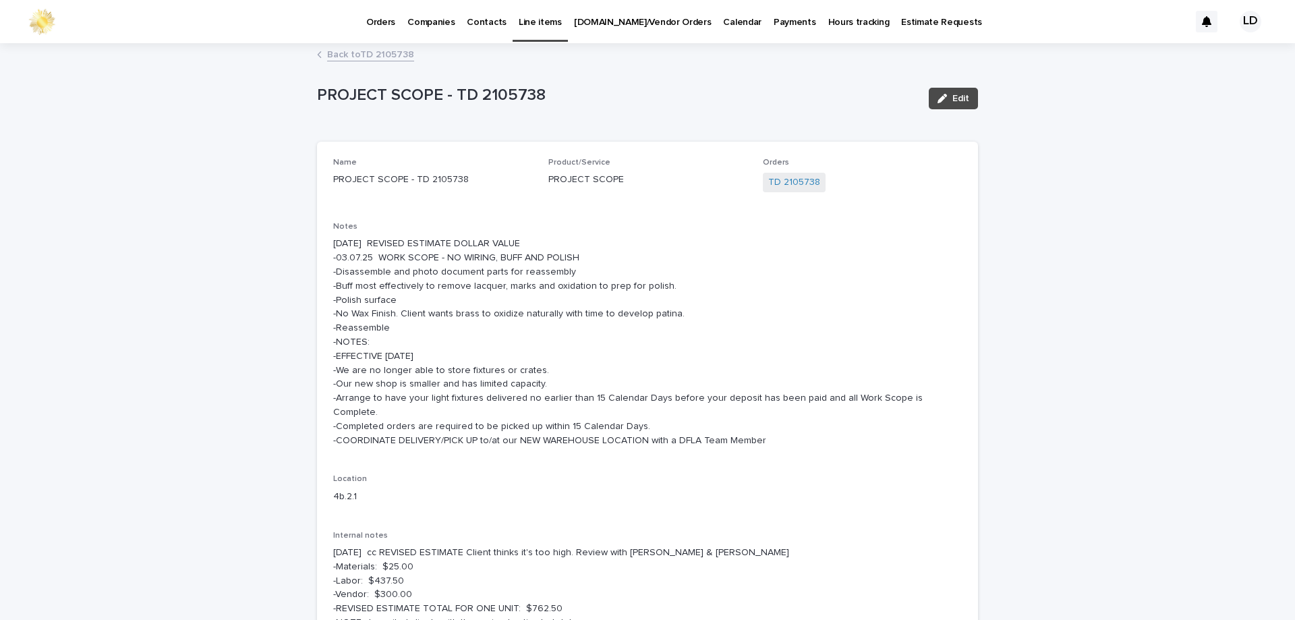
click at [383, 59] on link "Back to TD 2105738" at bounding box center [370, 54] width 87 height 16
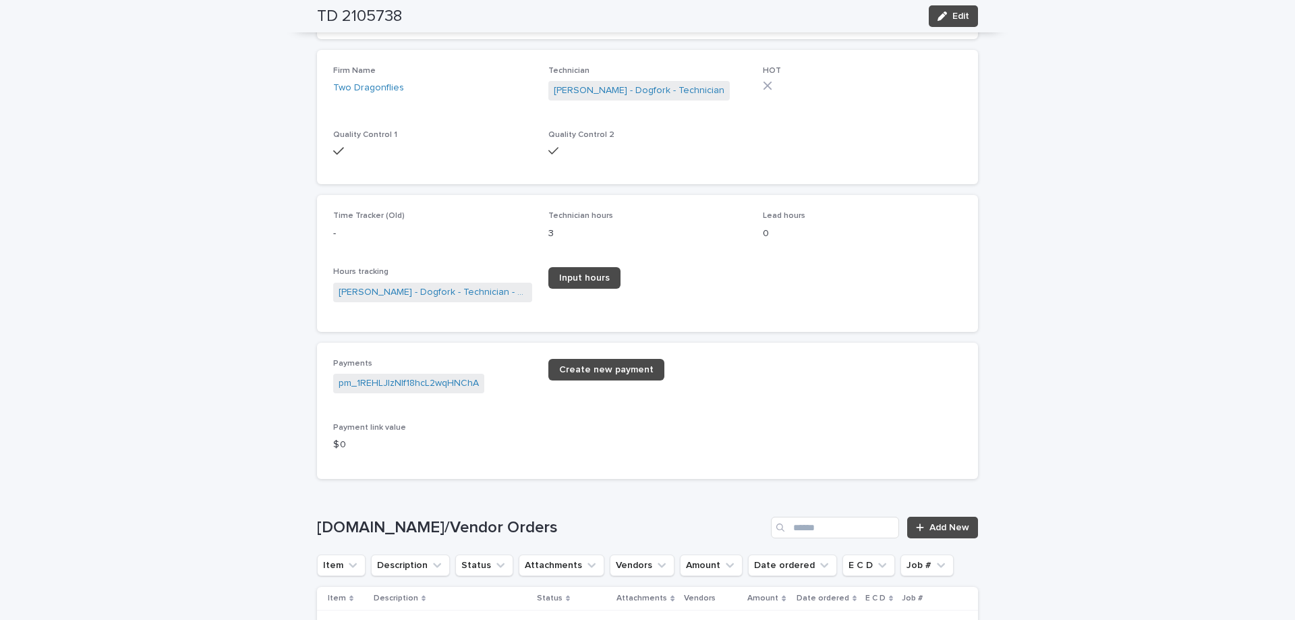
scroll to position [1681, 0]
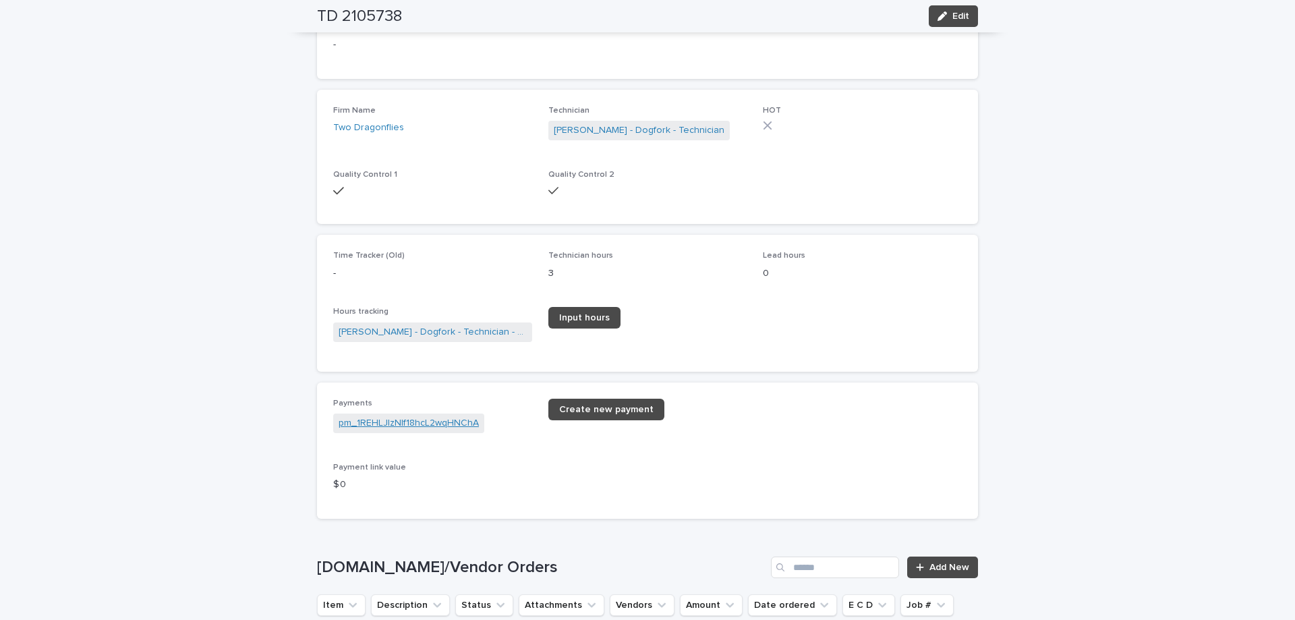
click at [422, 416] on link "pm_1REHLJIzNIf18hcL2wqHNChA" at bounding box center [409, 423] width 140 height 14
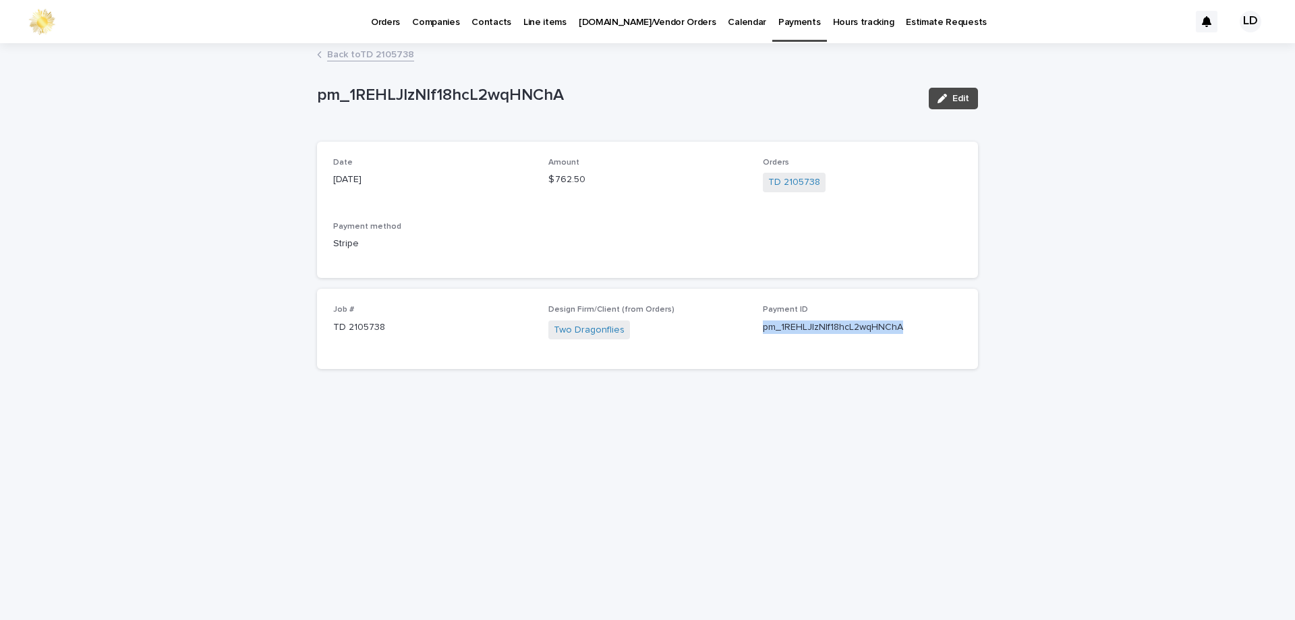
drag, startPoint x: 756, startPoint y: 332, endPoint x: 900, endPoint y: 335, distance: 143.7
click at [900, 335] on div "Job # TD 2105738 Design Firm/Client (from Orders) Two Dragonflies Payment ID pm…" at bounding box center [647, 329] width 629 height 48
copy p "pm_1REHLJIzNIf18hcL2wqHNChA"
click at [394, 53] on link "Back to TD 2105738" at bounding box center [370, 54] width 87 height 16
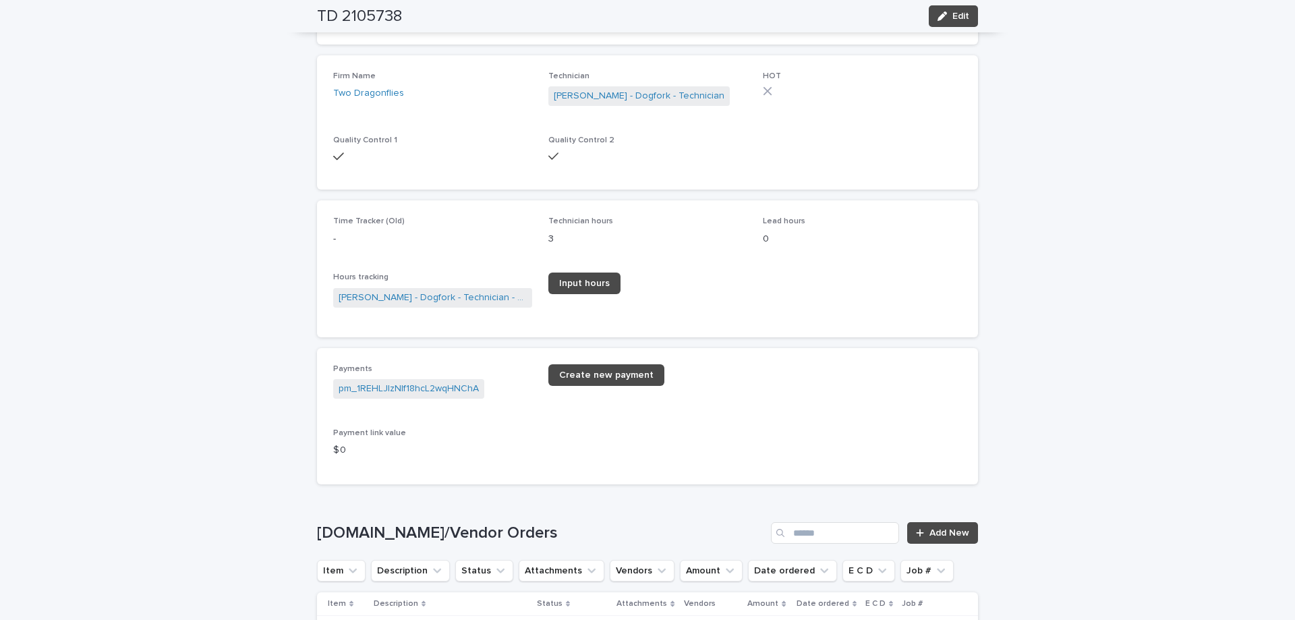
scroll to position [1729, 0]
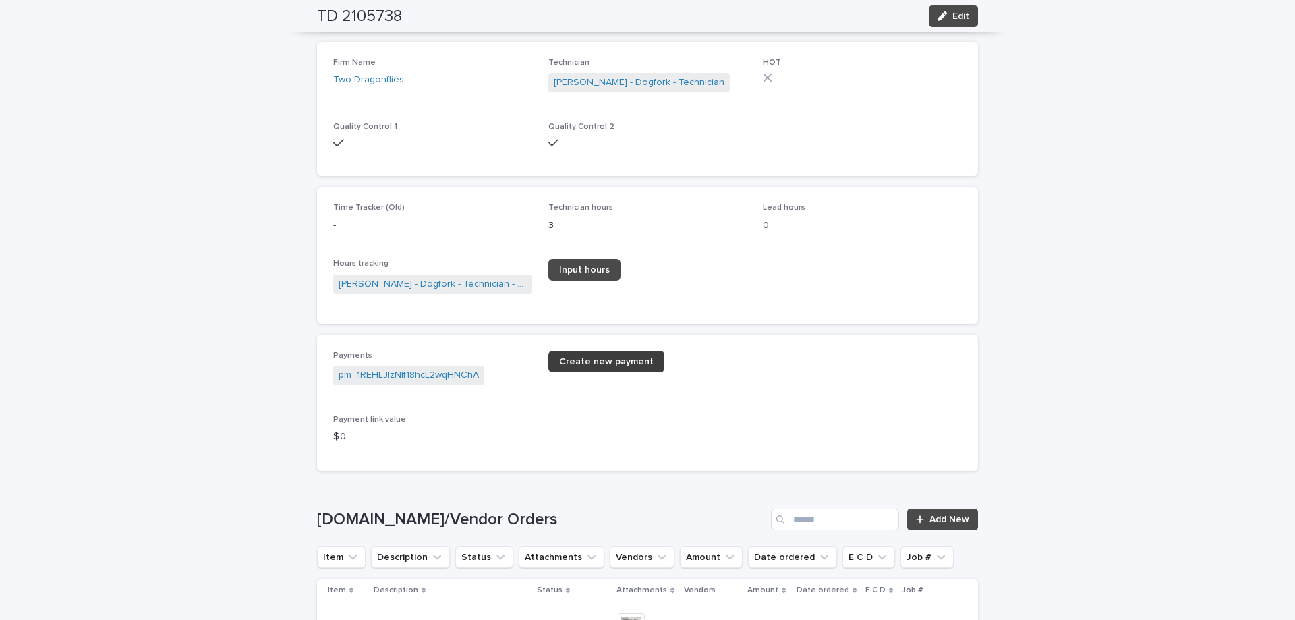
click at [590, 351] on link "Create new payment" at bounding box center [606, 362] width 116 height 22
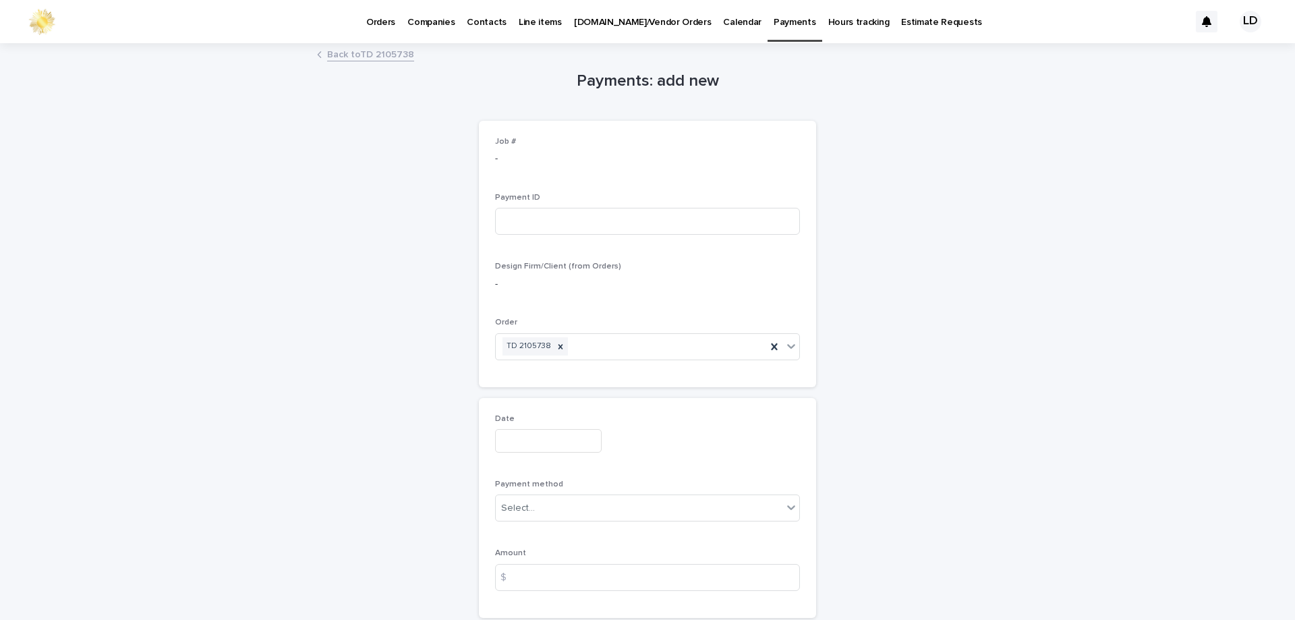
click at [536, 205] on div "Payment ID" at bounding box center [647, 219] width 305 height 53
click at [531, 222] on input at bounding box center [647, 221] width 305 height 27
type input "******"
click at [525, 442] on input "text" at bounding box center [548, 441] width 107 height 24
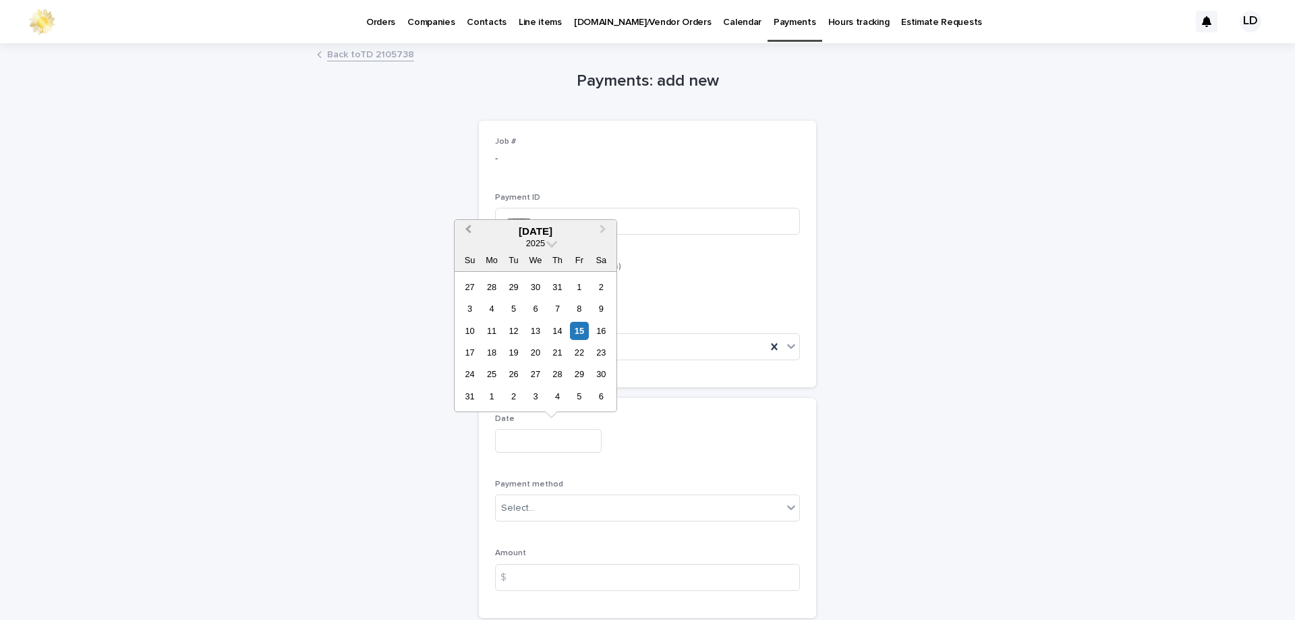
click at [467, 234] on button "Previous Month" at bounding box center [467, 232] width 22 height 22
click at [538, 330] on div "16" at bounding box center [535, 331] width 18 height 18
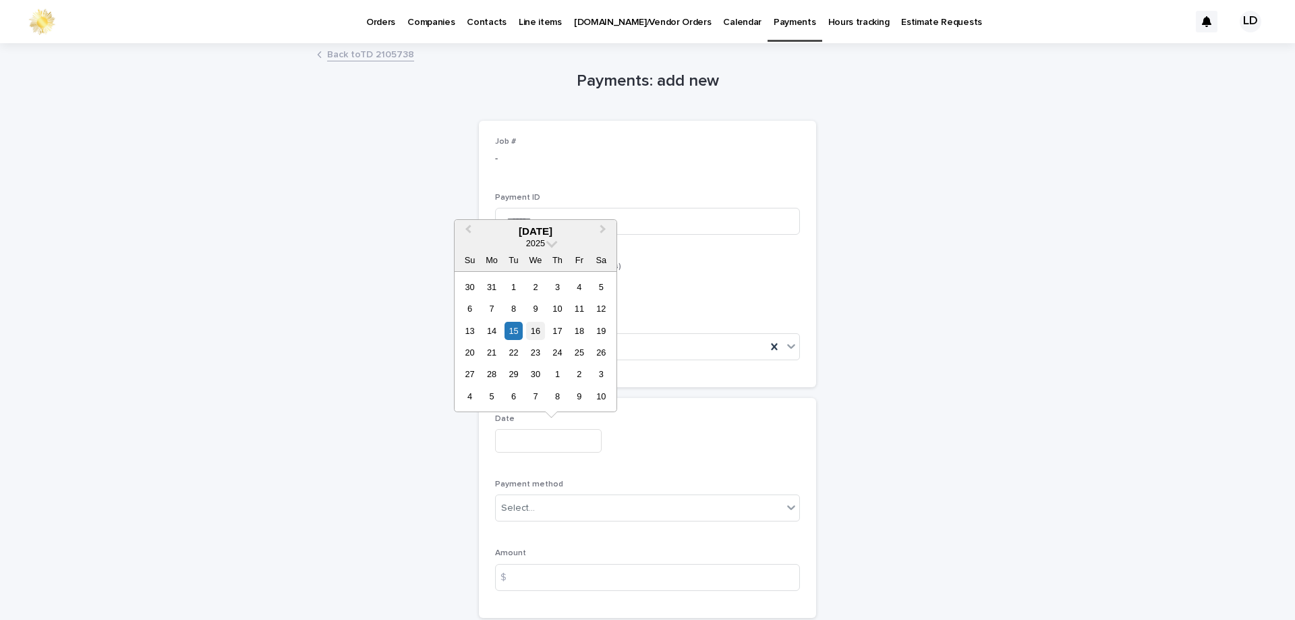
type input "**********"
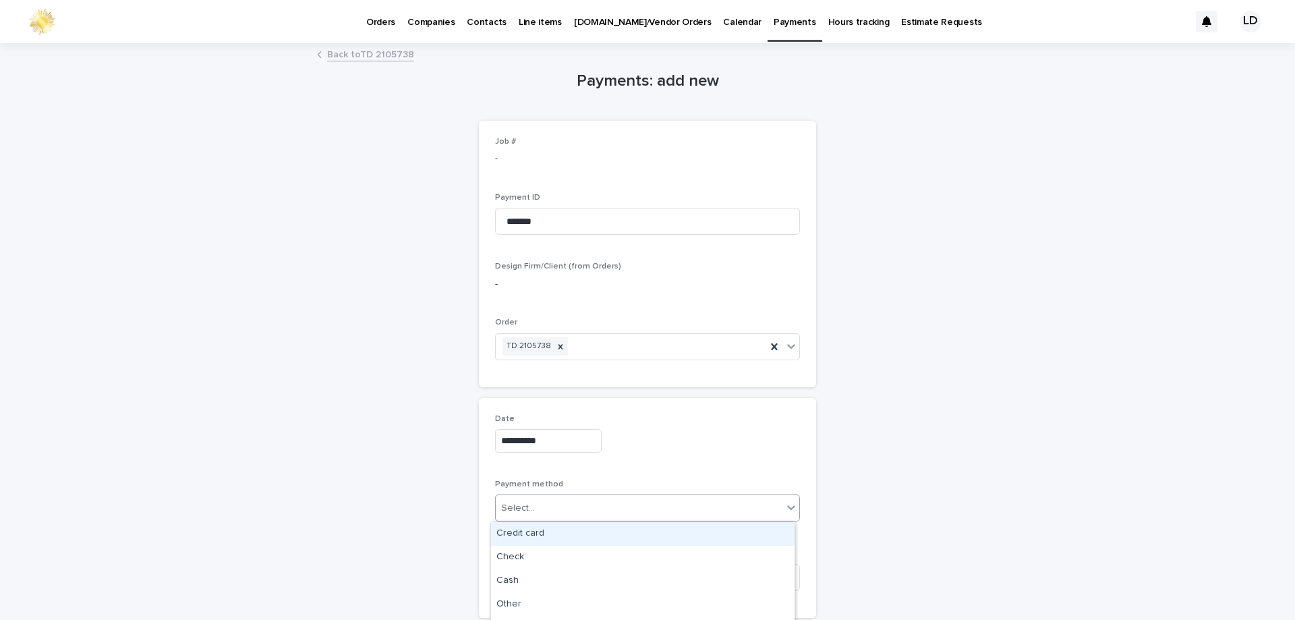
click at [581, 514] on div "Select..." at bounding box center [639, 508] width 287 height 22
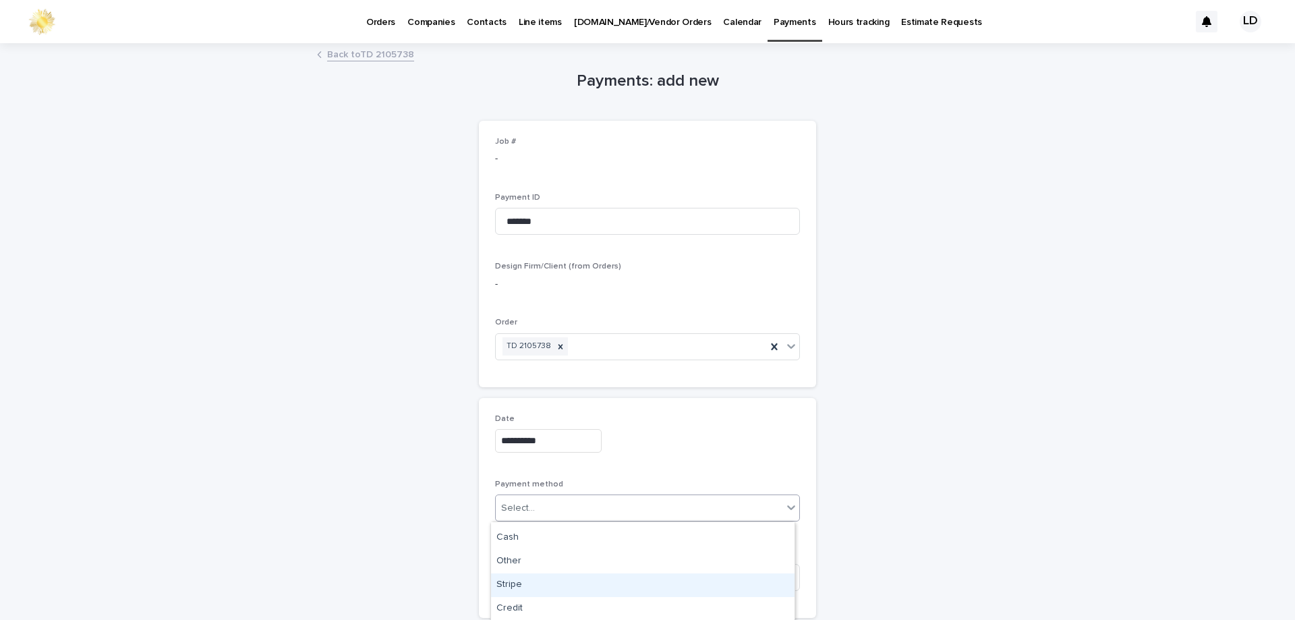
click at [536, 582] on div "Stripe" at bounding box center [642, 585] width 303 height 24
click at [529, 578] on input at bounding box center [647, 577] width 305 height 27
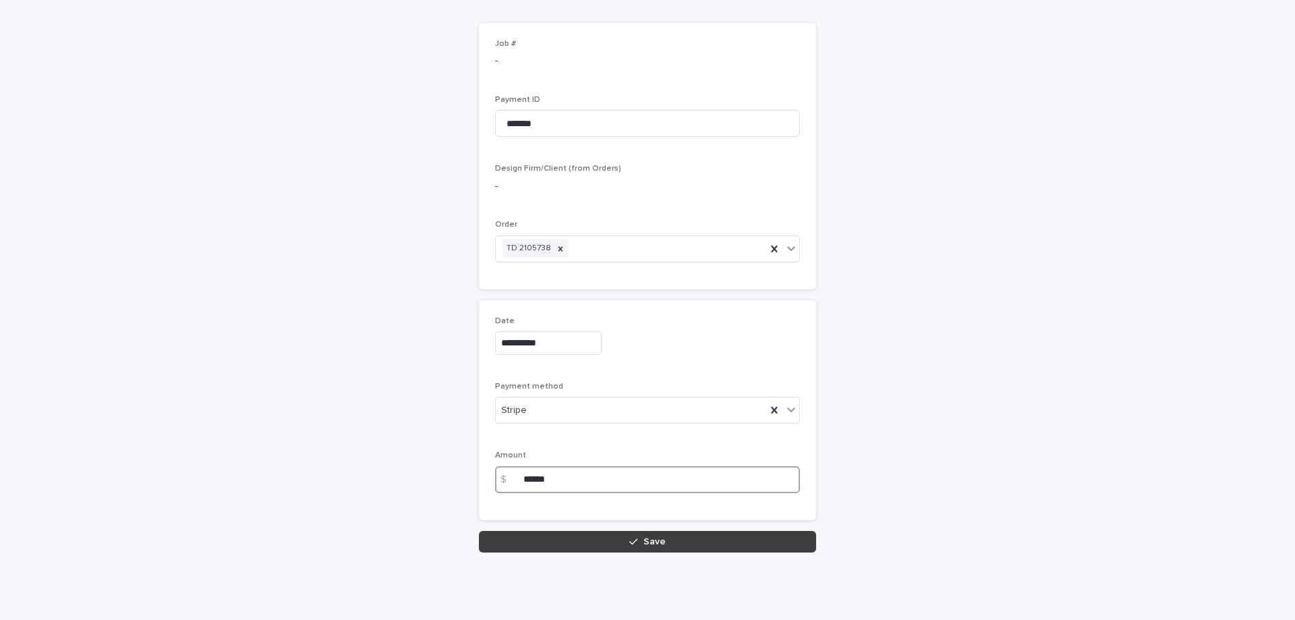
type input "******"
click at [664, 544] on button "Save" at bounding box center [647, 542] width 337 height 22
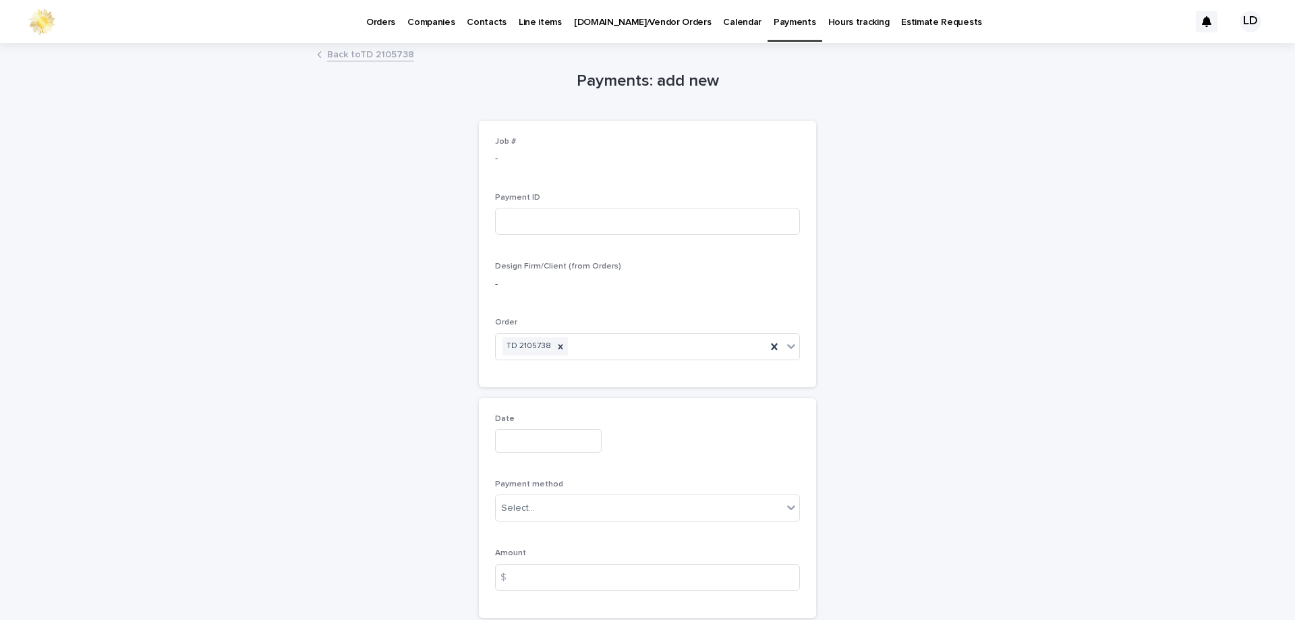
click at [346, 54] on link "Back to TD 2105738" at bounding box center [370, 54] width 87 height 16
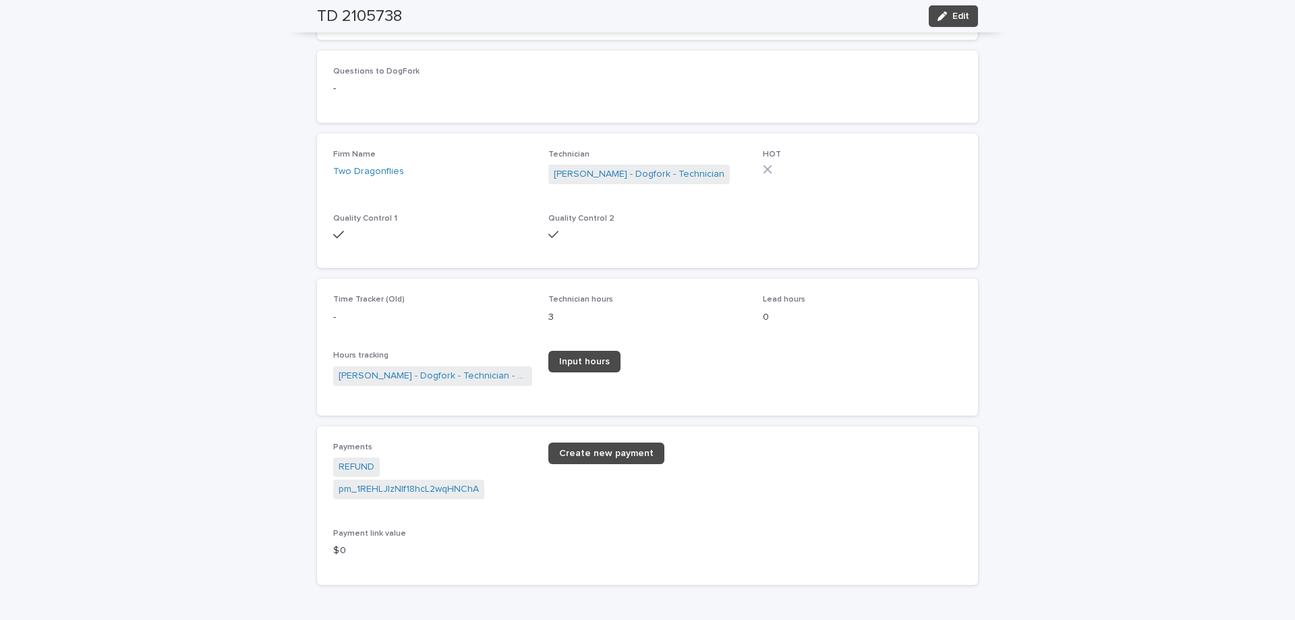
scroll to position [1673, 0]
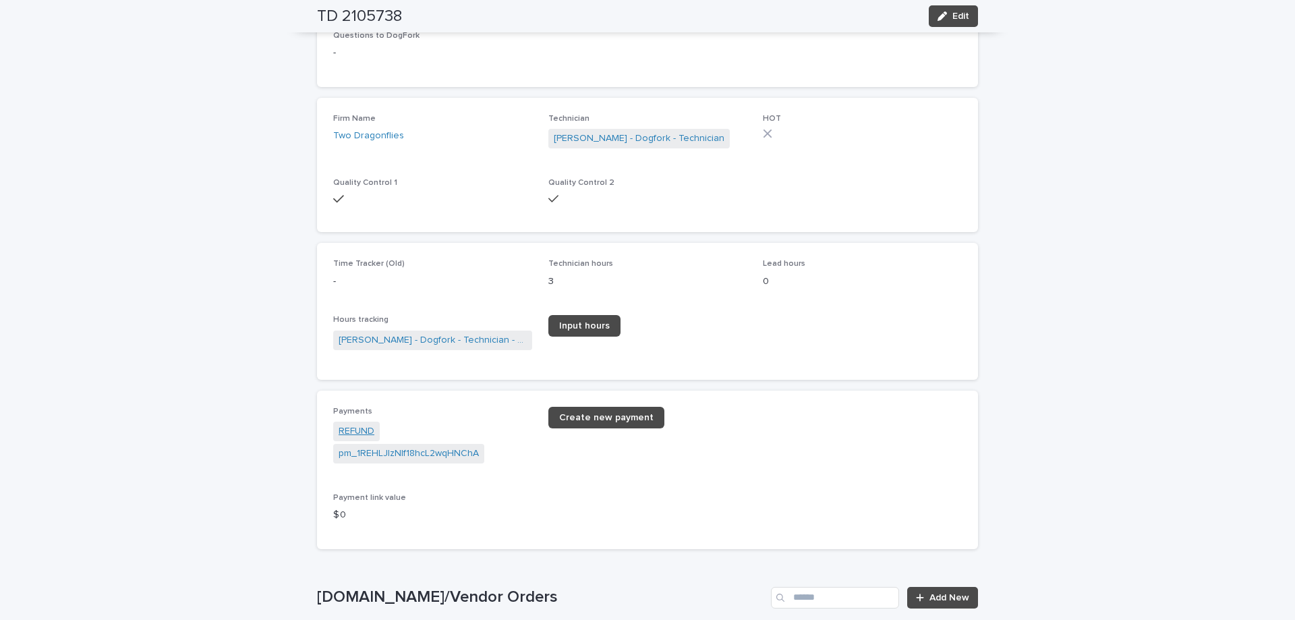
click at [367, 426] on link "REFUND" at bounding box center [357, 431] width 36 height 14
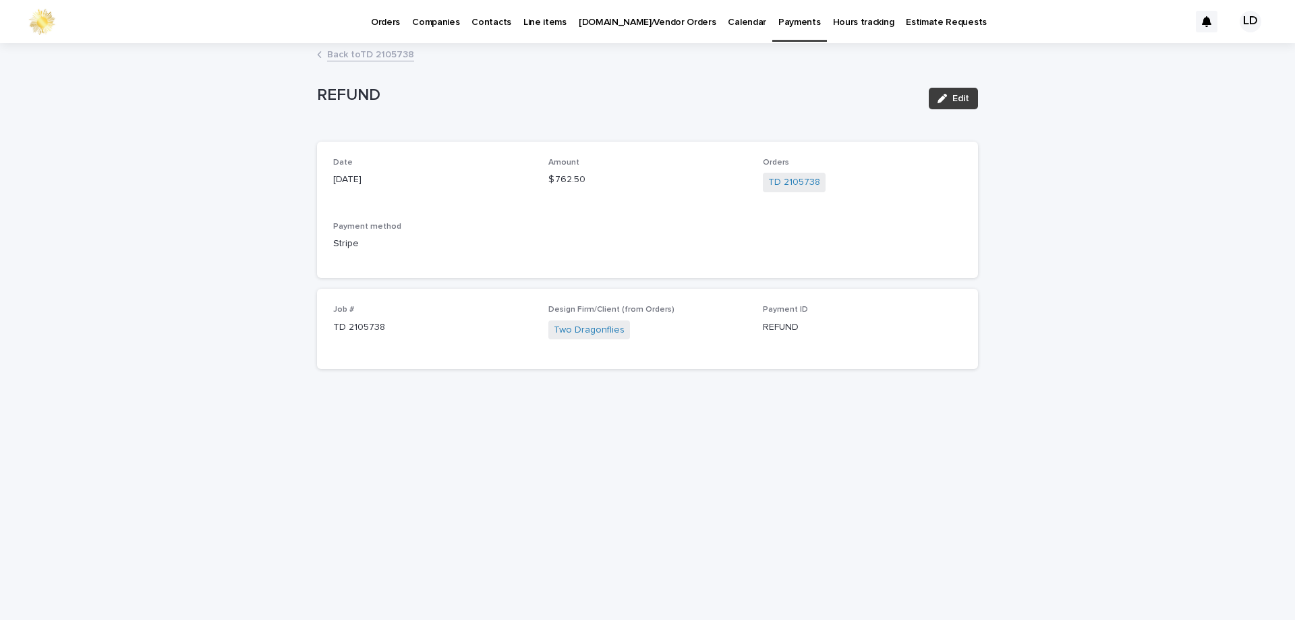
click at [968, 98] on span "Edit" at bounding box center [960, 98] width 17 height 9
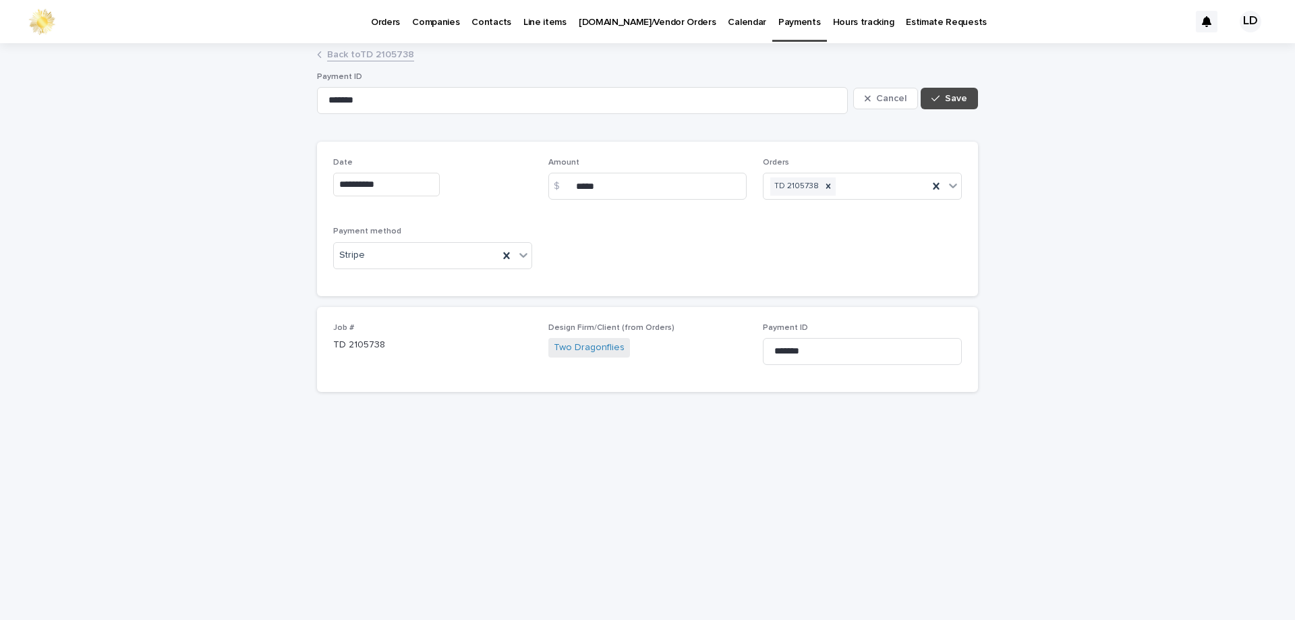
click at [571, 183] on div "$" at bounding box center [561, 186] width 27 height 27
click at [575, 184] on input "*****" at bounding box center [647, 186] width 199 height 27
type input "******"
click at [950, 104] on button "Save" at bounding box center [949, 99] width 57 height 22
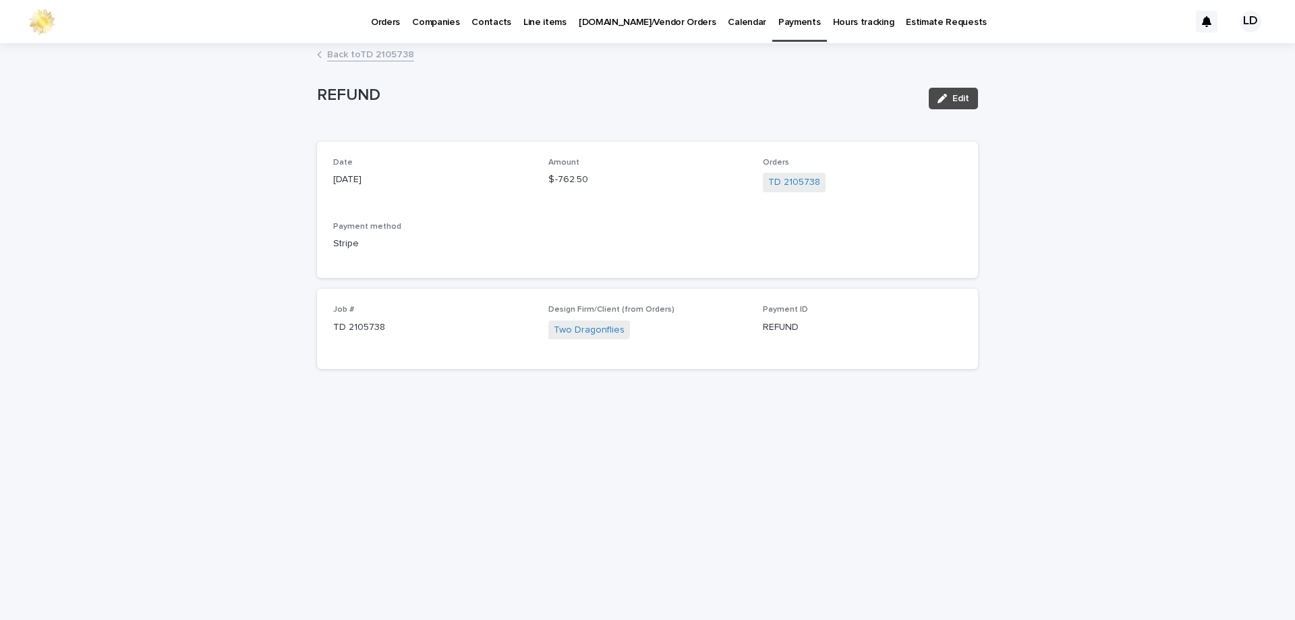
click at [366, 57] on link "Back to TD 2105738" at bounding box center [370, 54] width 87 height 16
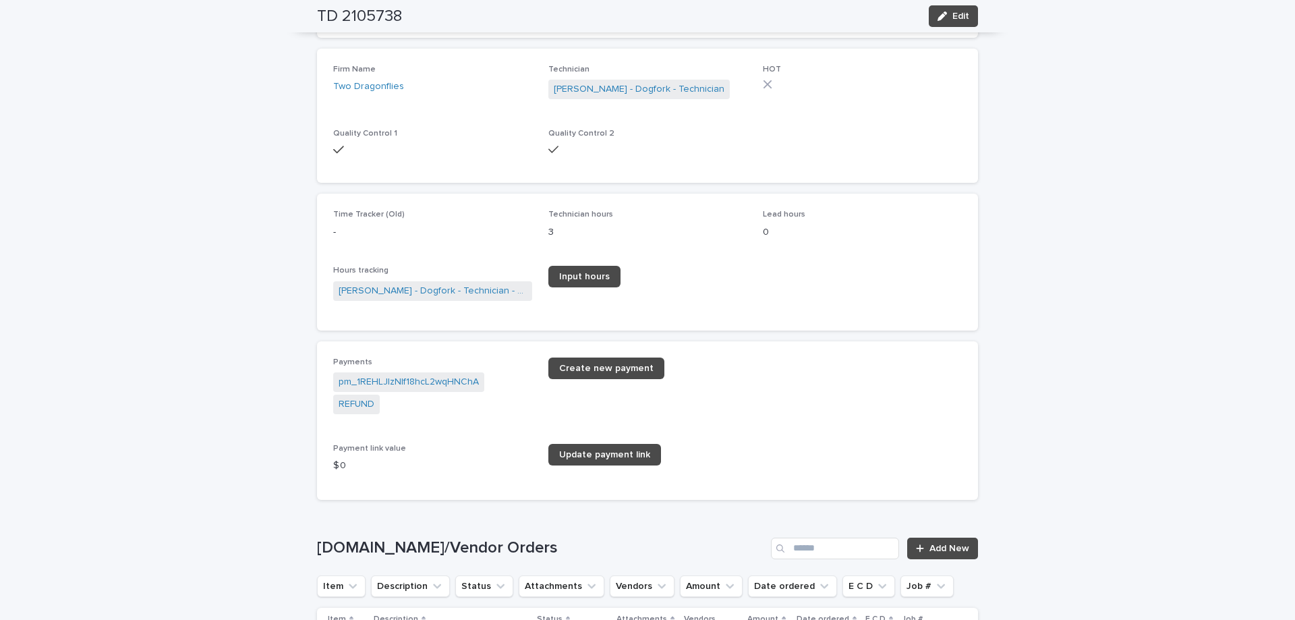
scroll to position [1729, 0]
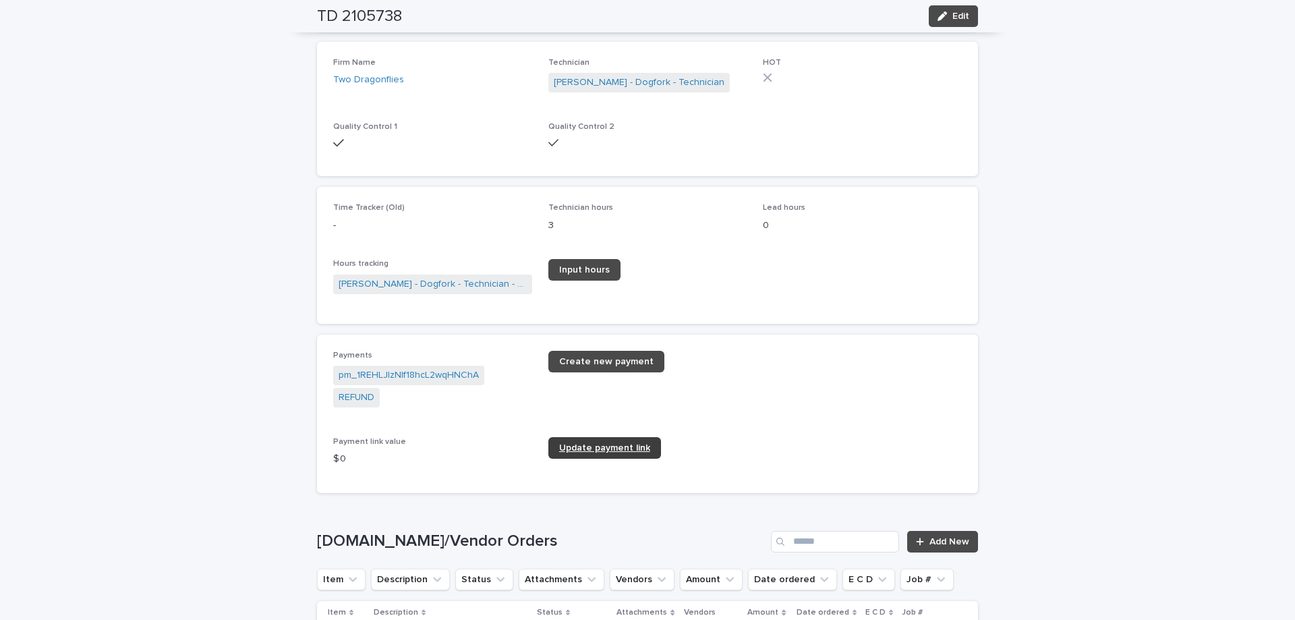
click at [612, 443] on span "Update payment link" at bounding box center [604, 447] width 91 height 9
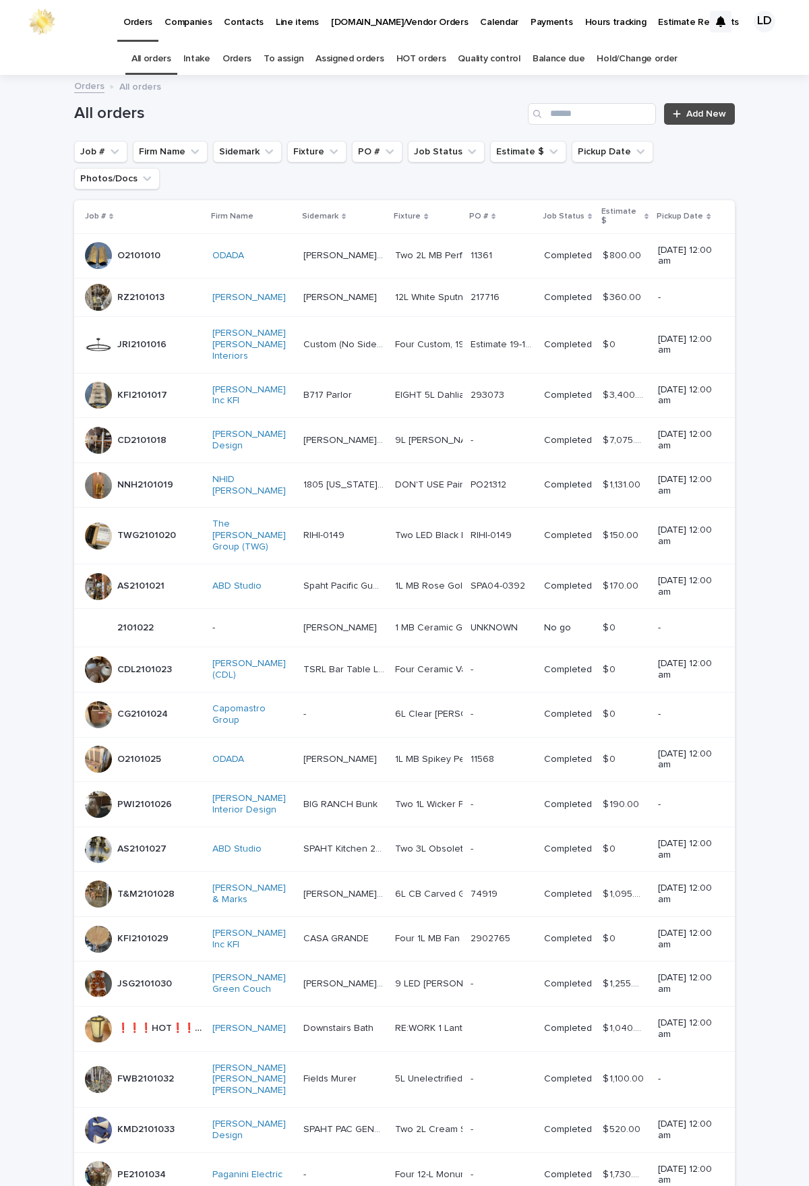
click at [241, 61] on link "Orders" at bounding box center [237, 59] width 29 height 32
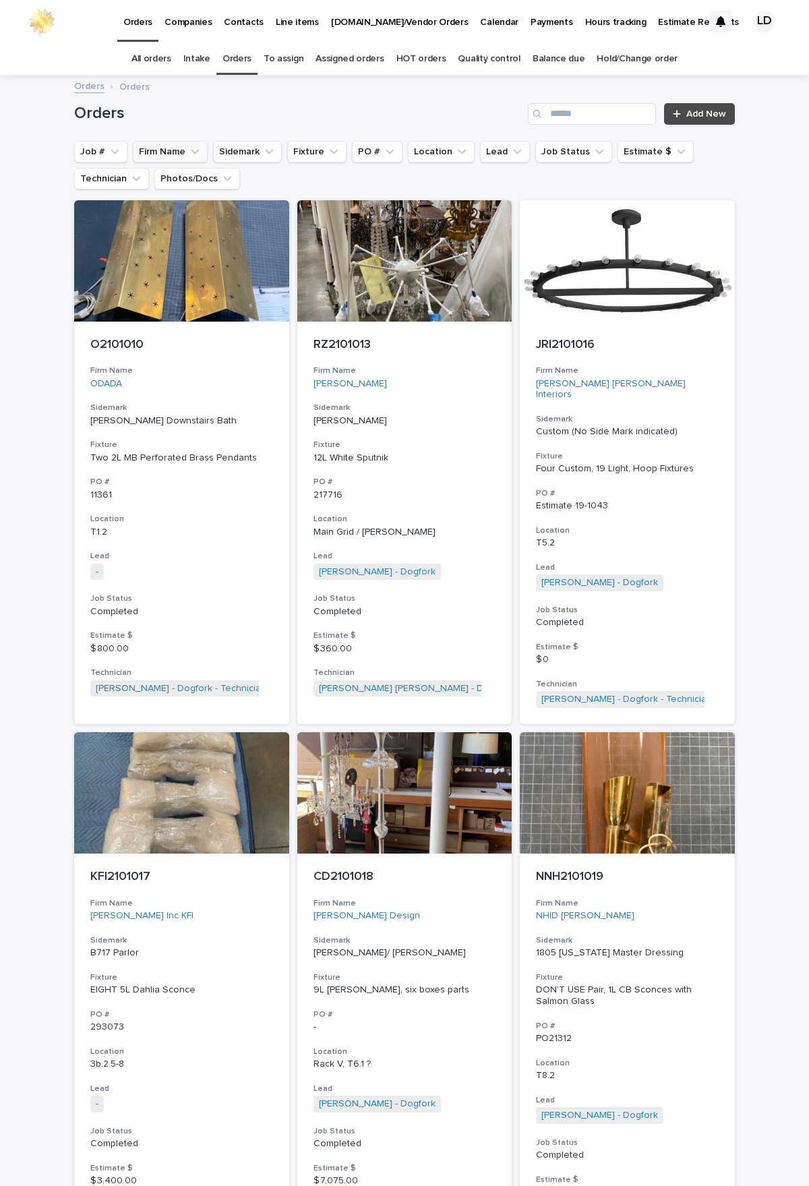
click at [158, 154] on button "Firm Name" at bounding box center [170, 152] width 75 height 22
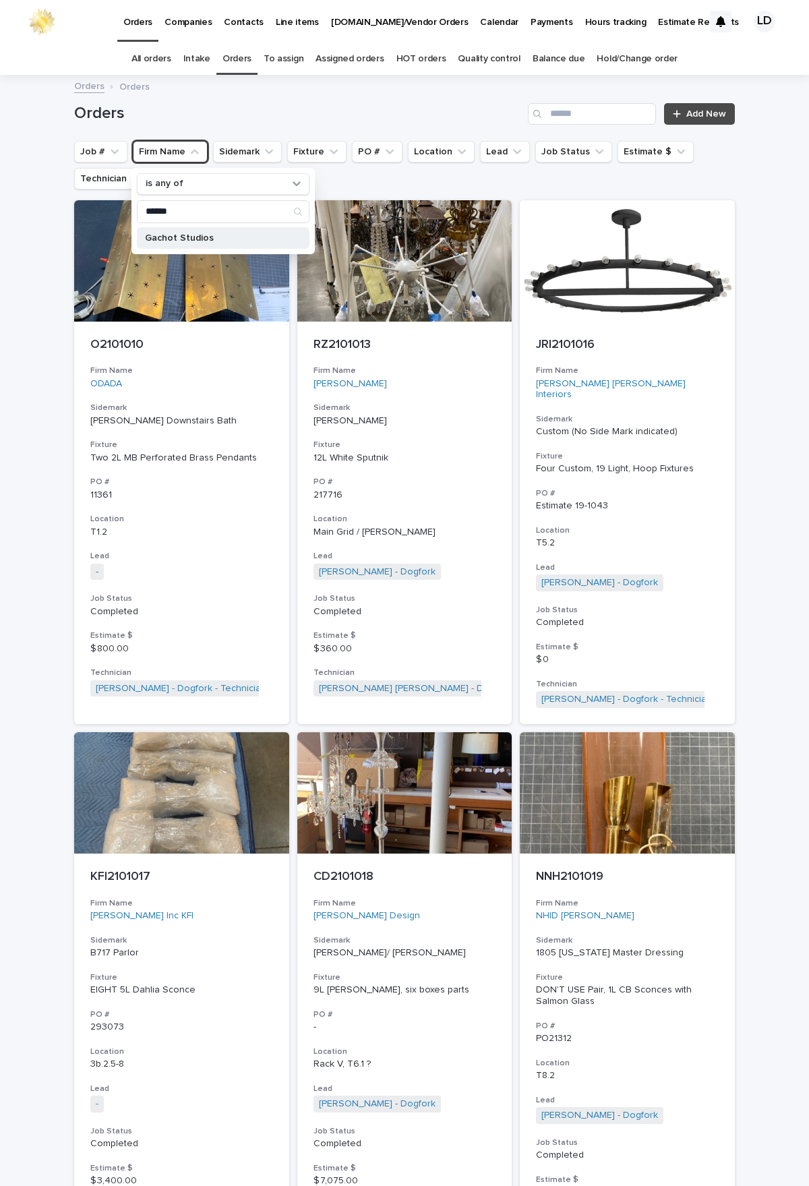
type input "******"
click at [165, 235] on p "Gachot Studios" at bounding box center [216, 237] width 143 height 9
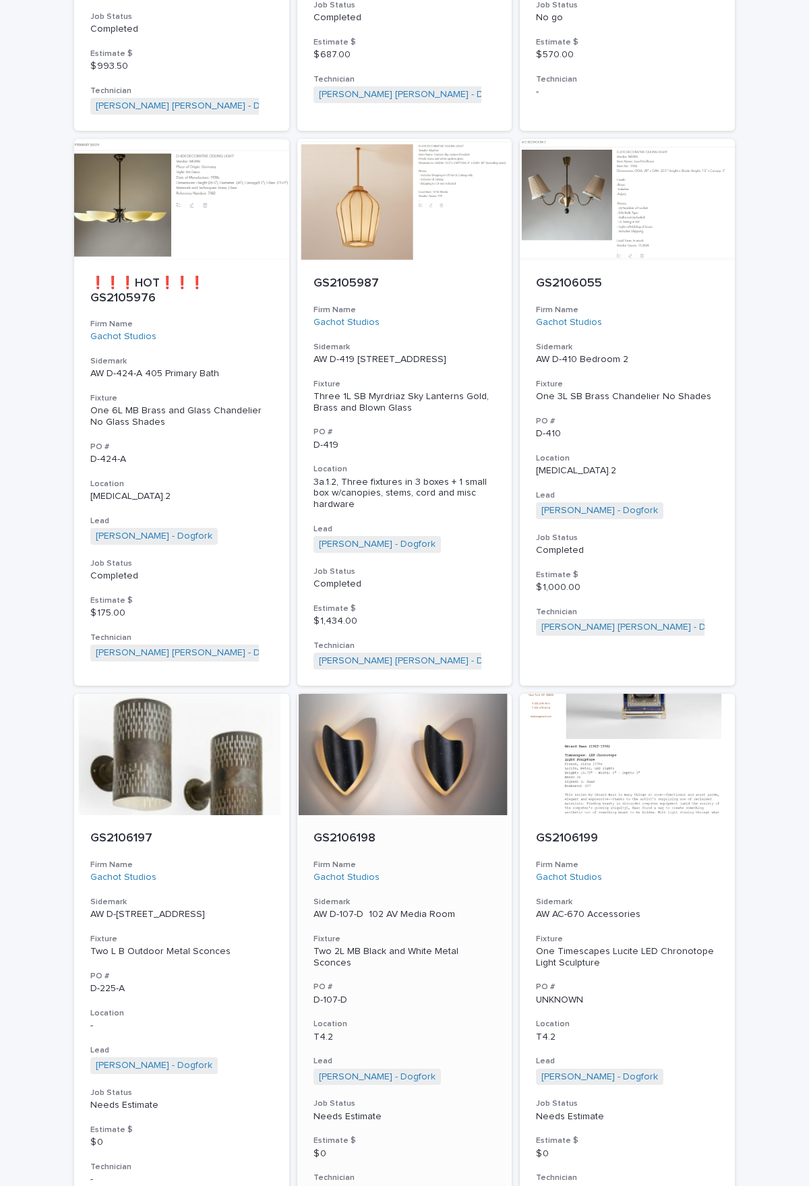
scroll to position [1754, 0]
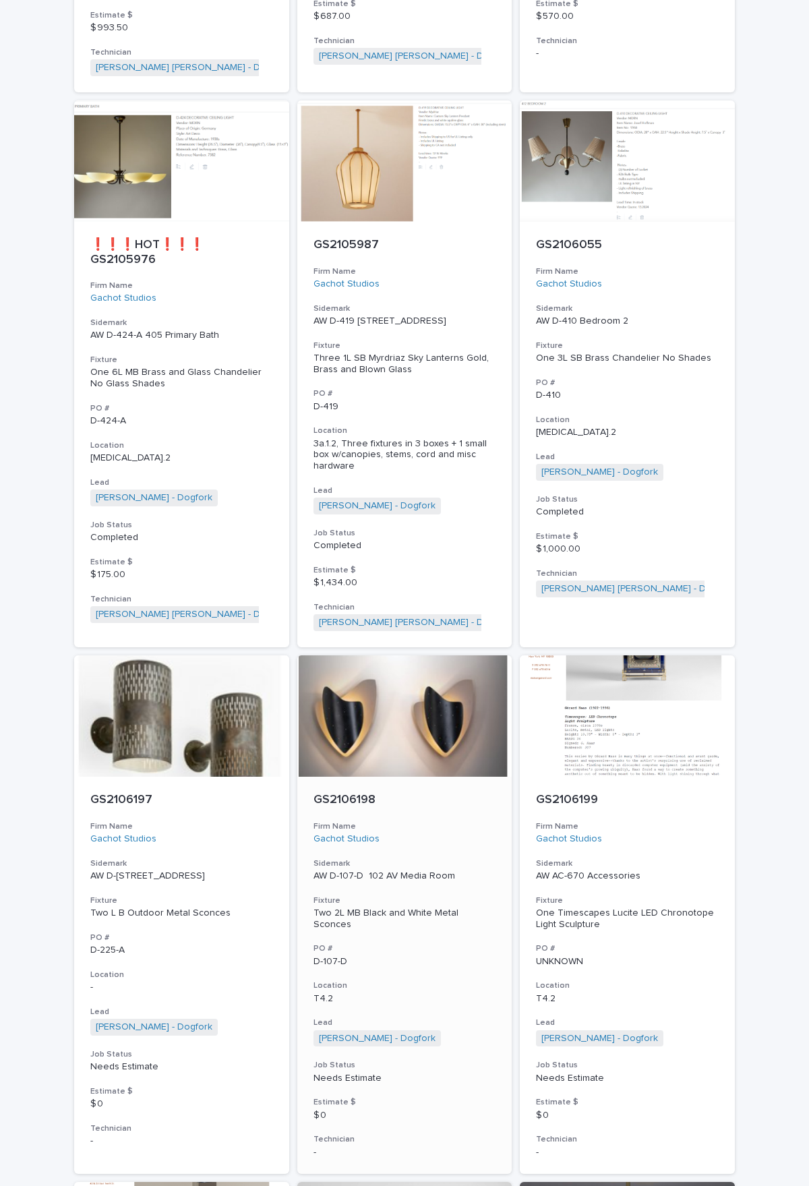
click at [425, 614] on h3 "Firm Name" at bounding box center [405, 826] width 183 height 11
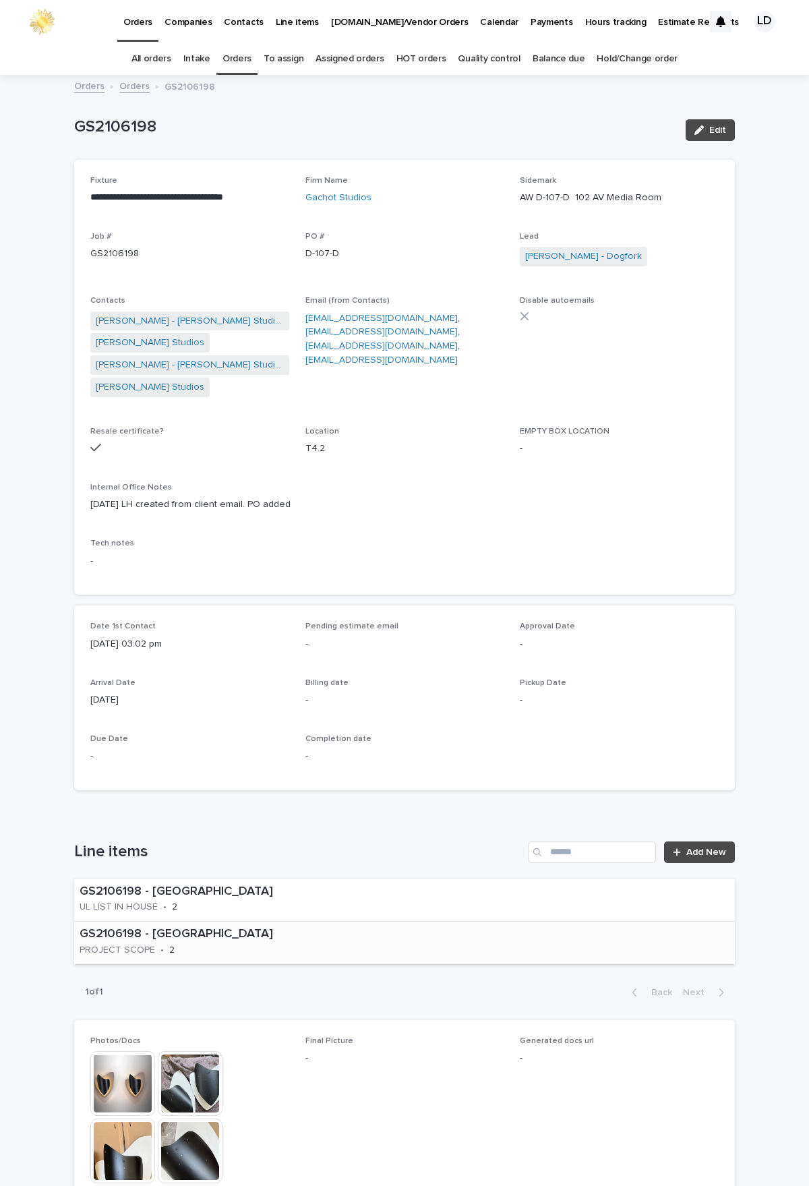
click at [303, 614] on div "GS2106198 - Gachot Studios PROJECT SCOPE • 2" at bounding box center [223, 943] width 299 height 42
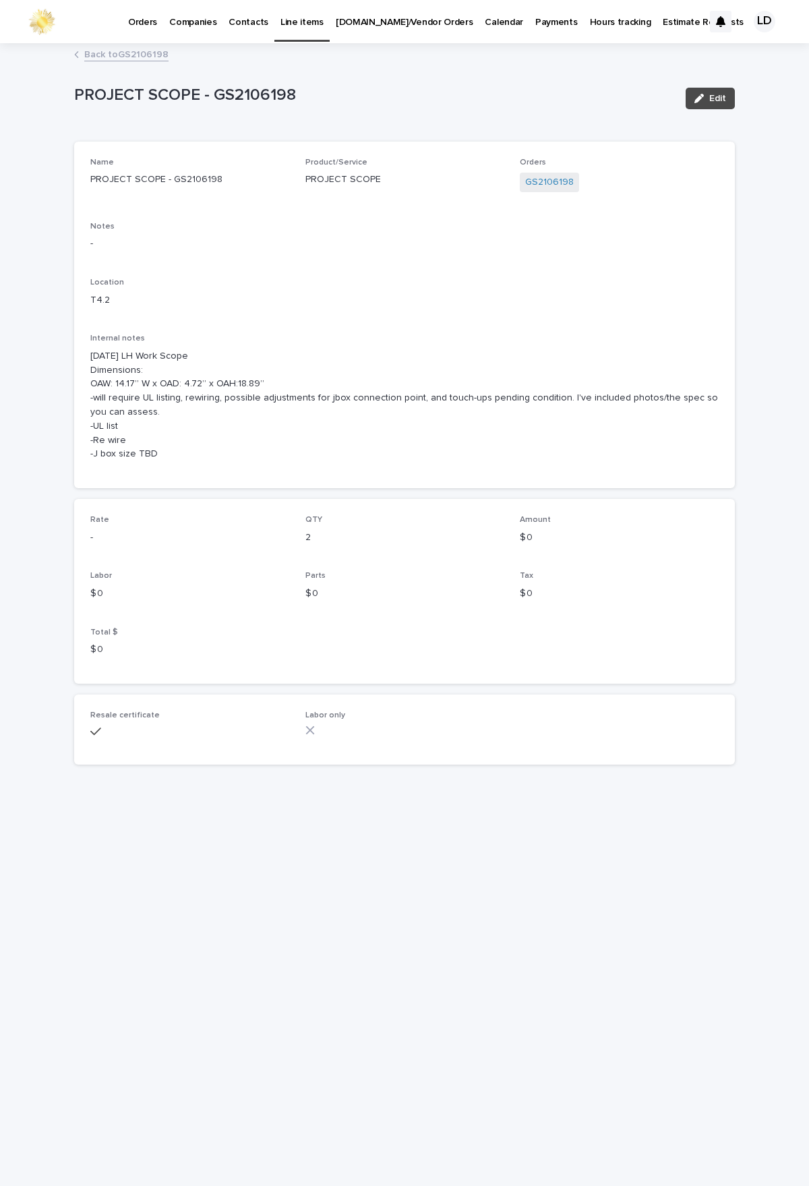
click at [105, 53] on link "Back to GS2106198" at bounding box center [126, 54] width 84 height 16
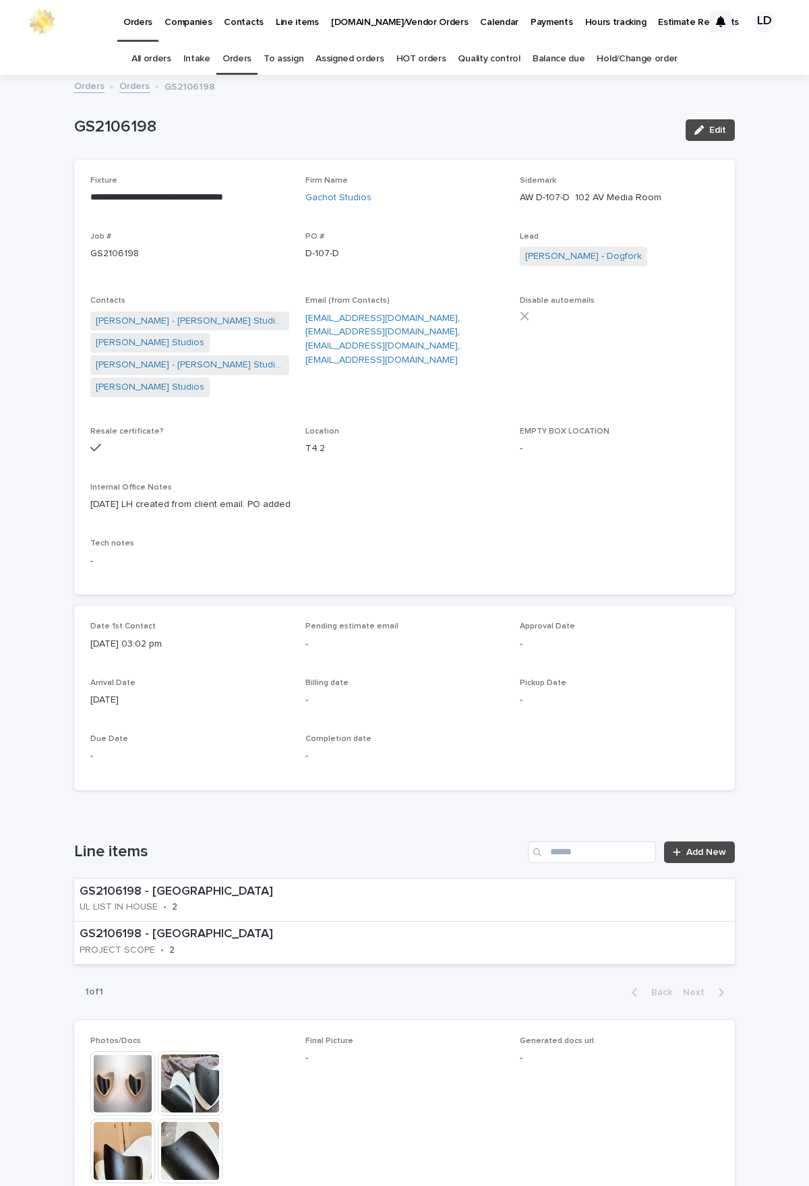
scroll to position [43, 0]
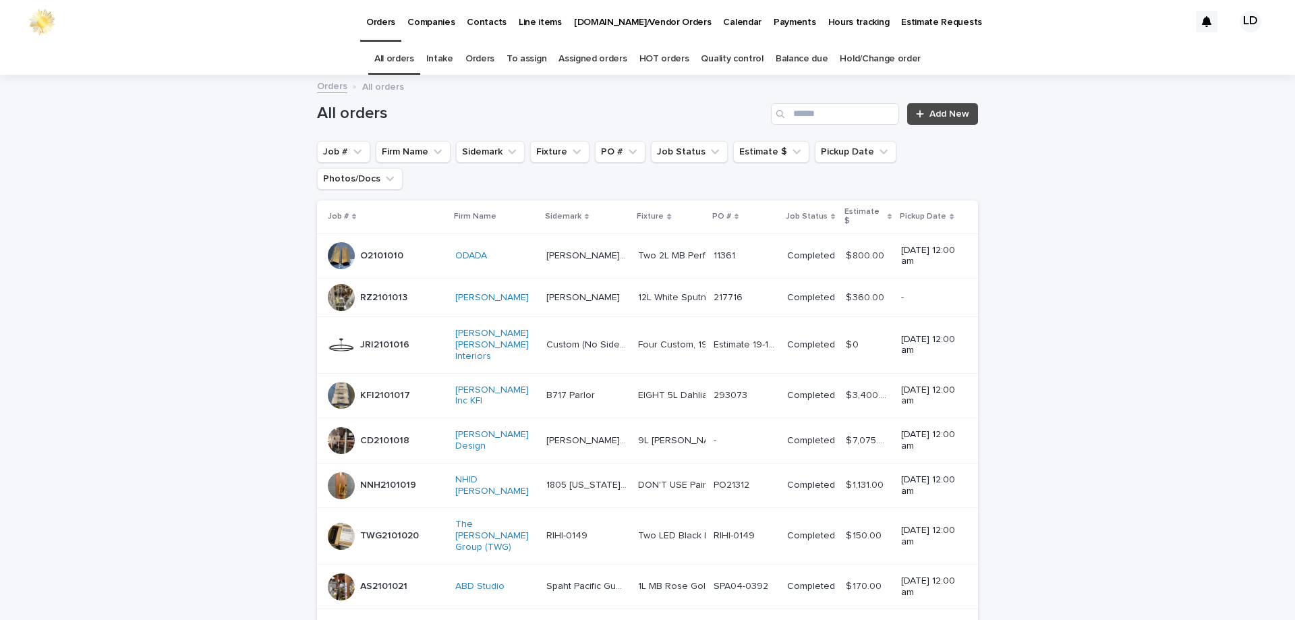
click at [489, 61] on link "Orders" at bounding box center [479, 59] width 29 height 32
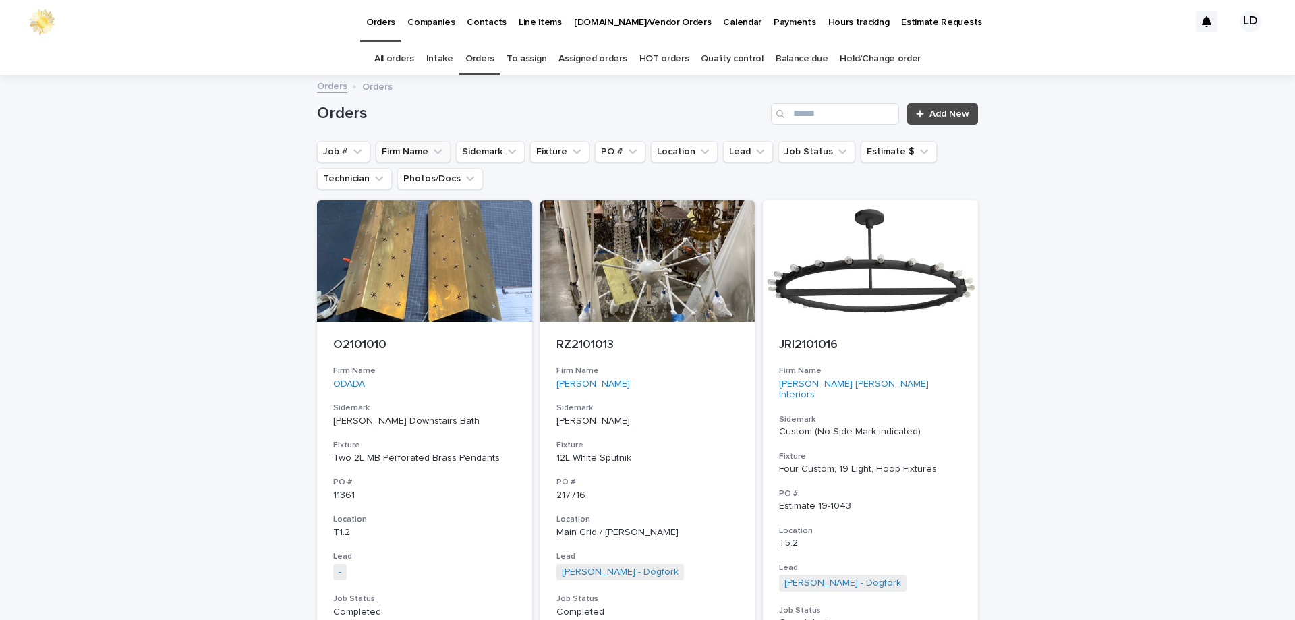
click at [415, 152] on button "Firm Name" at bounding box center [413, 152] width 75 height 22
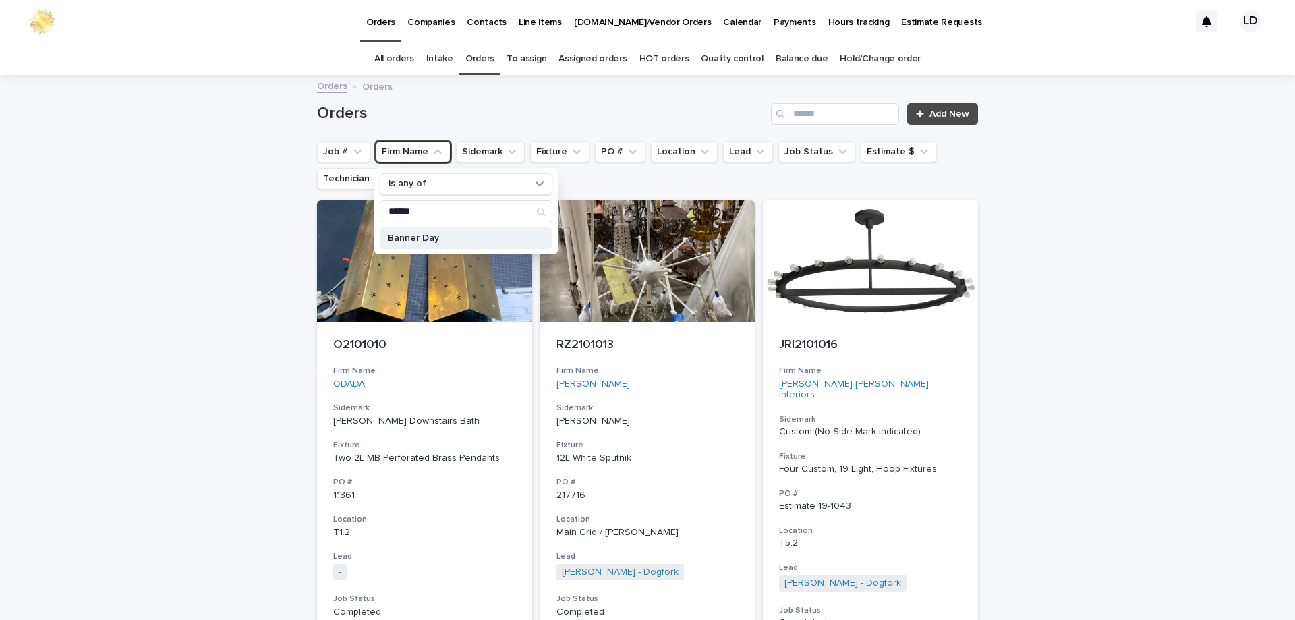
type input "******"
click at [435, 237] on p "Banner Day" at bounding box center [459, 237] width 143 height 9
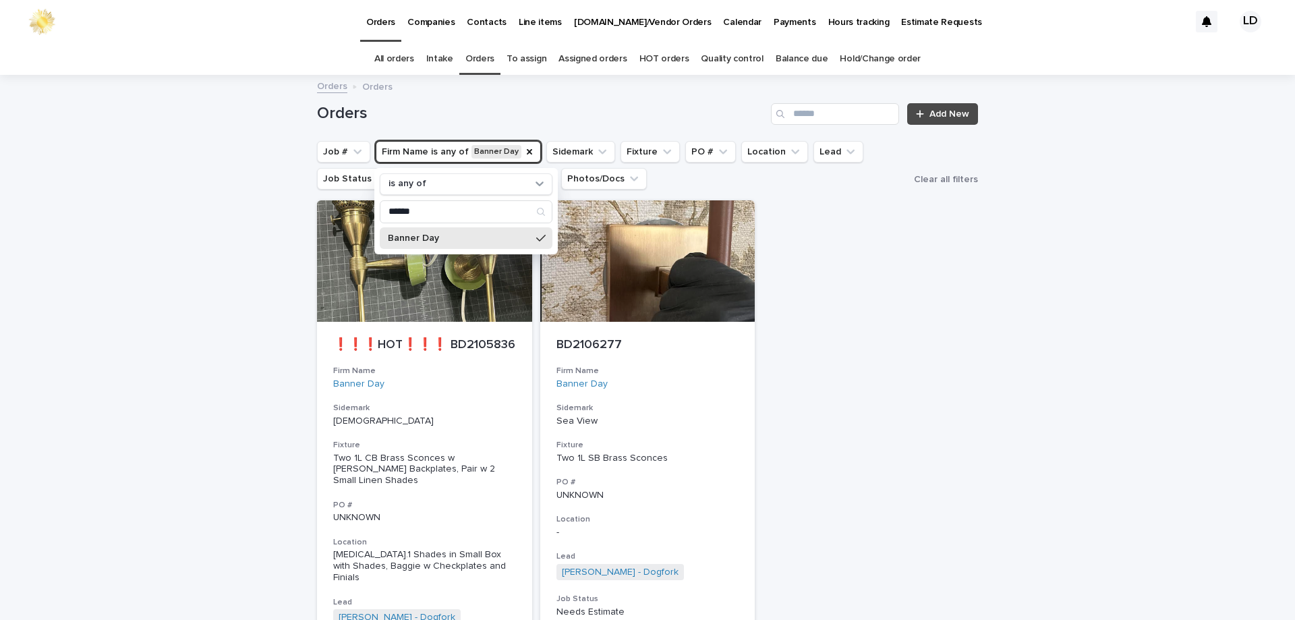
click at [1040, 341] on div "Loading... Saving… Loading... Saving… Orders Add New Job # Firm Name is any of …" at bounding box center [647, 468] width 1295 height 784
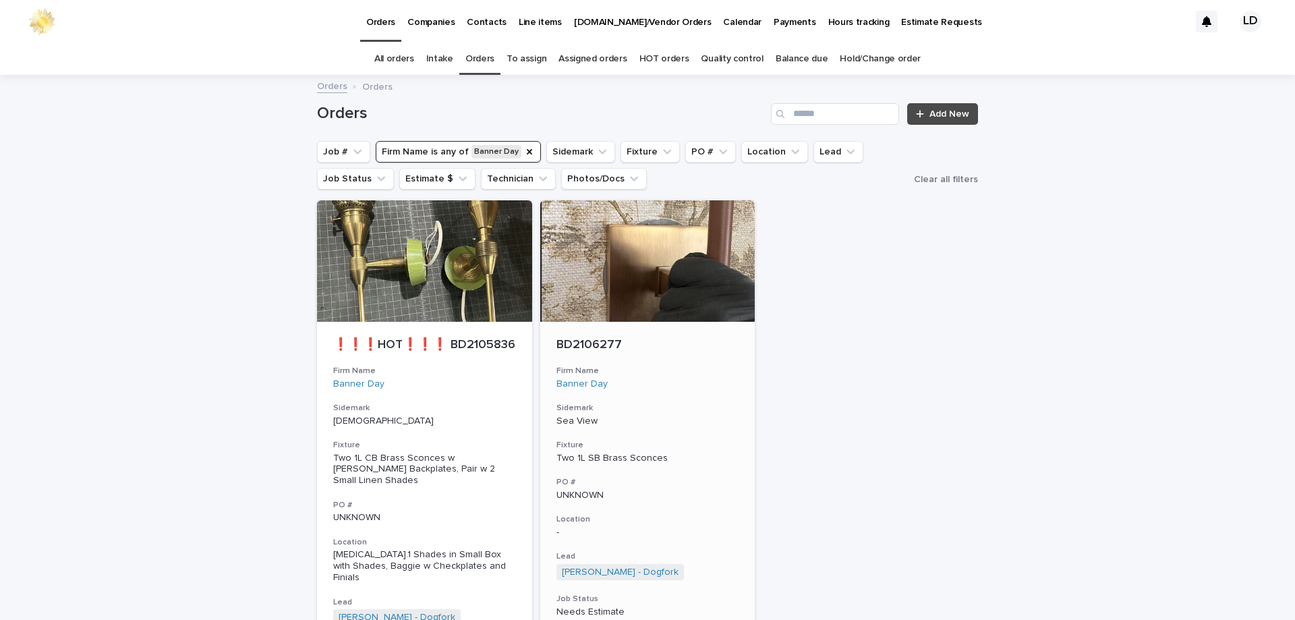
click at [697, 374] on h3 "Firm Name" at bounding box center [647, 371] width 183 height 11
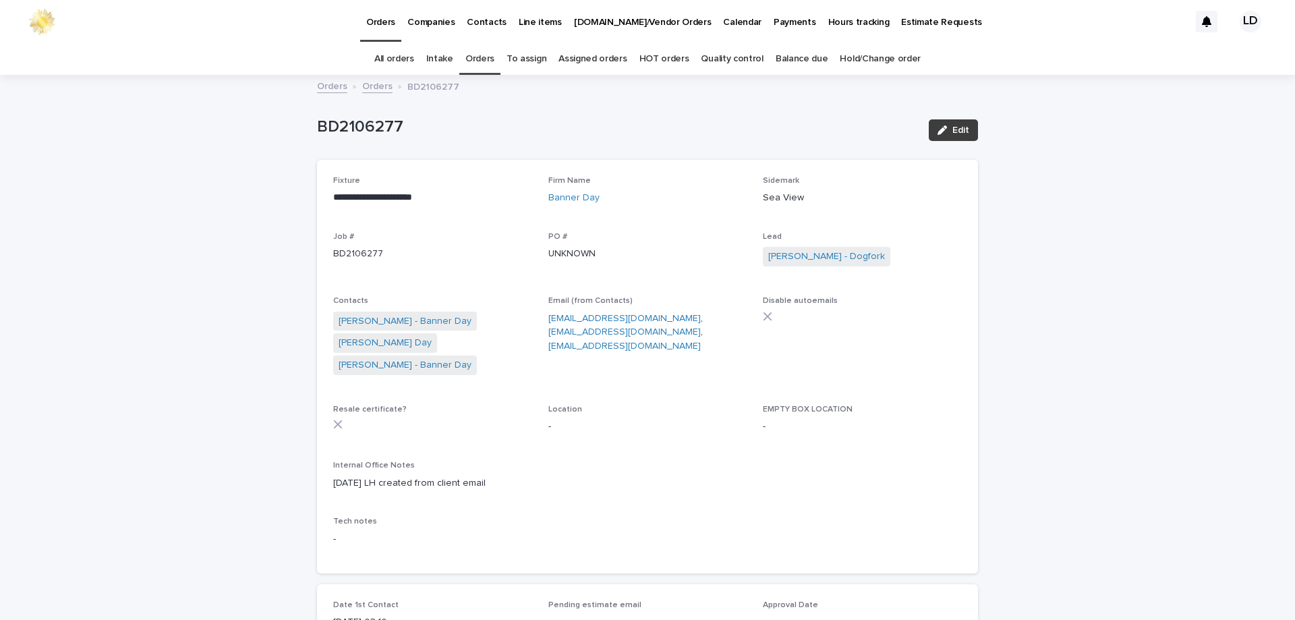
click at [952, 132] on span "Edit" at bounding box center [960, 129] width 17 height 9
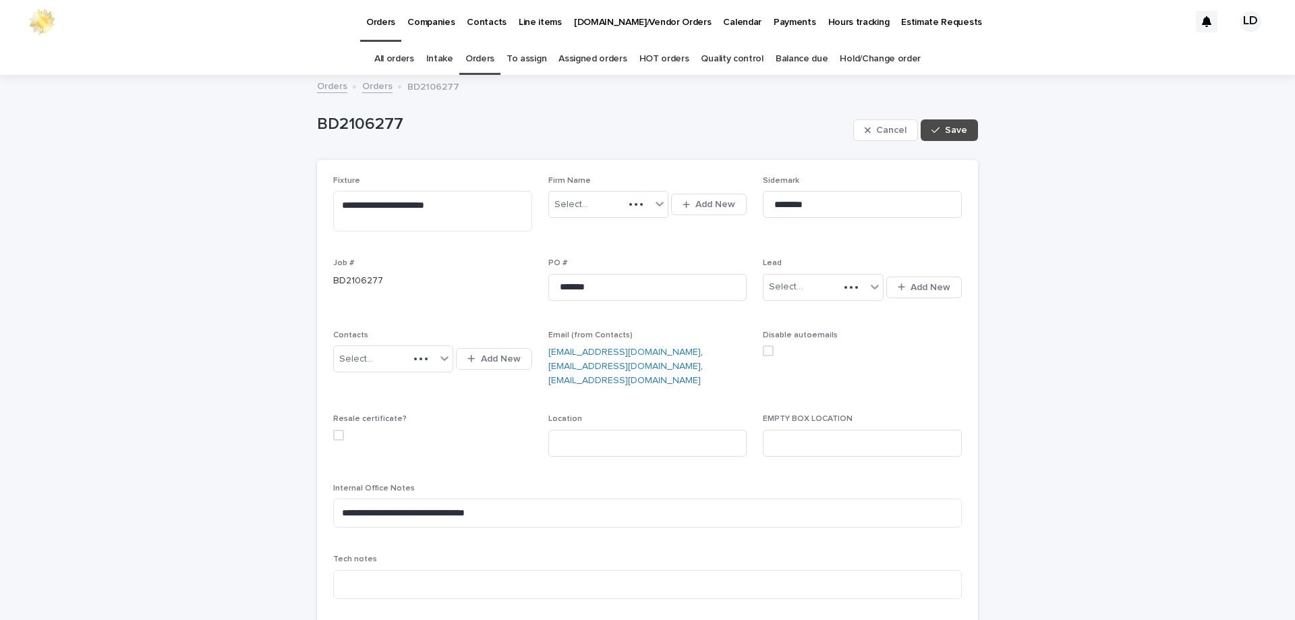
scroll to position [202, 0]
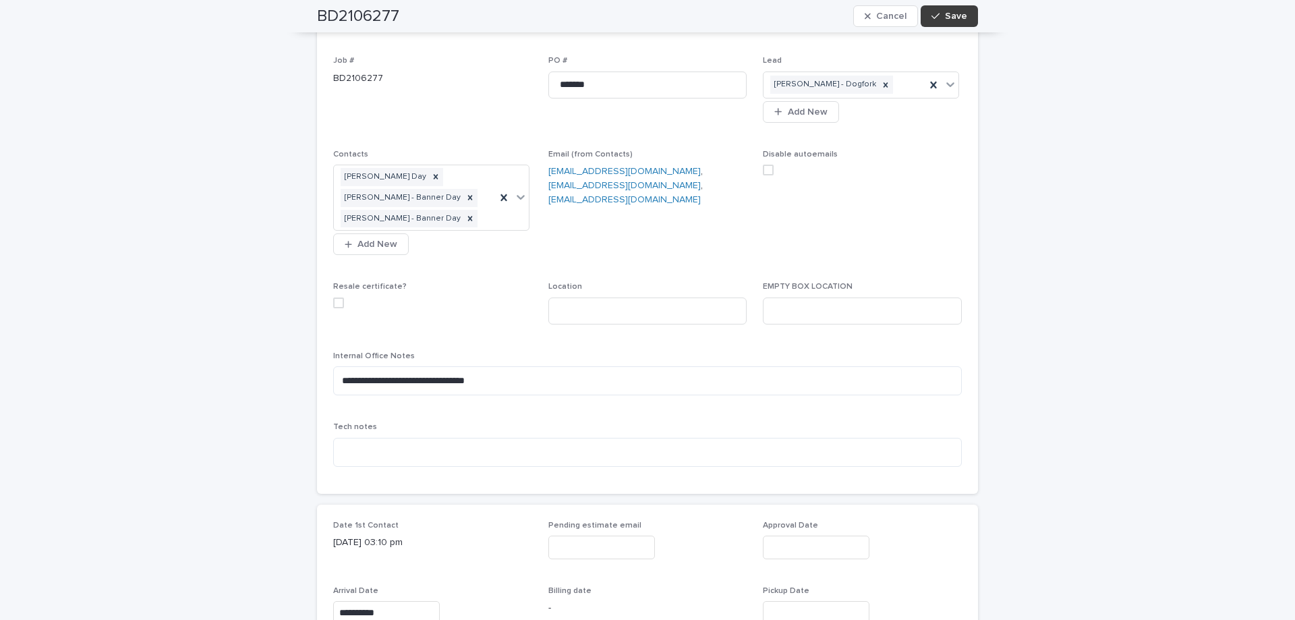
click at [956, 22] on button "Save" at bounding box center [949, 16] width 57 height 22
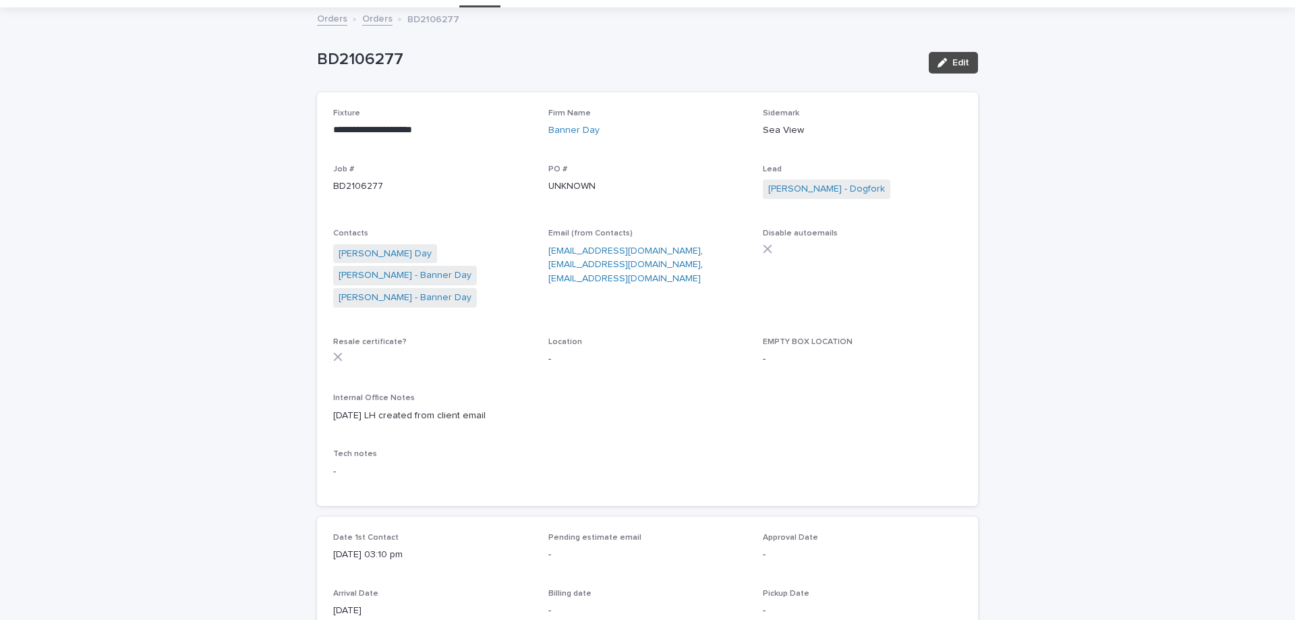
scroll to position [0, 0]
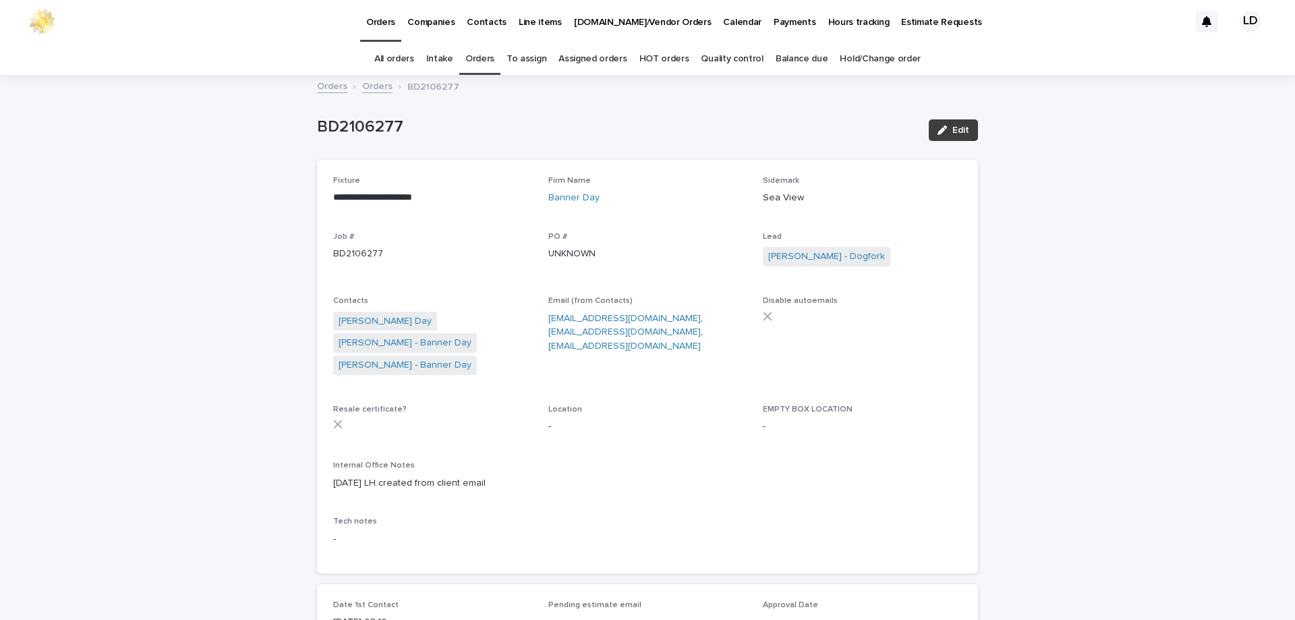
click at [952, 130] on span "Edit" at bounding box center [960, 129] width 17 height 9
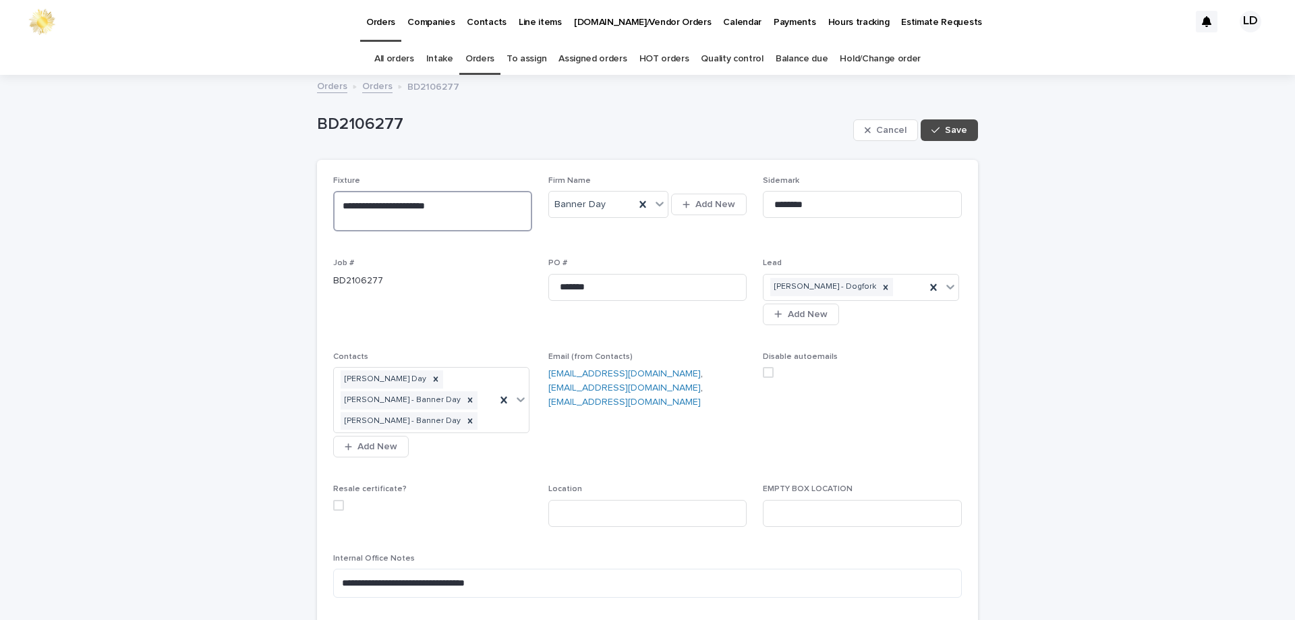
click at [364, 225] on textarea "**********" at bounding box center [432, 211] width 199 height 40
type textarea "**********"
click at [949, 134] on span "Save" at bounding box center [956, 129] width 22 height 9
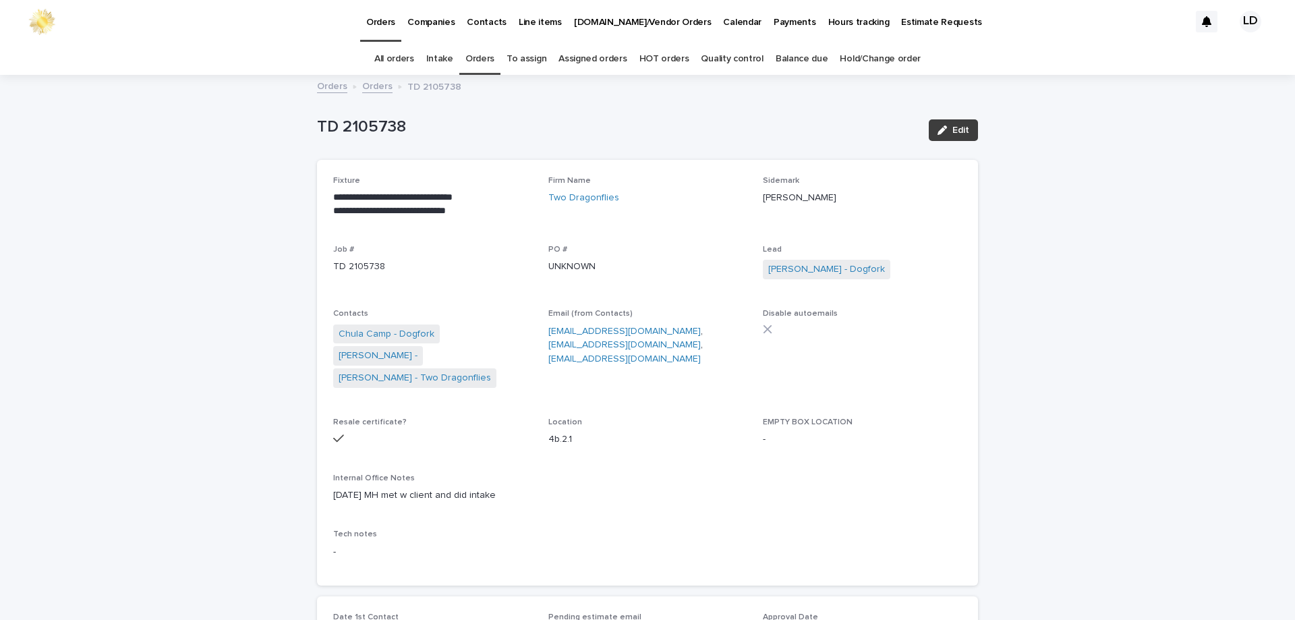
click at [959, 133] on span "Edit" at bounding box center [960, 129] width 17 height 9
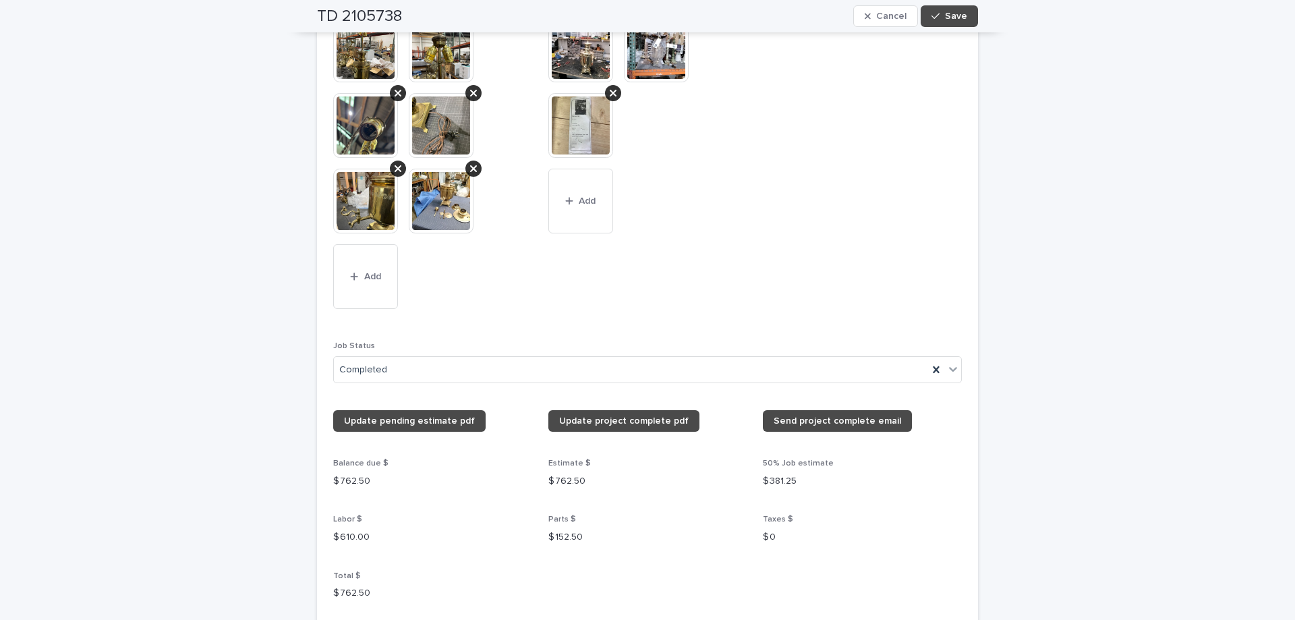
scroll to position [1349, 0]
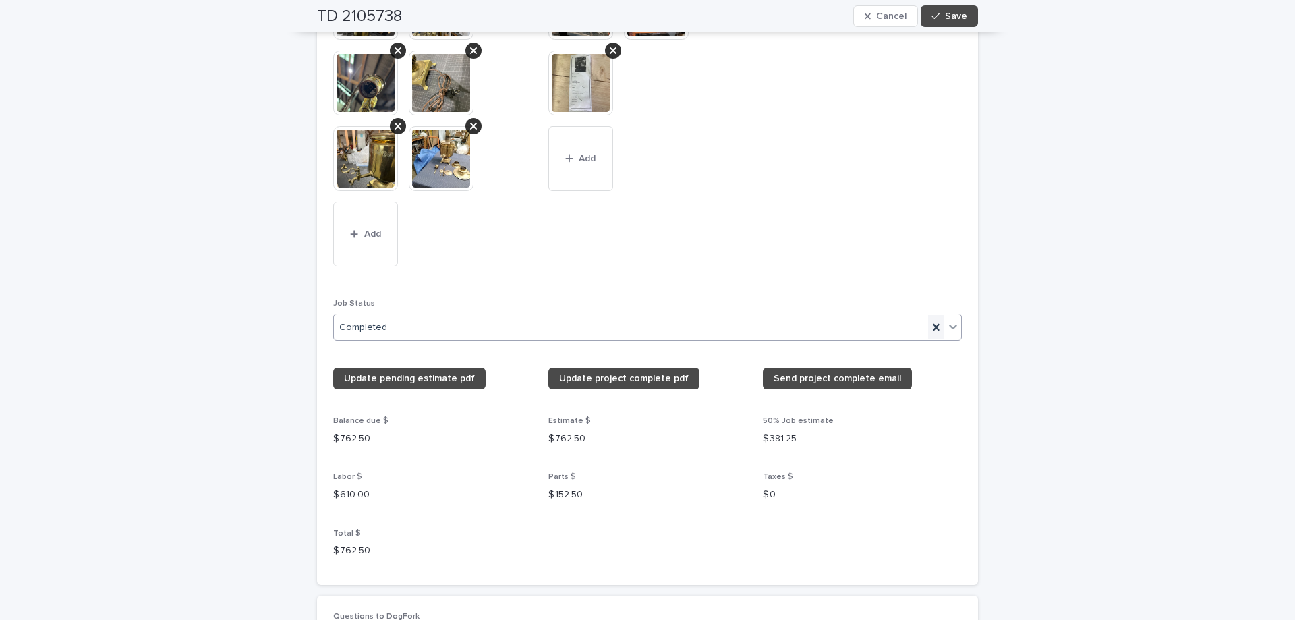
click at [933, 324] on icon at bounding box center [936, 327] width 6 height 7
click at [944, 24] on button "Save" at bounding box center [949, 16] width 57 height 22
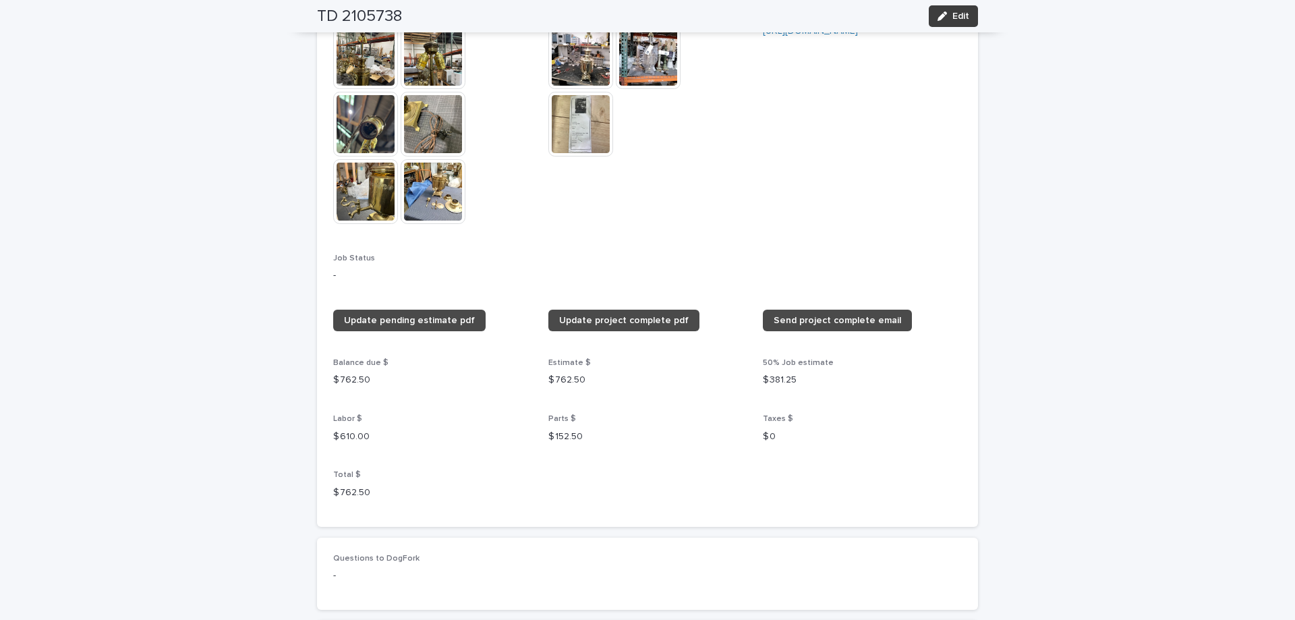
scroll to position [1139, 0]
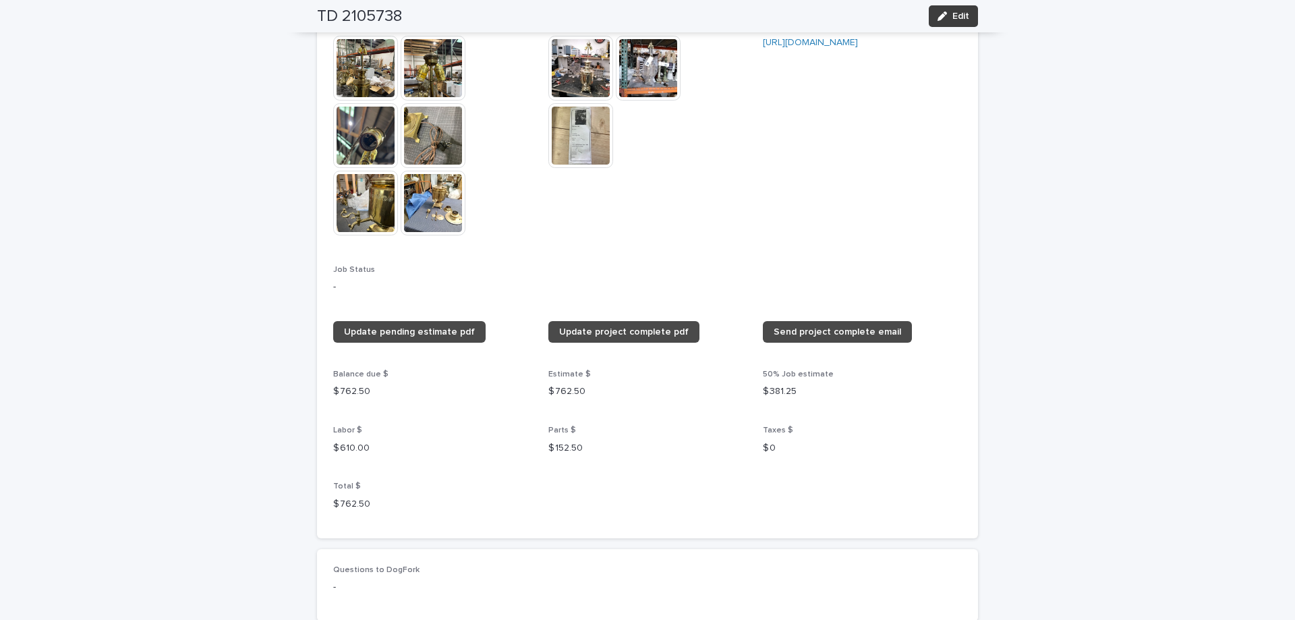
click at [954, 20] on span "Edit" at bounding box center [960, 15] width 17 height 9
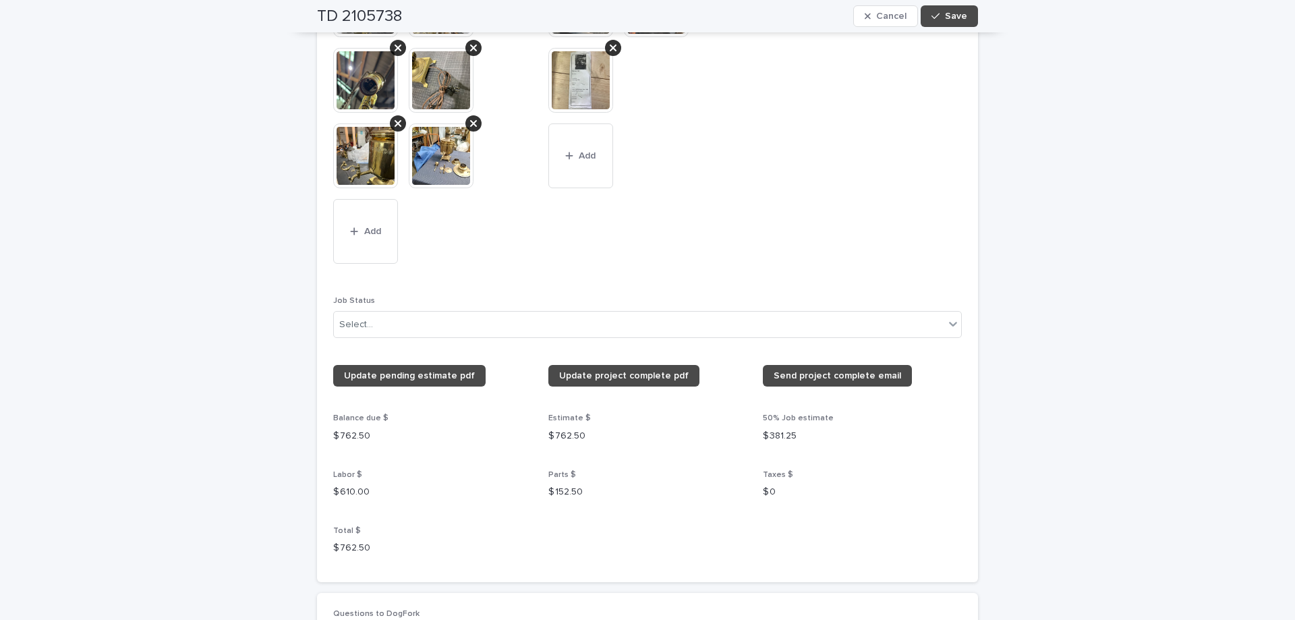
scroll to position [1349, 0]
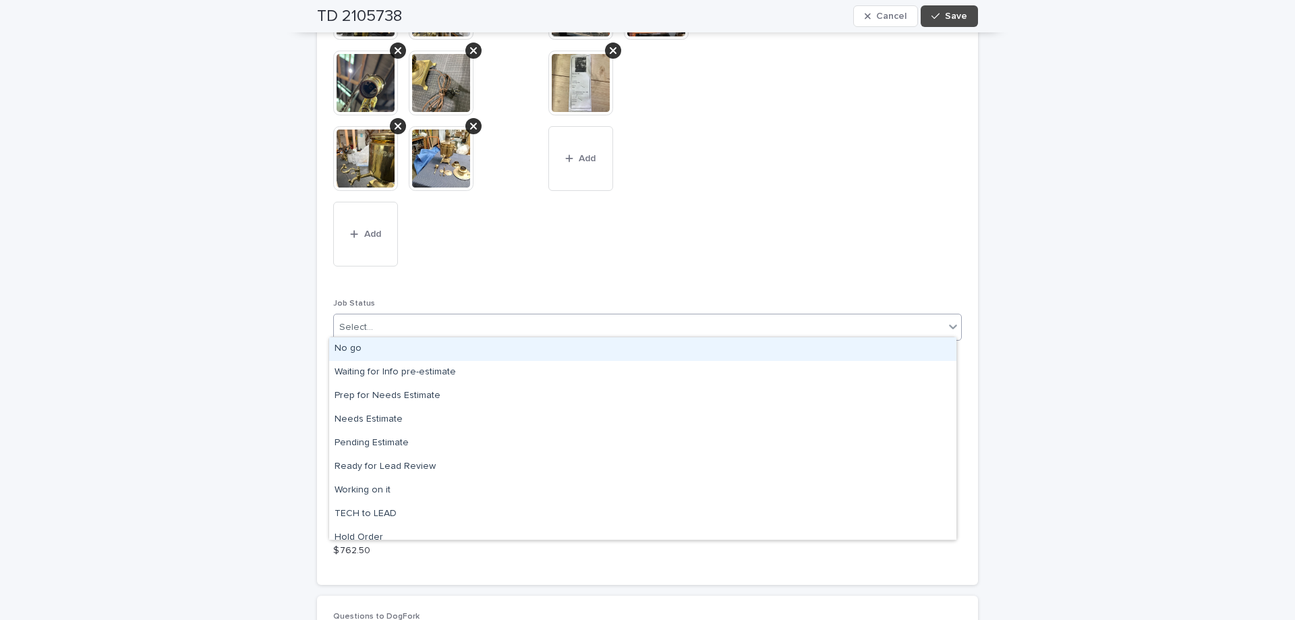
click at [946, 324] on icon at bounding box center [952, 326] width 13 height 13
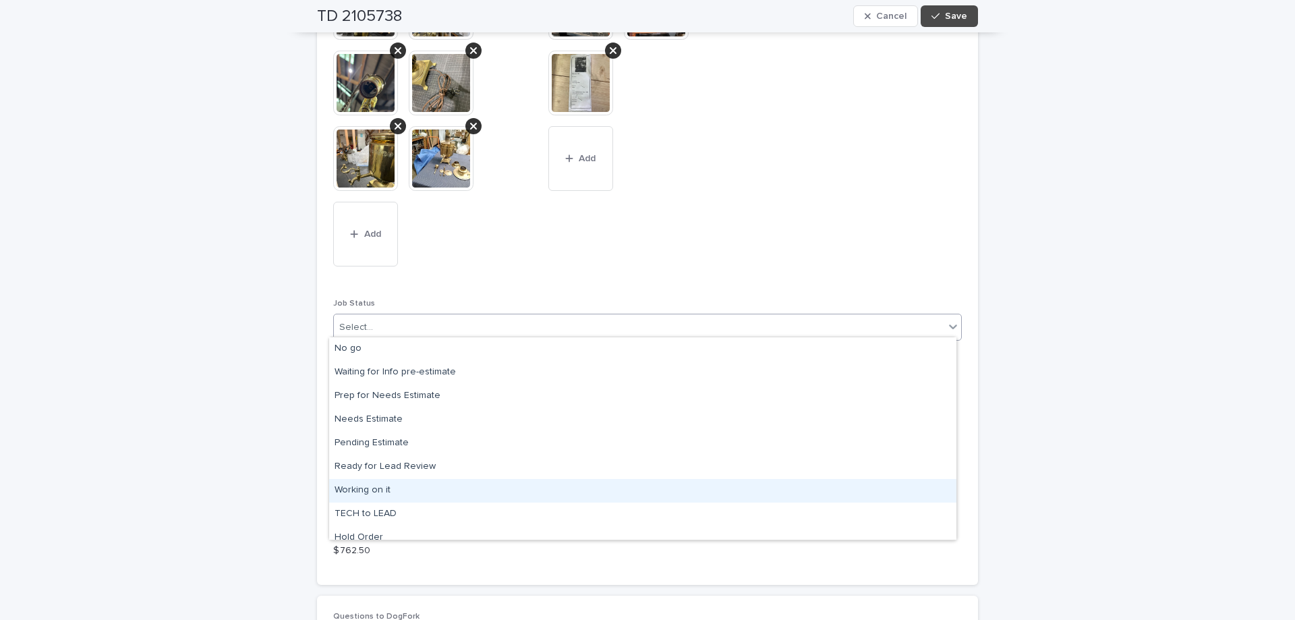
scroll to position [128, 0]
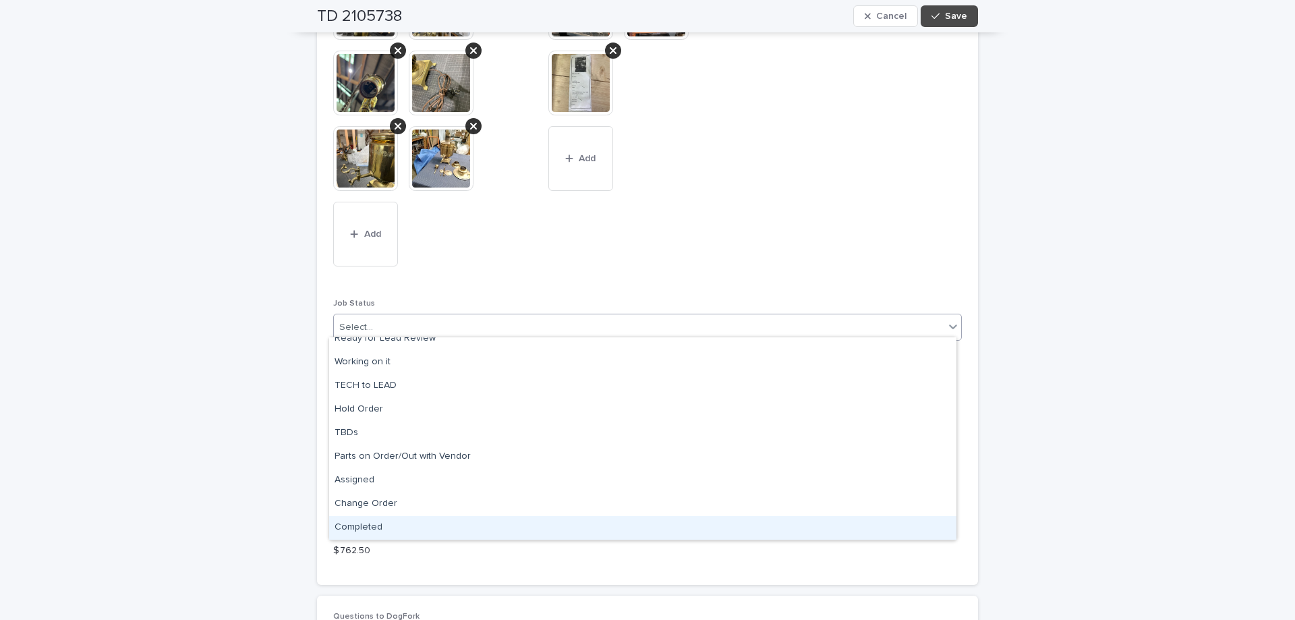
click at [531, 531] on div "Completed" at bounding box center [642, 528] width 627 height 24
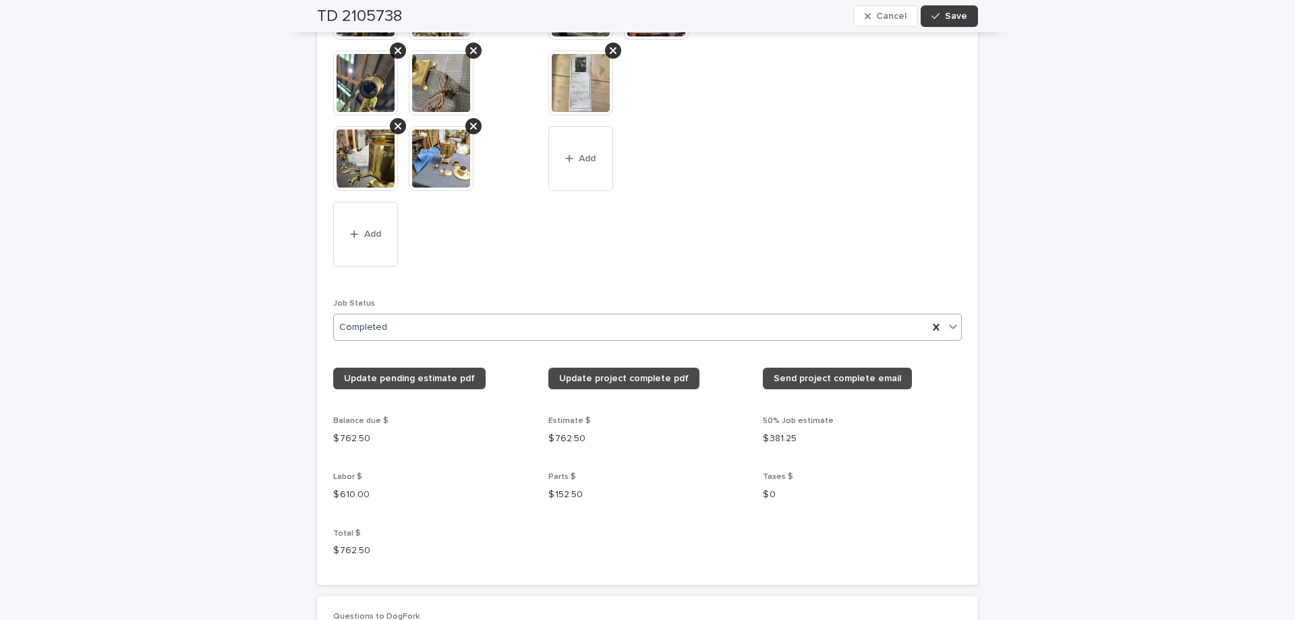
click at [949, 16] on span "Save" at bounding box center [956, 15] width 22 height 9
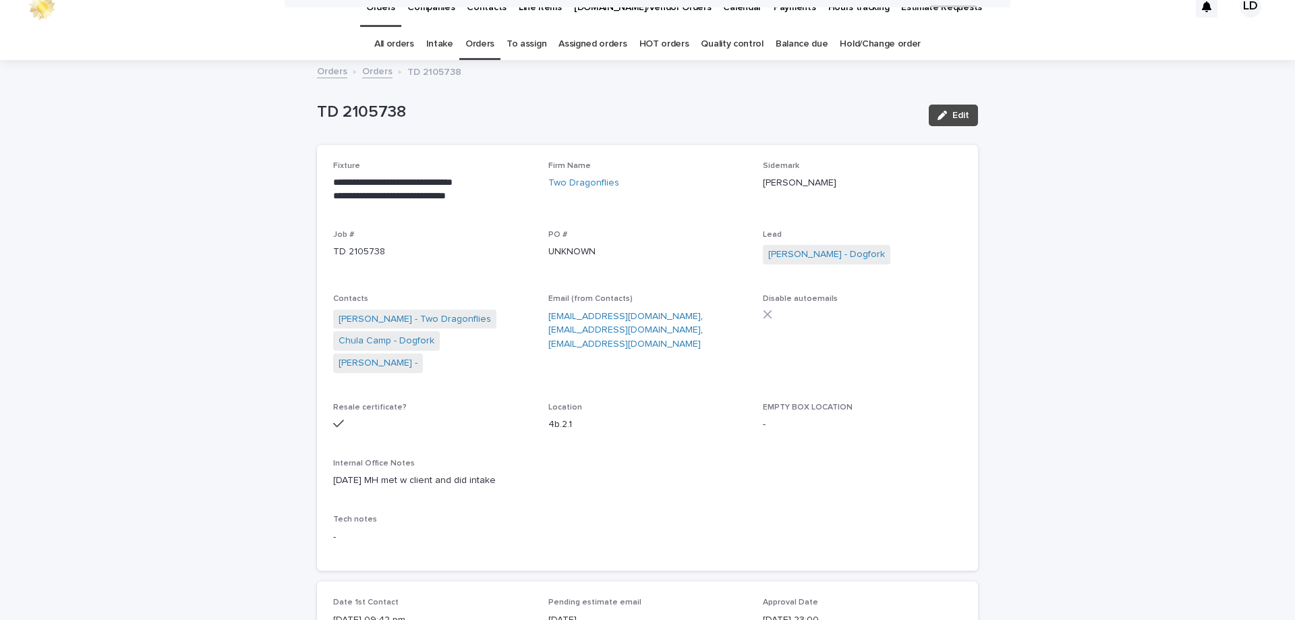
scroll to position [0, 0]
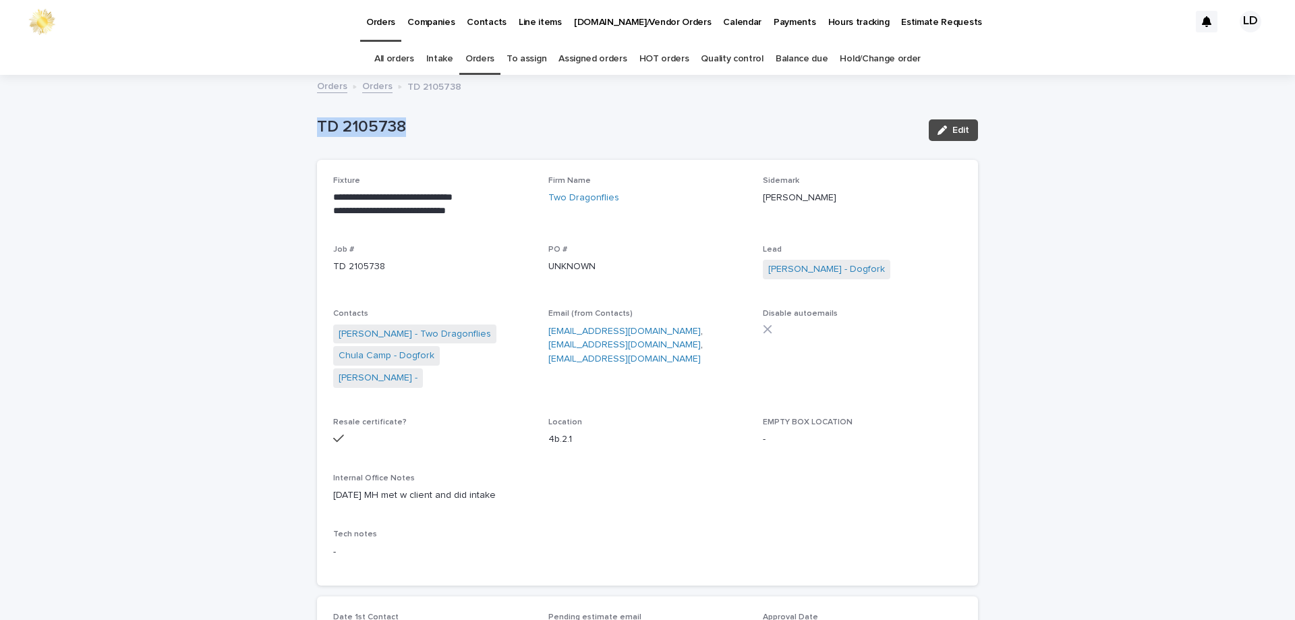
drag, startPoint x: 399, startPoint y: 127, endPoint x: 283, endPoint y: 129, distance: 116.7
copy p "TD 2105738"
click at [477, 58] on link "Orders" at bounding box center [479, 59] width 29 height 32
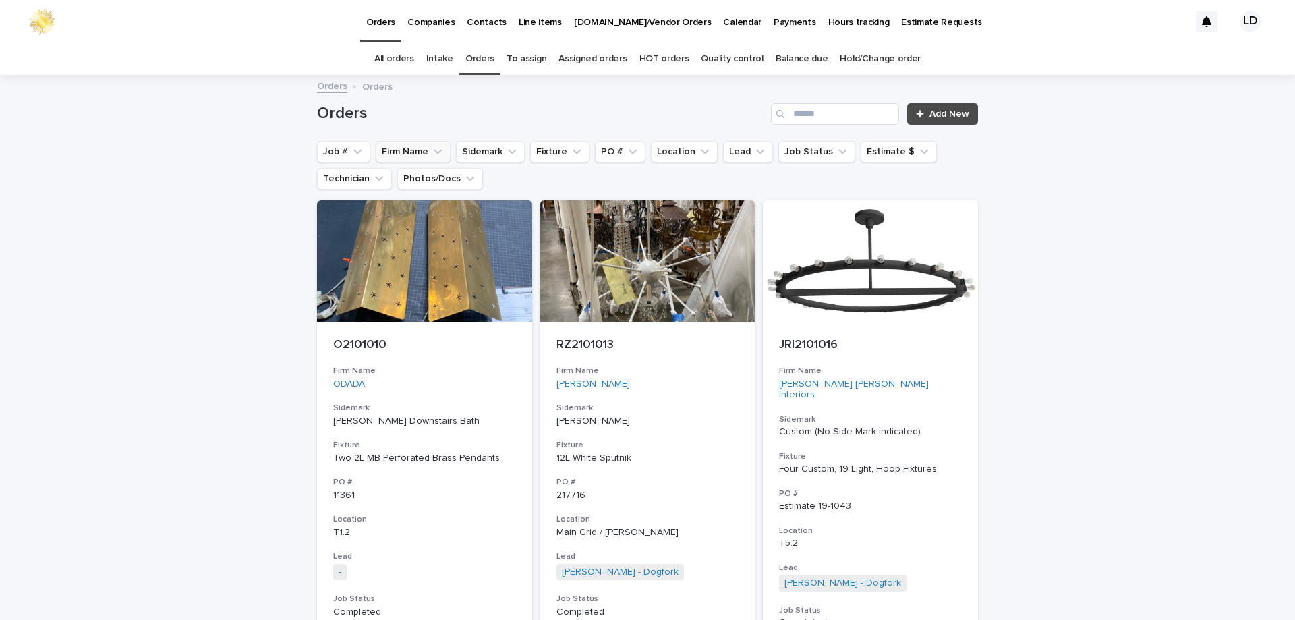
click at [401, 150] on button "Firm Name" at bounding box center [413, 152] width 75 height 22
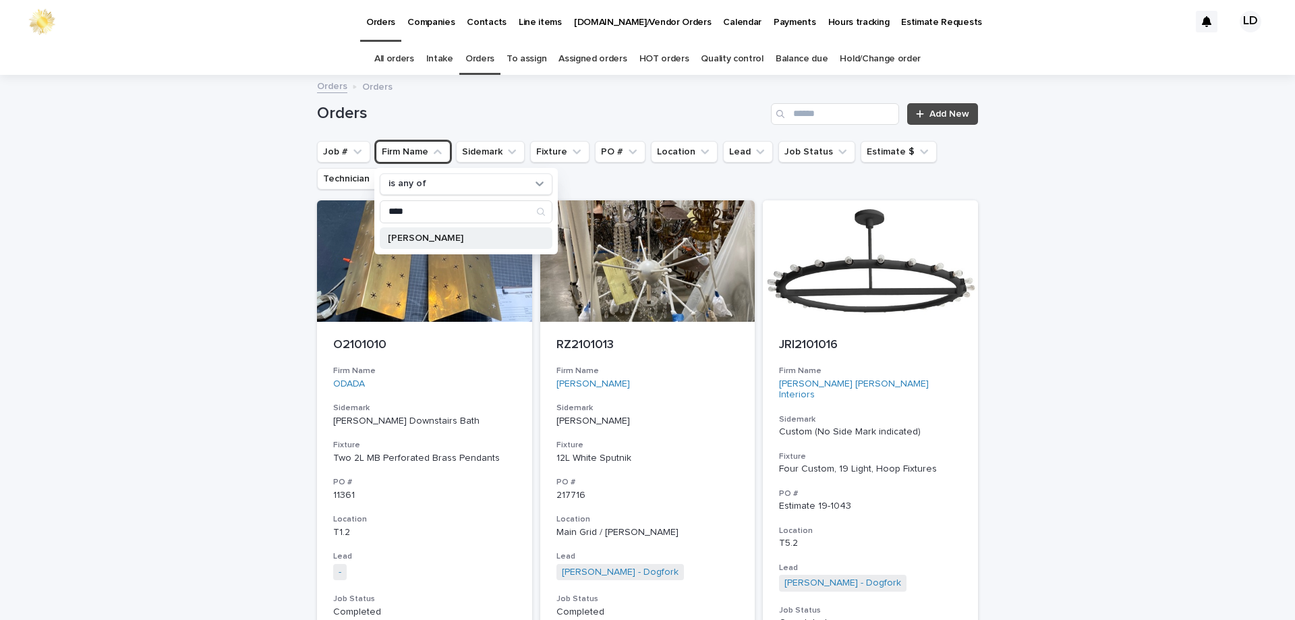
type input "****"
drag, startPoint x: 460, startPoint y: 238, endPoint x: 946, endPoint y: 272, distance: 486.8
click at [461, 238] on p "Eche Martinez" at bounding box center [459, 237] width 143 height 9
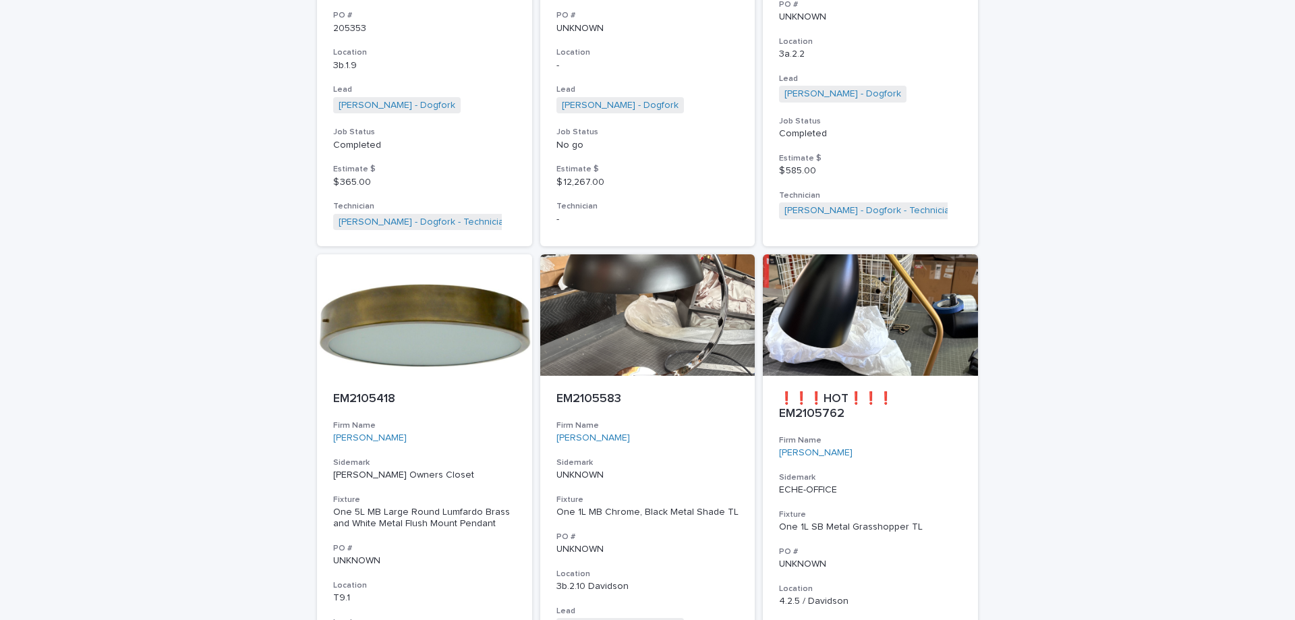
scroll to position [4249, 0]
